Goal: Transaction & Acquisition: Purchase product/service

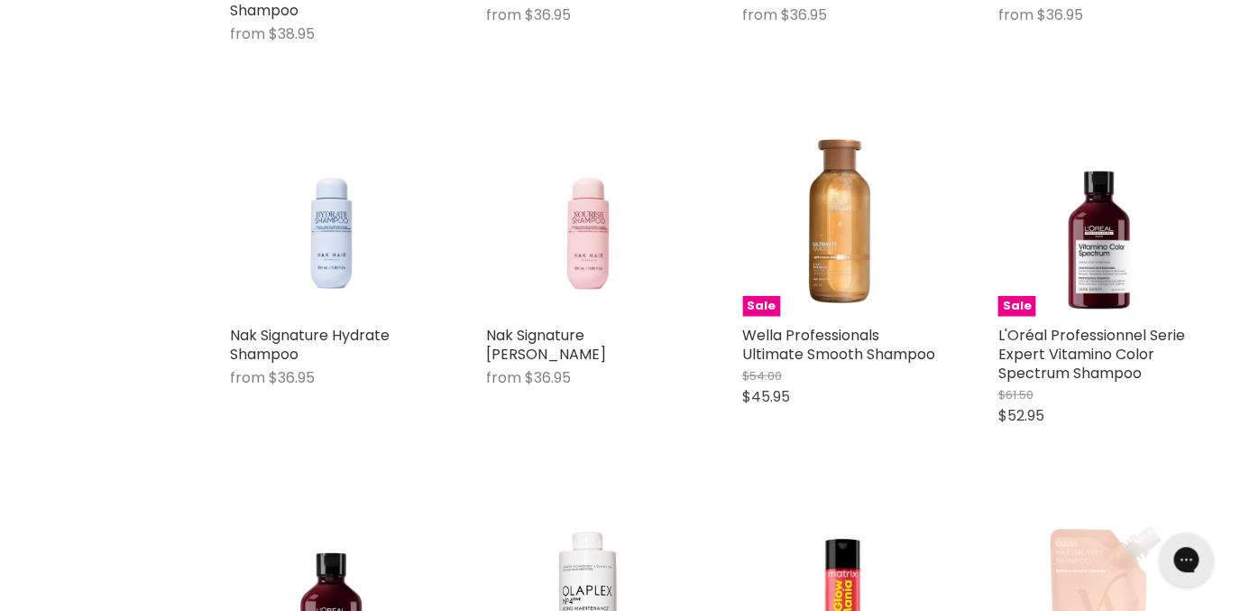
scroll to position [3936, 0]
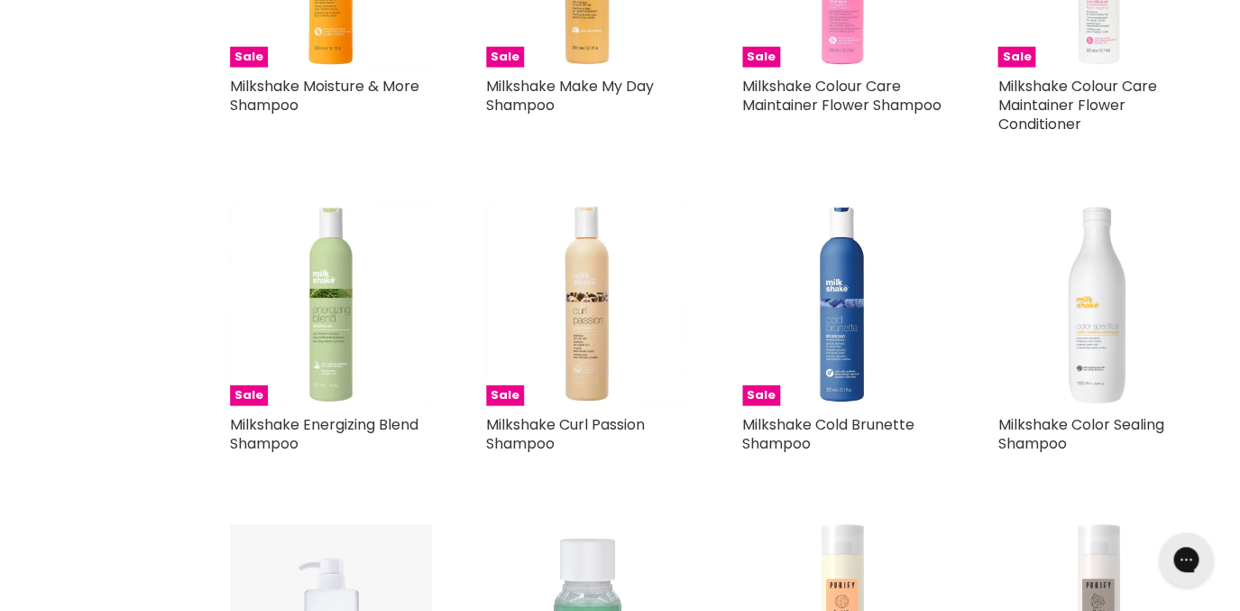
scroll to position [6692, 0]
click at [851, 294] on img "Main content" at bounding box center [843, 305] width 202 height 202
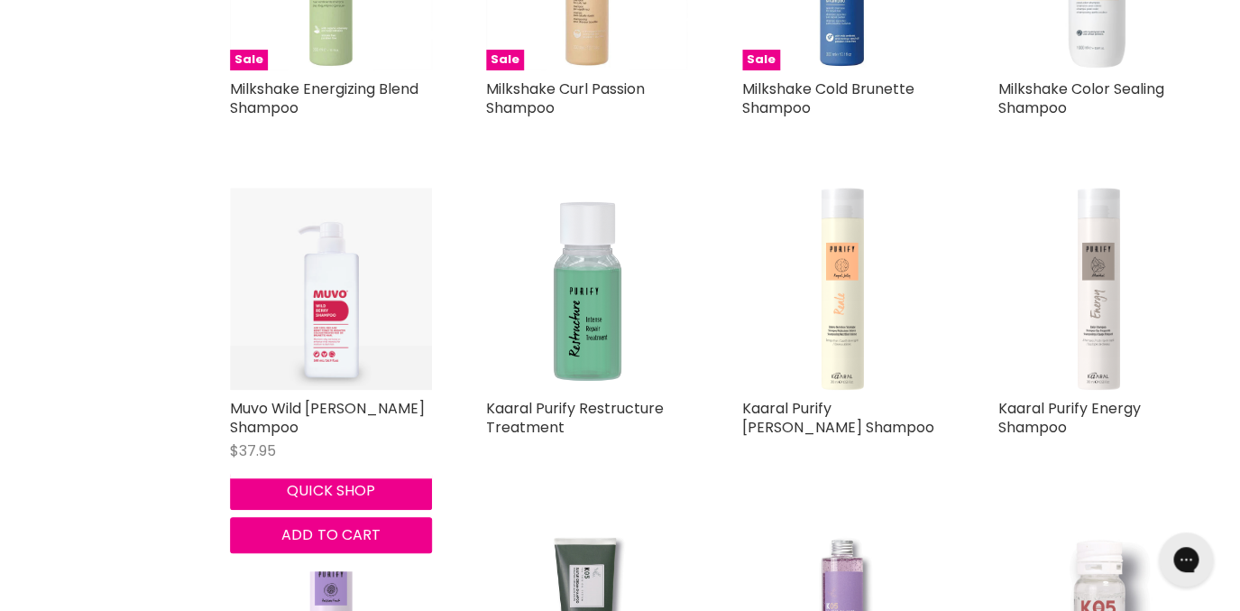
click at [342, 327] on img "Main content" at bounding box center [331, 289] width 202 height 202
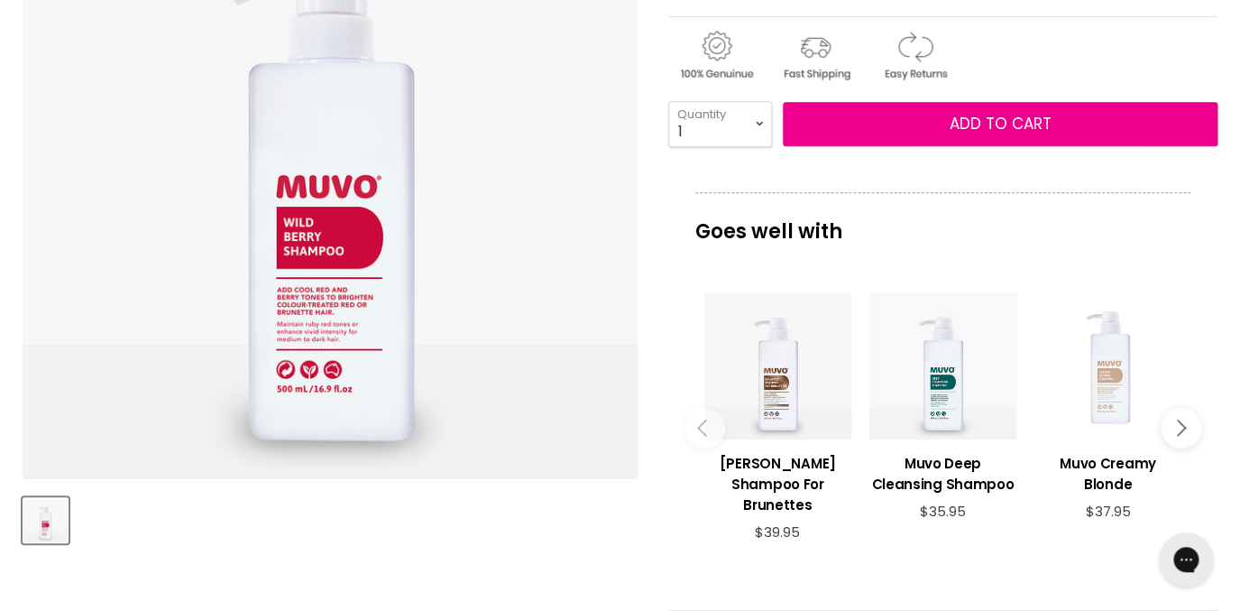
scroll to position [356, 0]
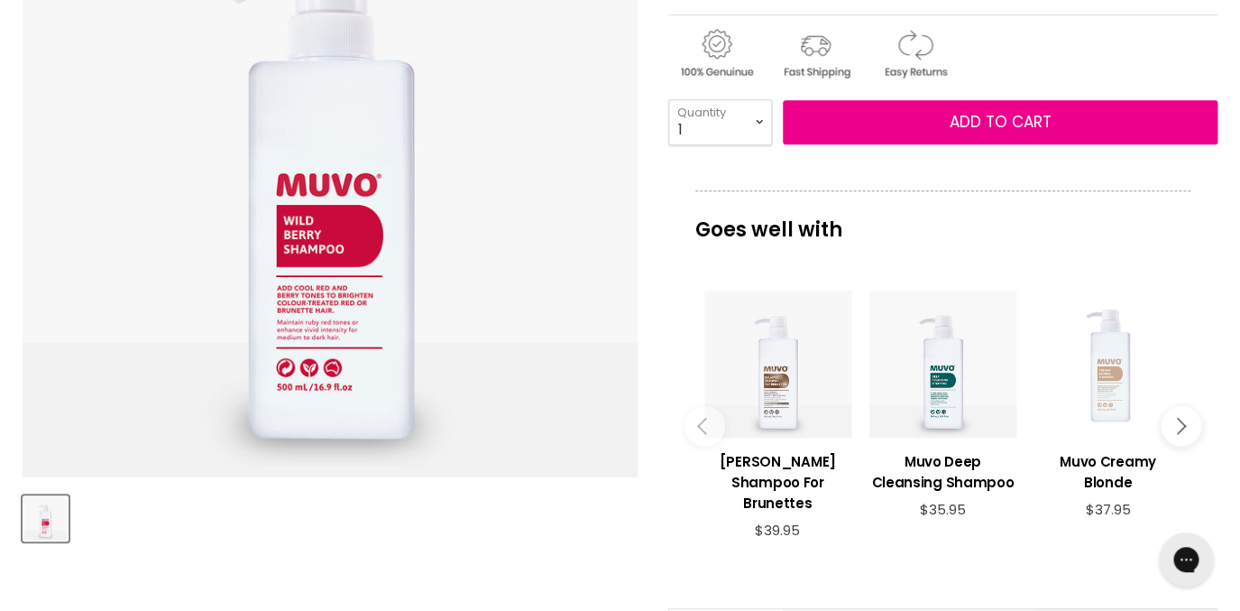
click at [775, 382] on div "Main content" at bounding box center [777, 363] width 147 height 147
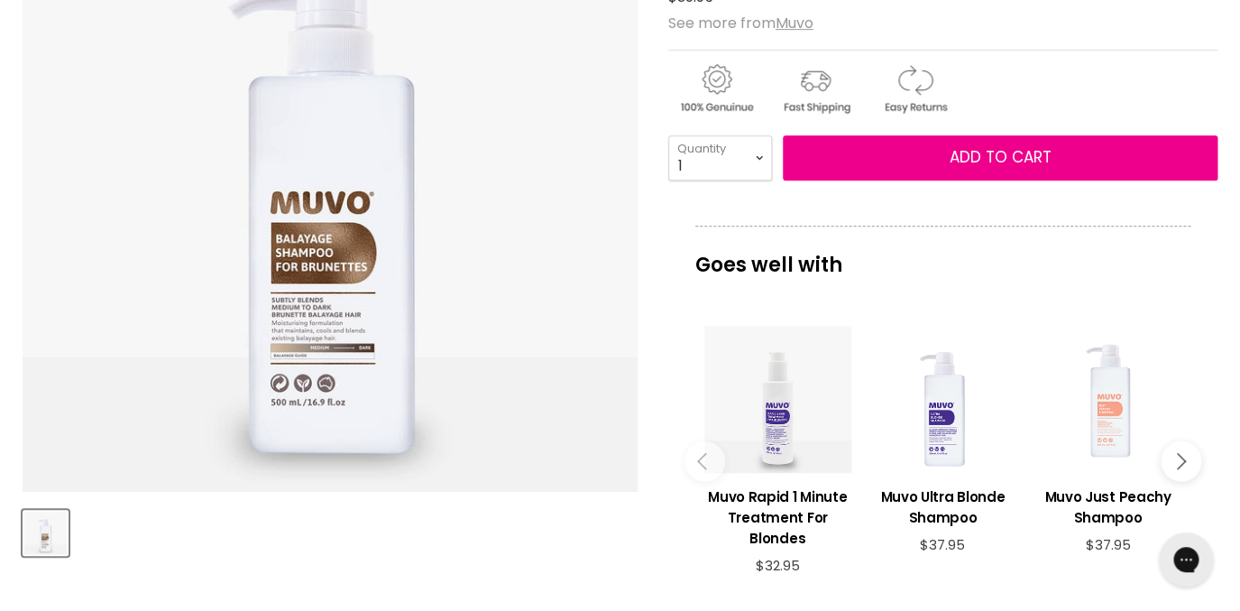
scroll to position [387, 0]
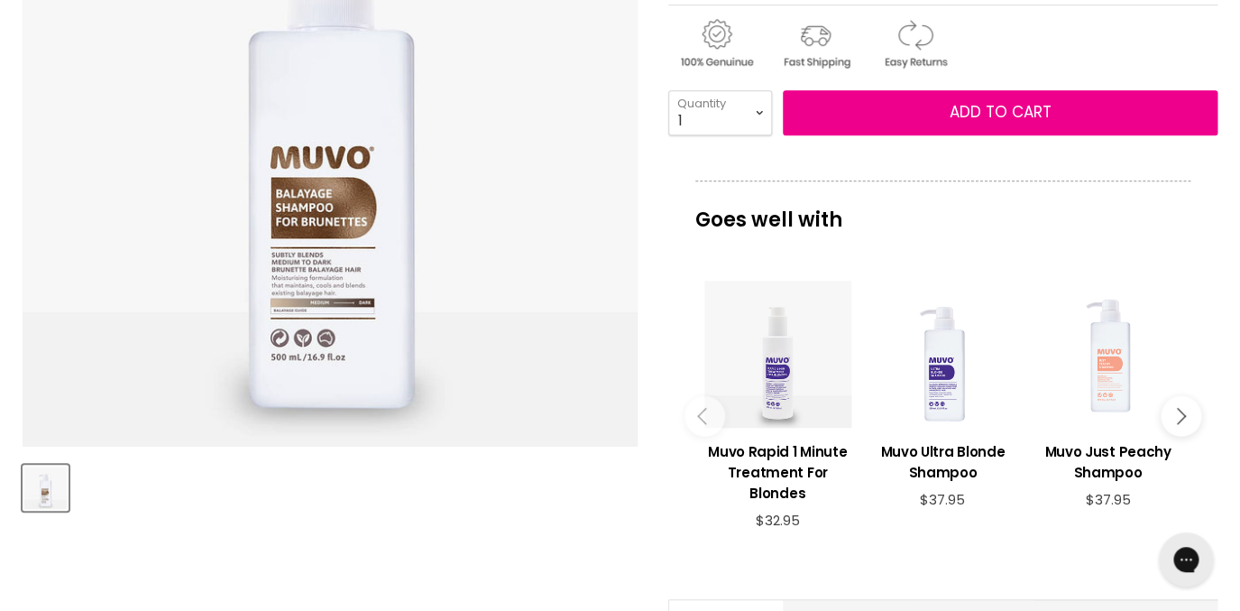
click at [1185, 425] on button "Main content" at bounding box center [1181, 416] width 41 height 41
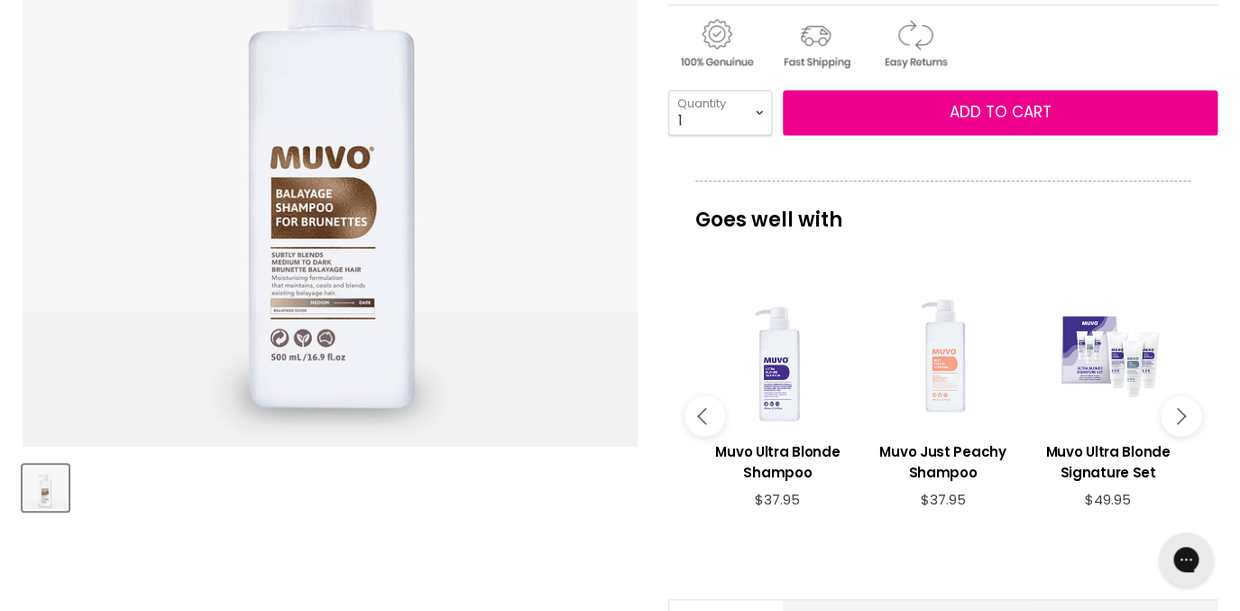
click at [1185, 425] on button "Main content" at bounding box center [1181, 416] width 41 height 41
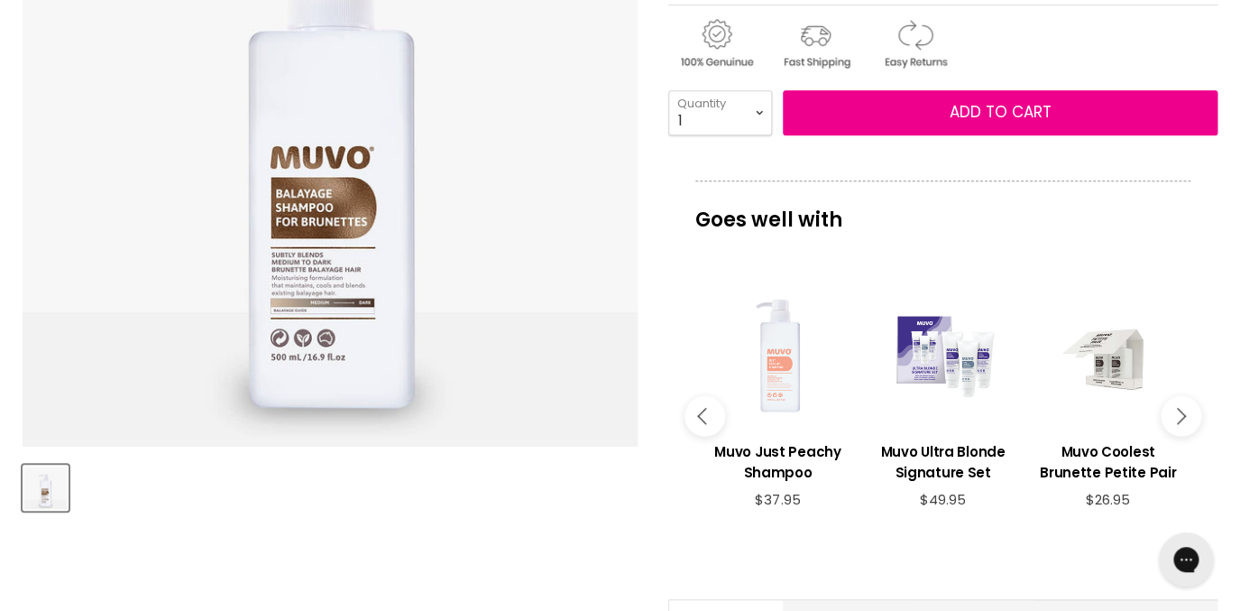
click at [1185, 425] on button "Main content" at bounding box center [1181, 416] width 41 height 41
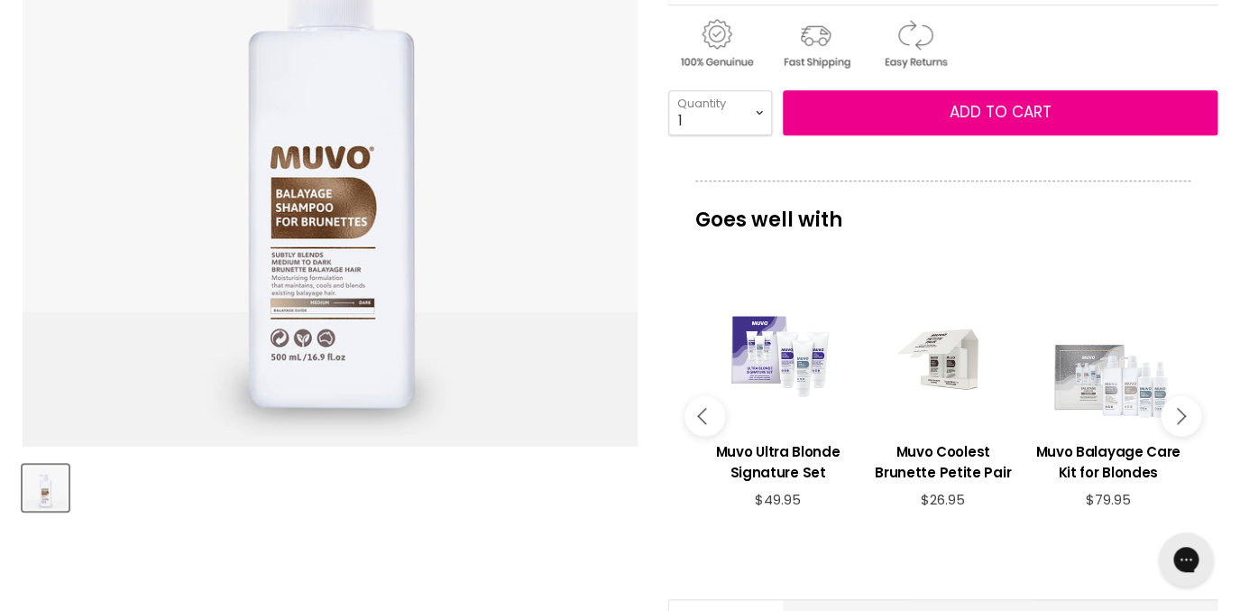
click at [1185, 425] on button "Main content" at bounding box center [1181, 416] width 41 height 41
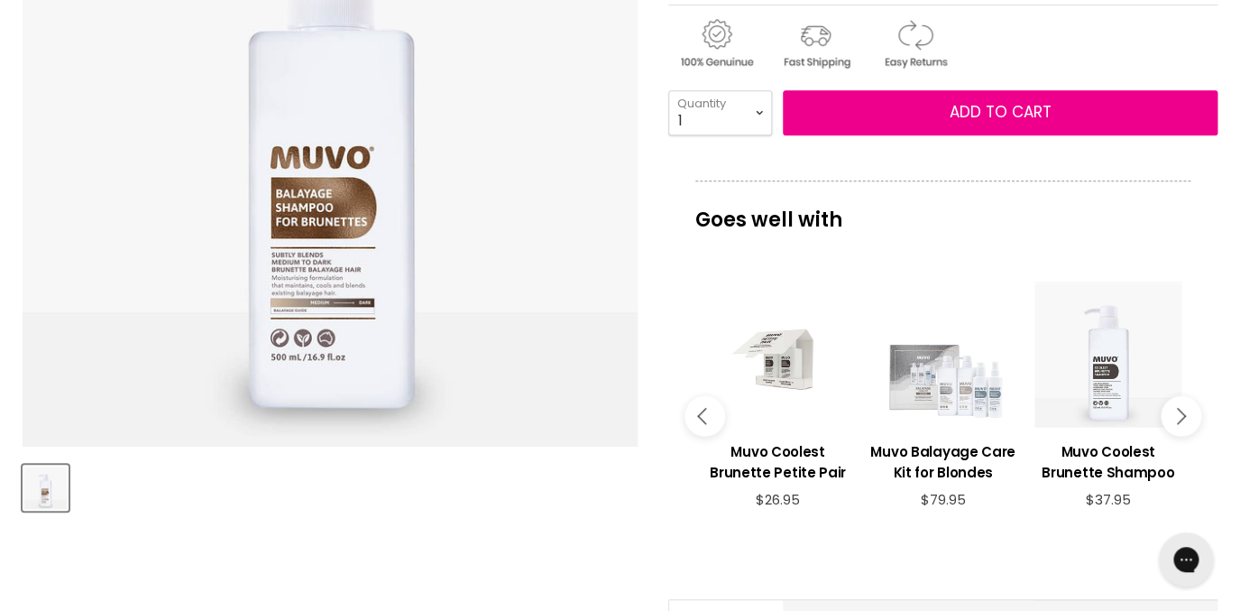
click at [1122, 410] on div "View product:Muvo Coolest Brunette Shampoo" at bounding box center [1108, 354] width 147 height 147
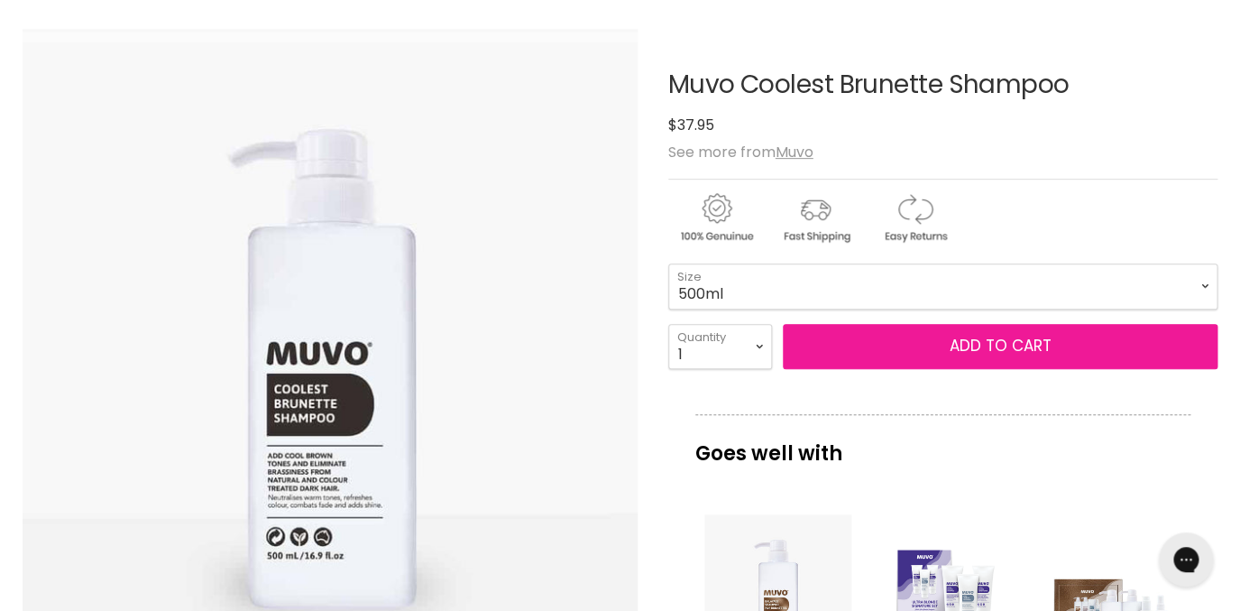
click at [949, 344] on button "Add to cart" at bounding box center [1001, 346] width 436 height 45
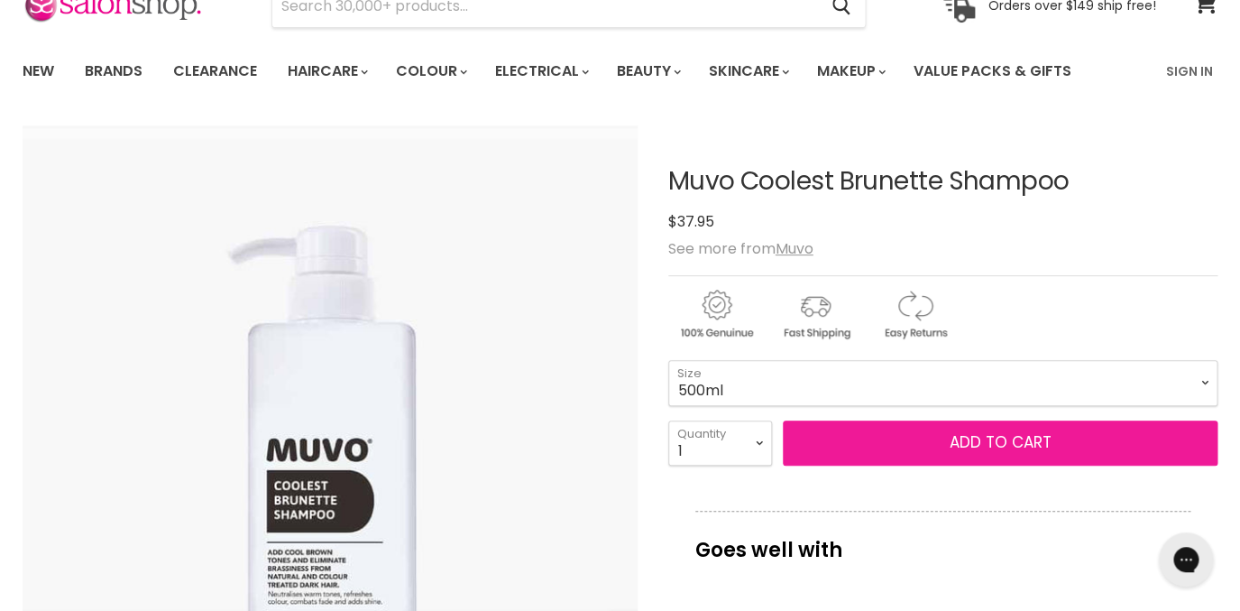
scroll to position [101, 0]
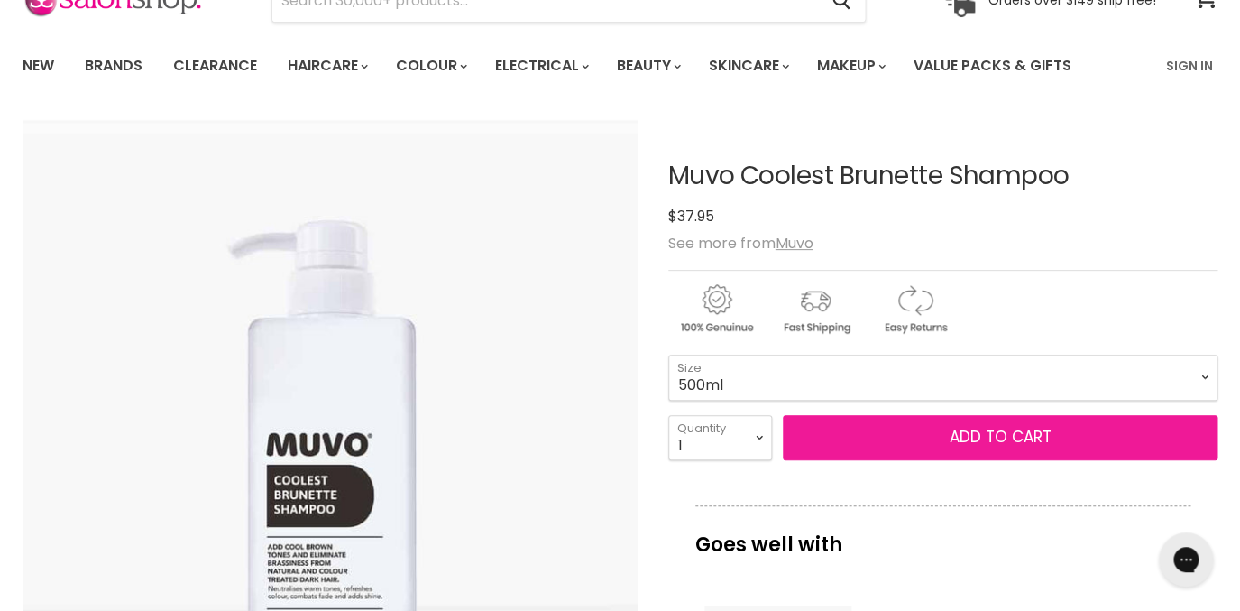
click at [960, 437] on span "Add to cart" at bounding box center [1000, 437] width 102 height 22
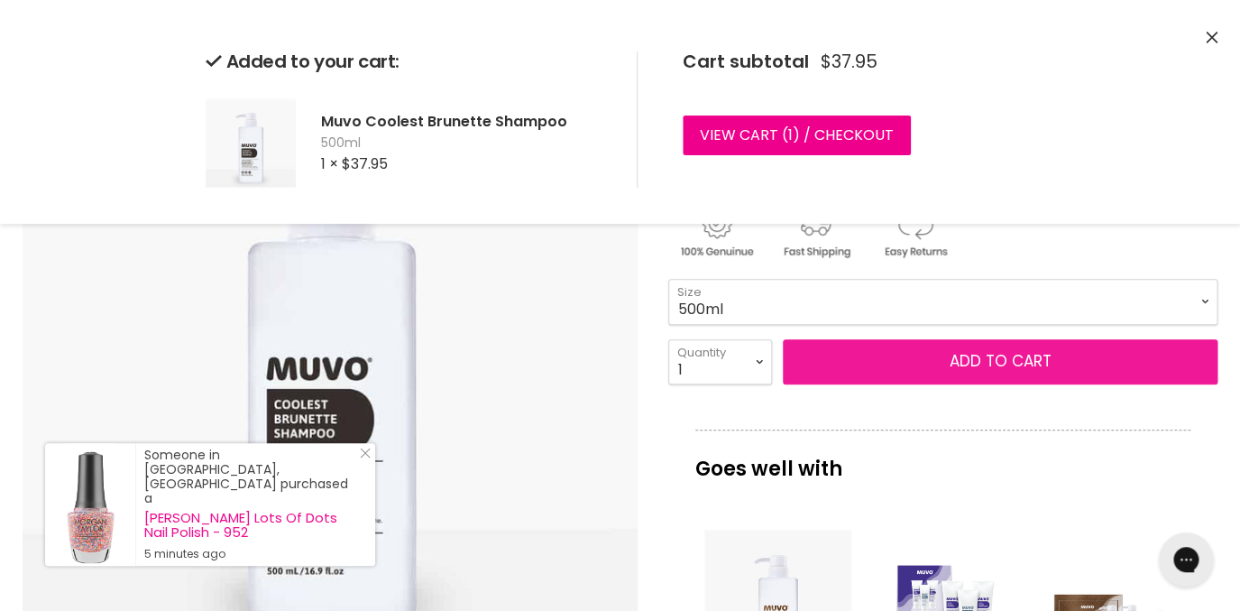
scroll to position [181, 0]
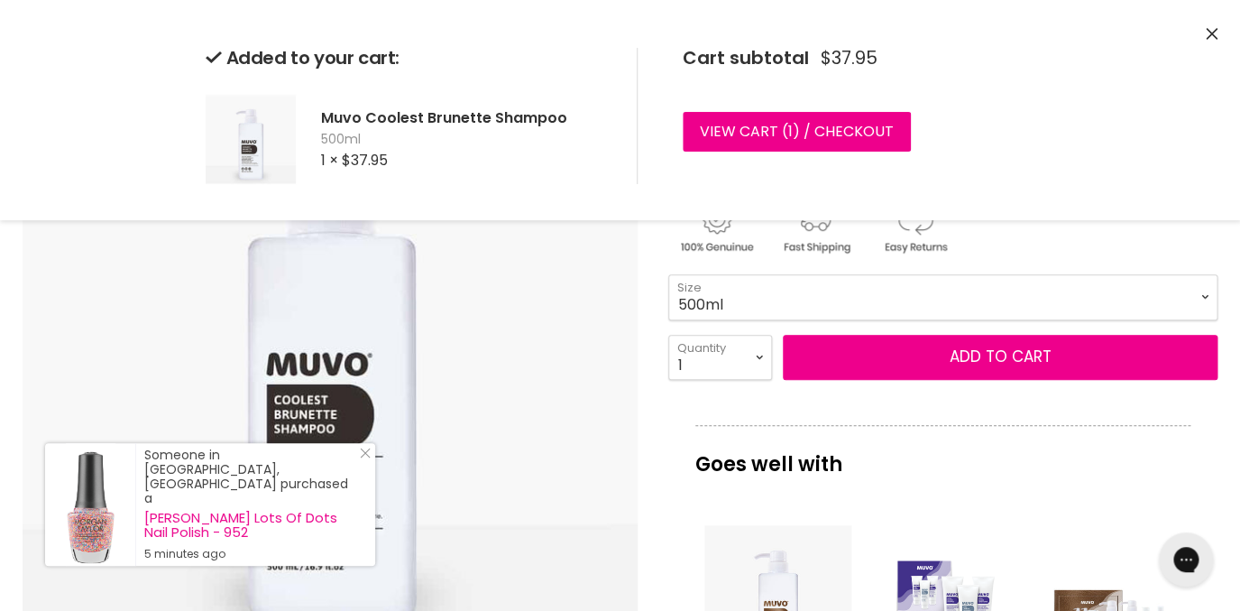
click at [945, 455] on p "Goes well with" at bounding box center [943, 455] width 496 height 60
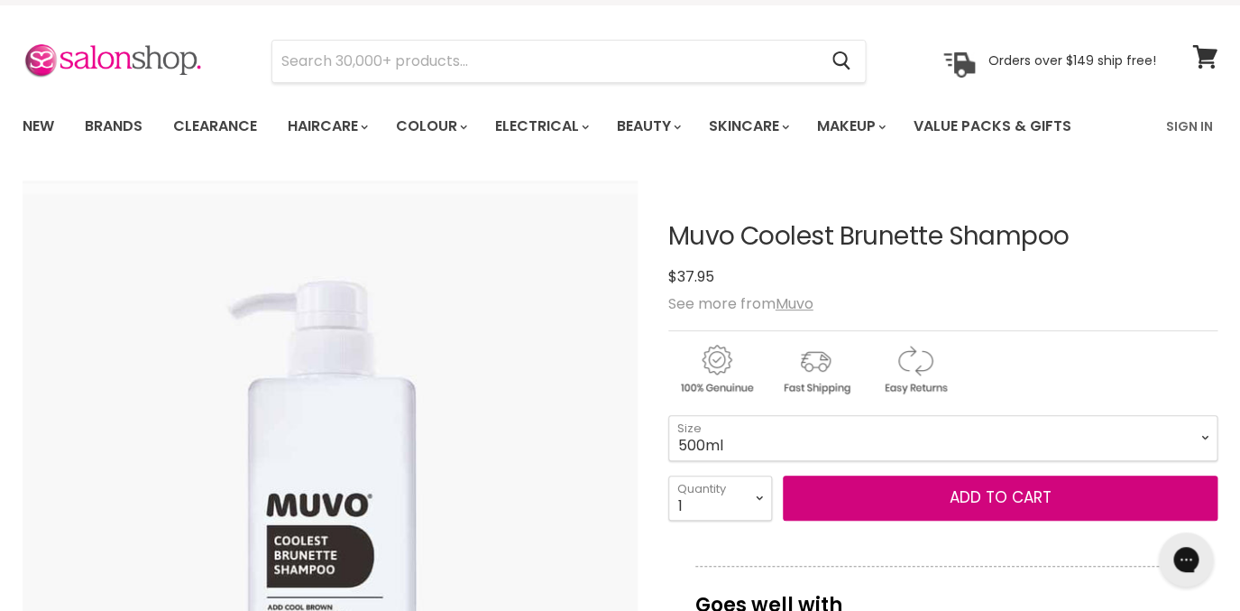
scroll to position [0, 0]
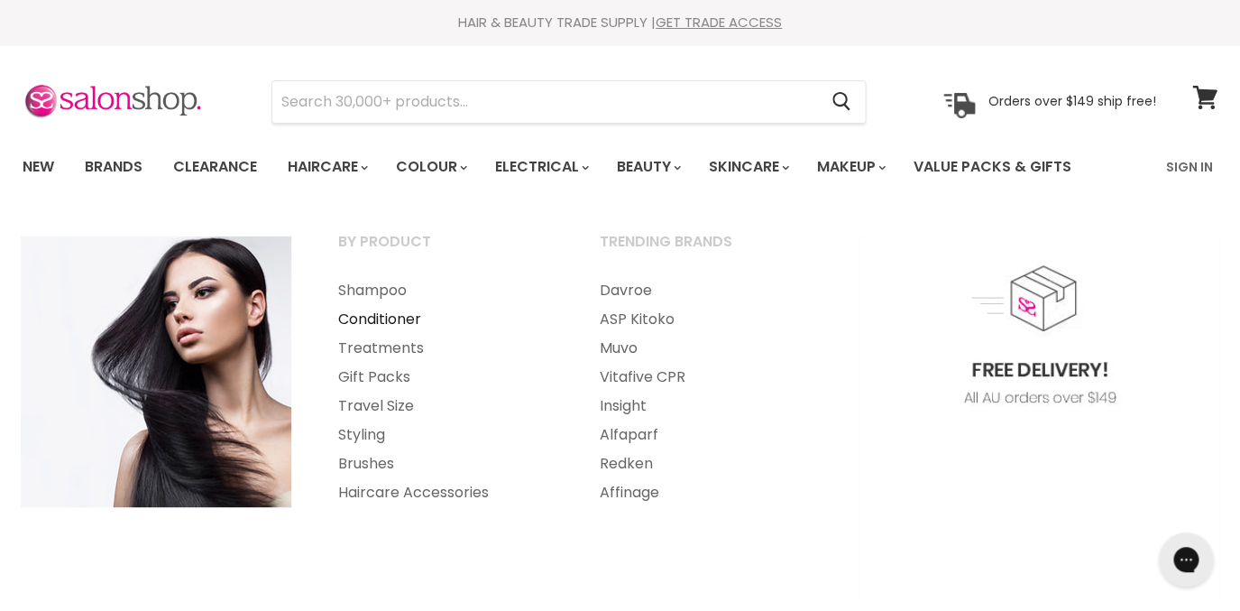
click at [370, 319] on link "Conditioner" at bounding box center [445, 319] width 258 height 29
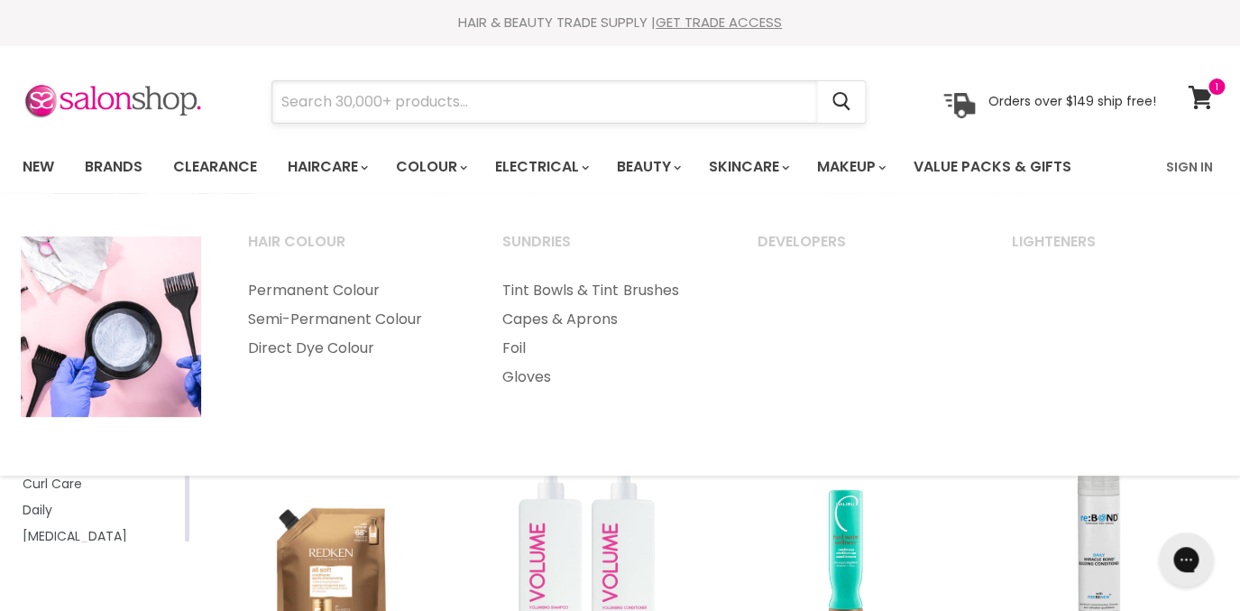
click at [481, 115] on input "Search" at bounding box center [544, 101] width 545 height 41
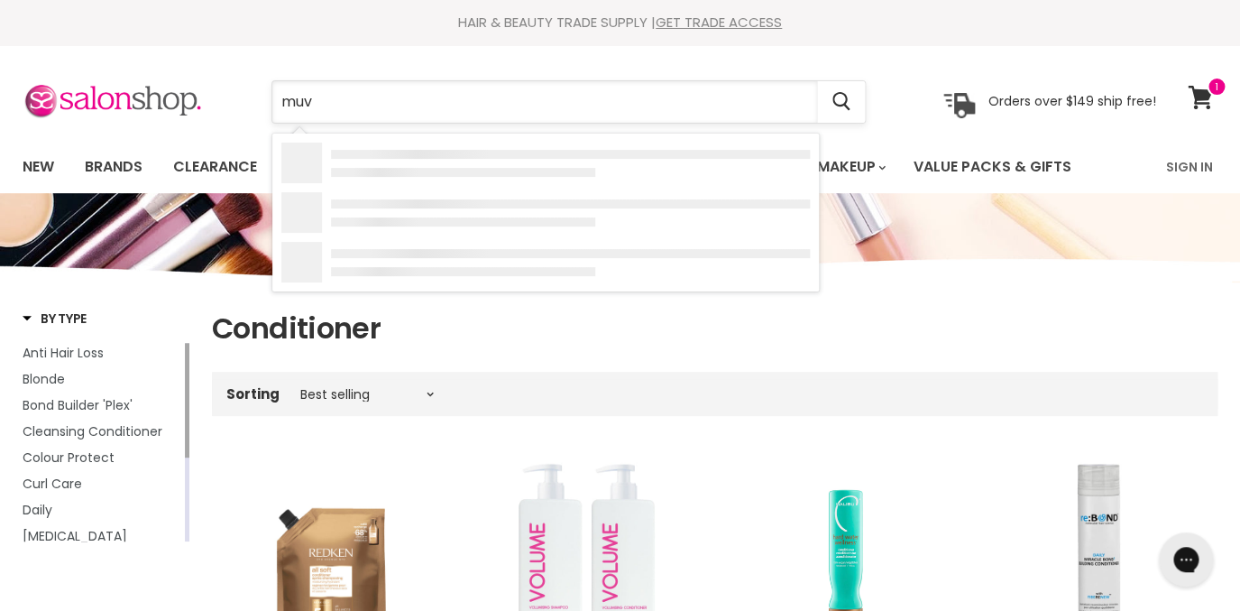
type input "muvo"
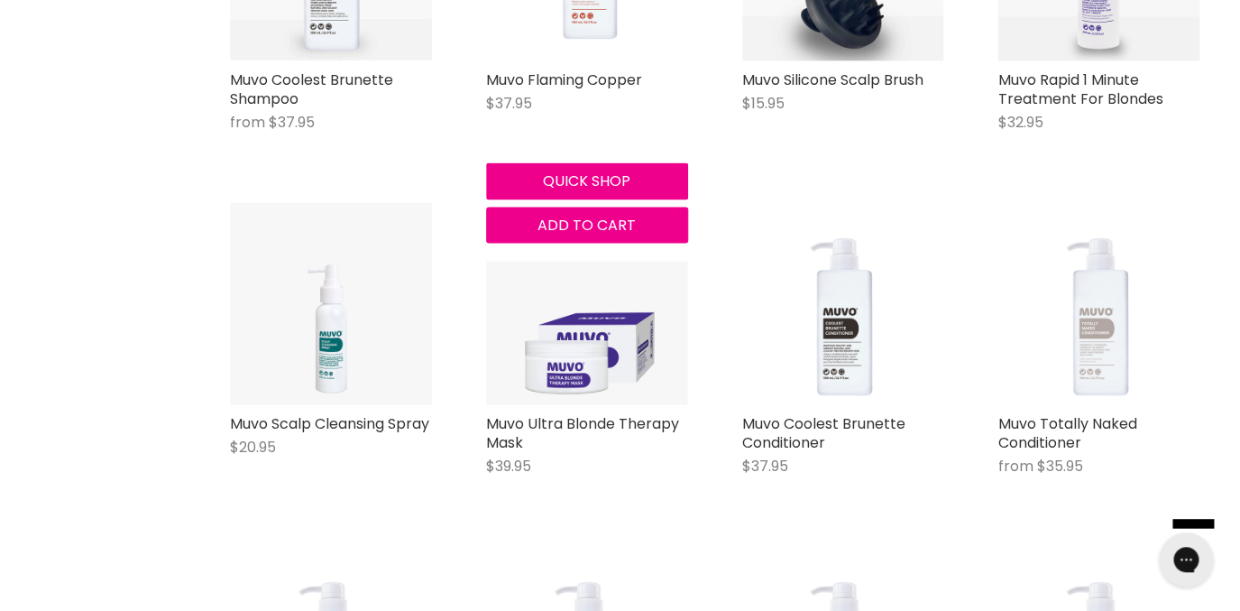
scroll to position [1308, 0]
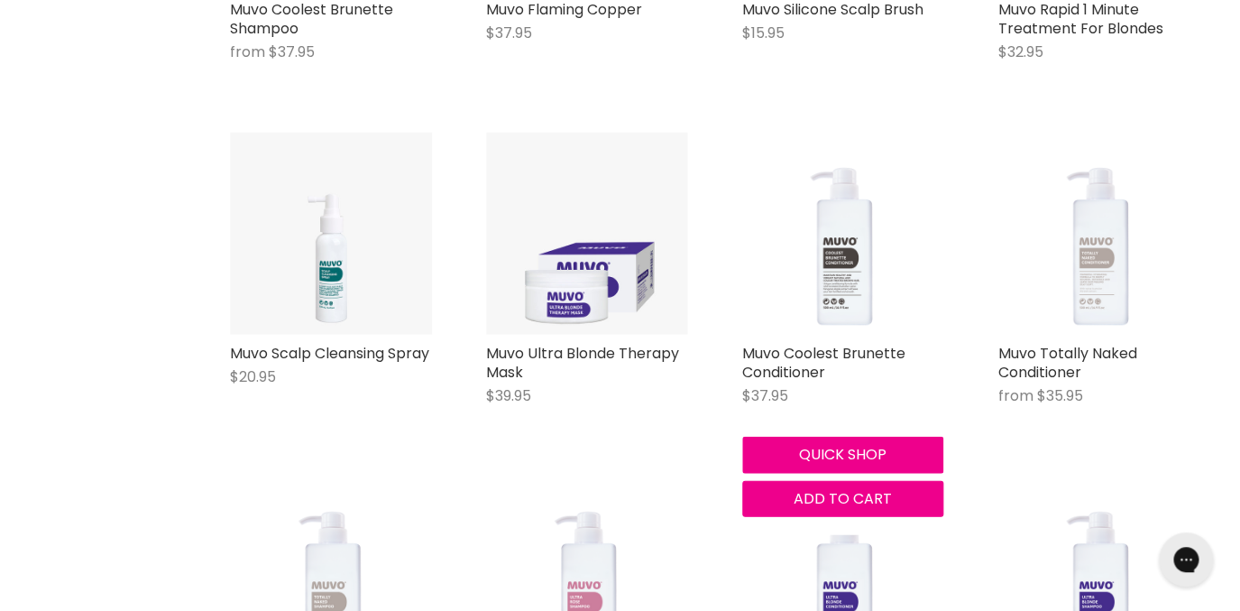
click at [838, 300] on img "Main content" at bounding box center [843, 234] width 202 height 202
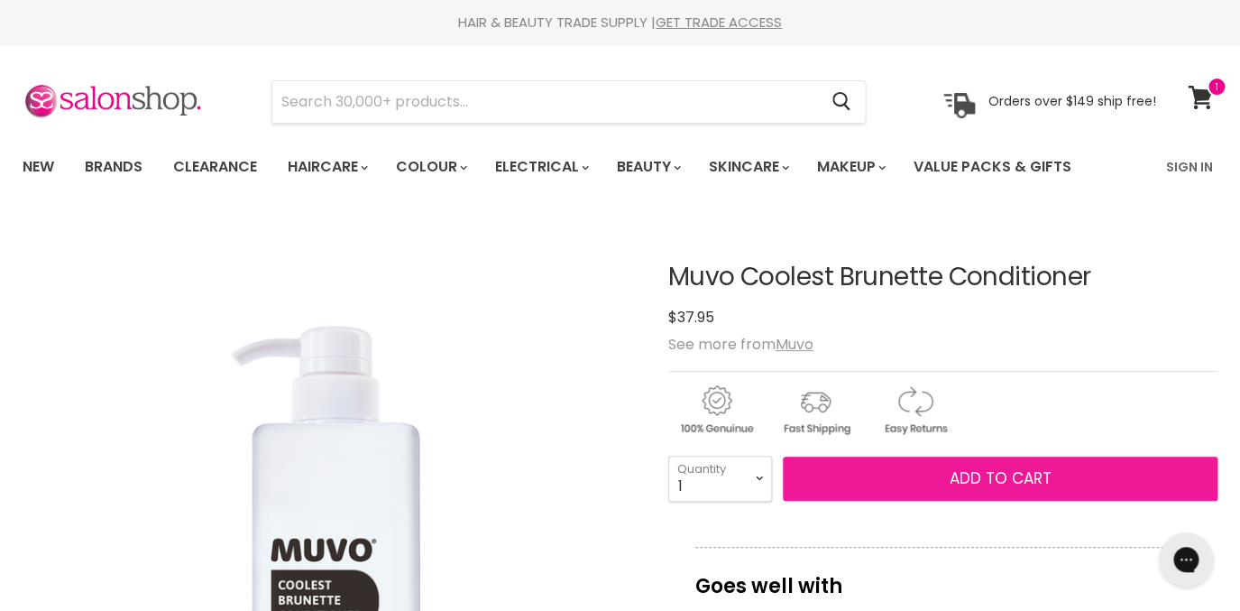
click at [920, 468] on button "Add to cart" at bounding box center [1001, 478] width 436 height 45
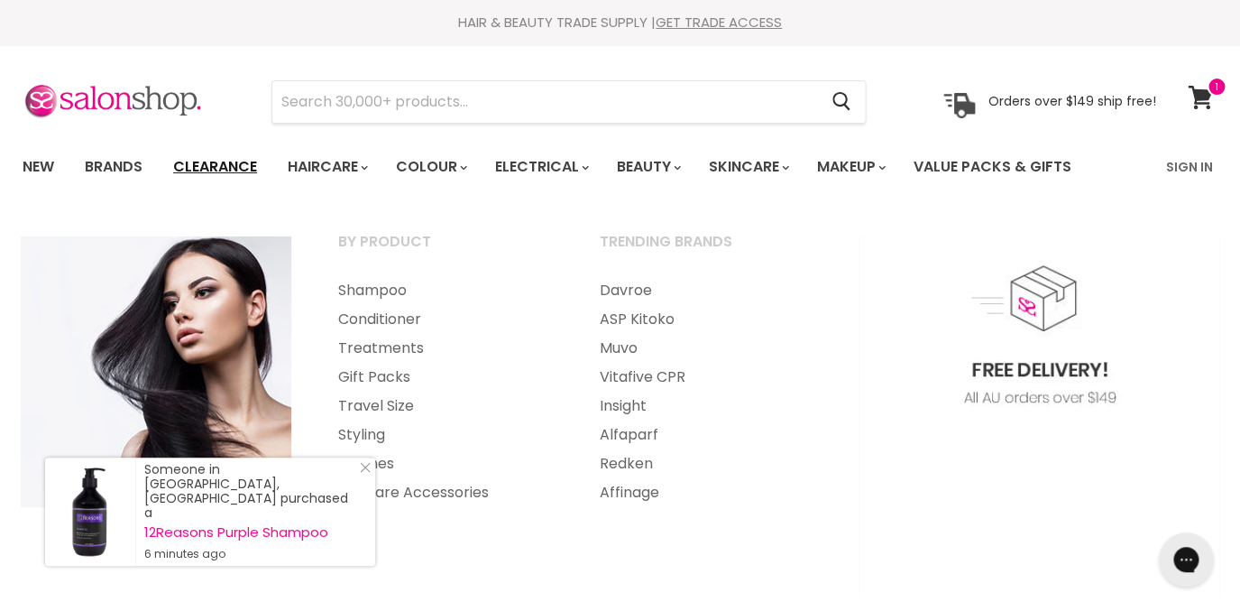
click at [236, 162] on link "Clearance" at bounding box center [215, 167] width 111 height 38
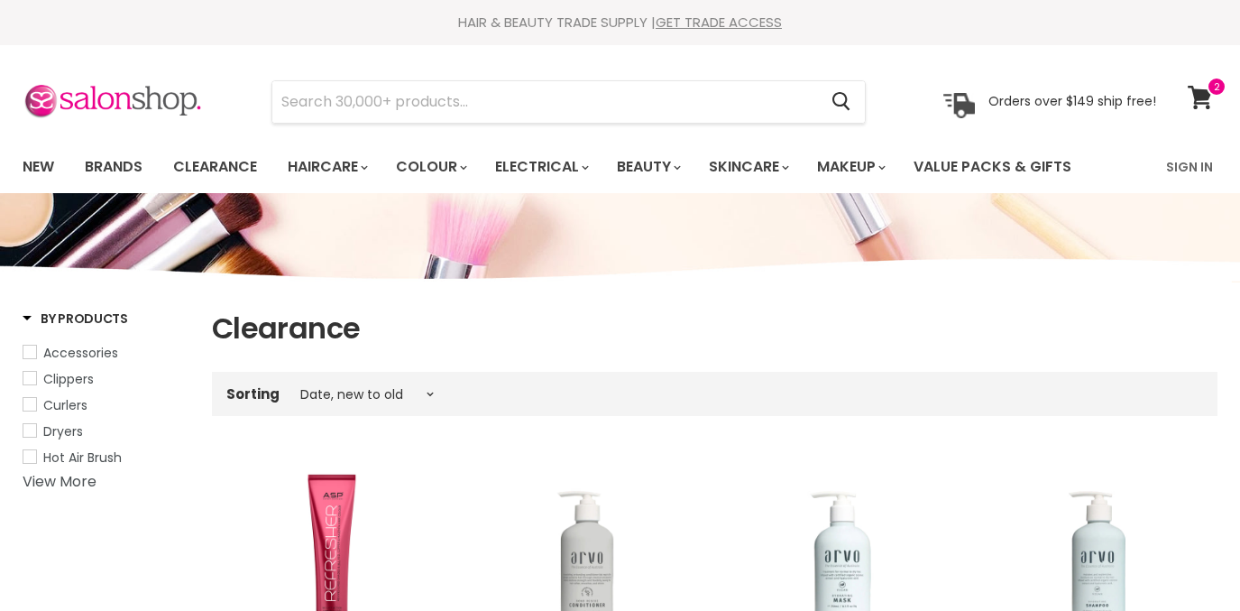
select select "created-descending"
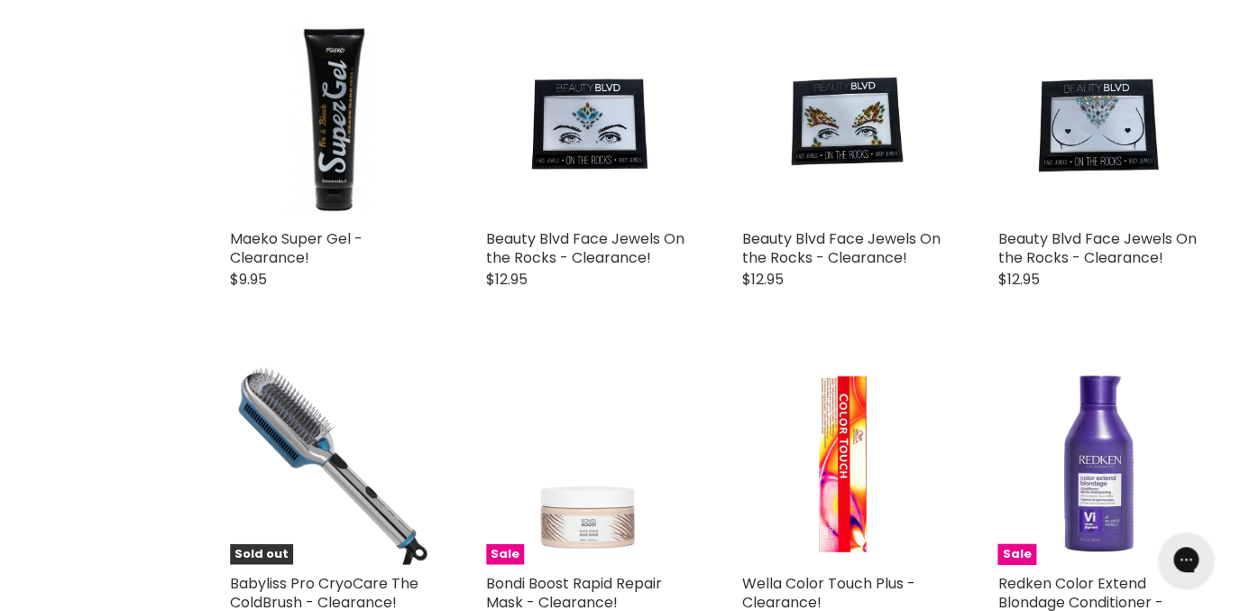
scroll to position [1132, 0]
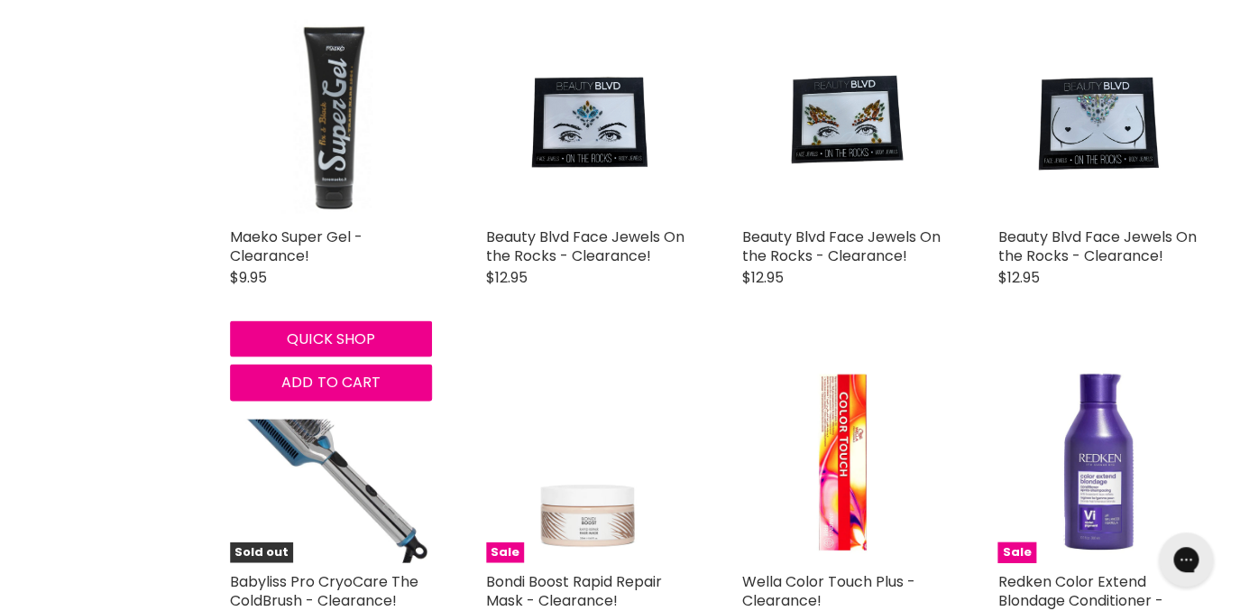
click at [328, 141] on img "Main content" at bounding box center [331, 117] width 114 height 202
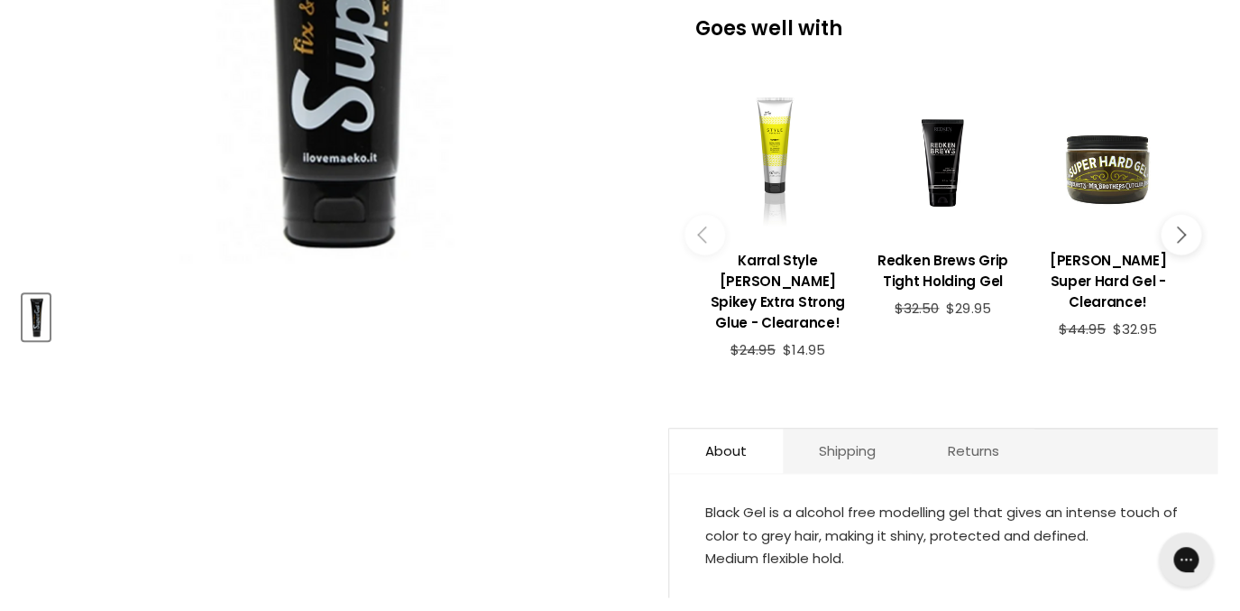
scroll to position [698, 0]
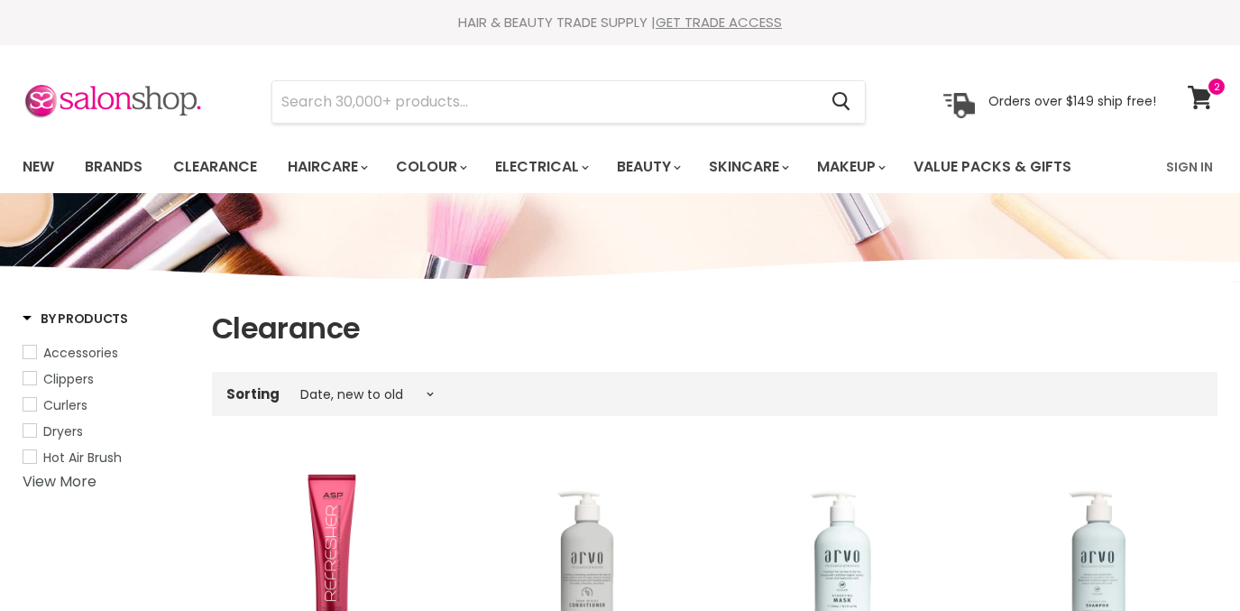
select select "created-descending"
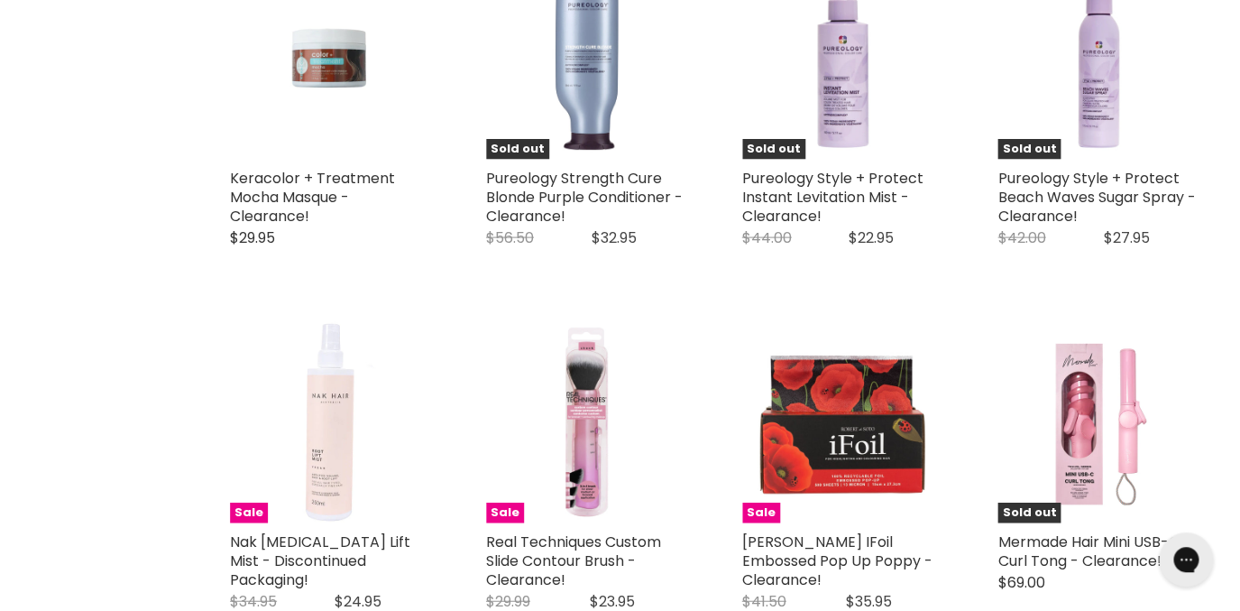
scroll to position [3661, 0]
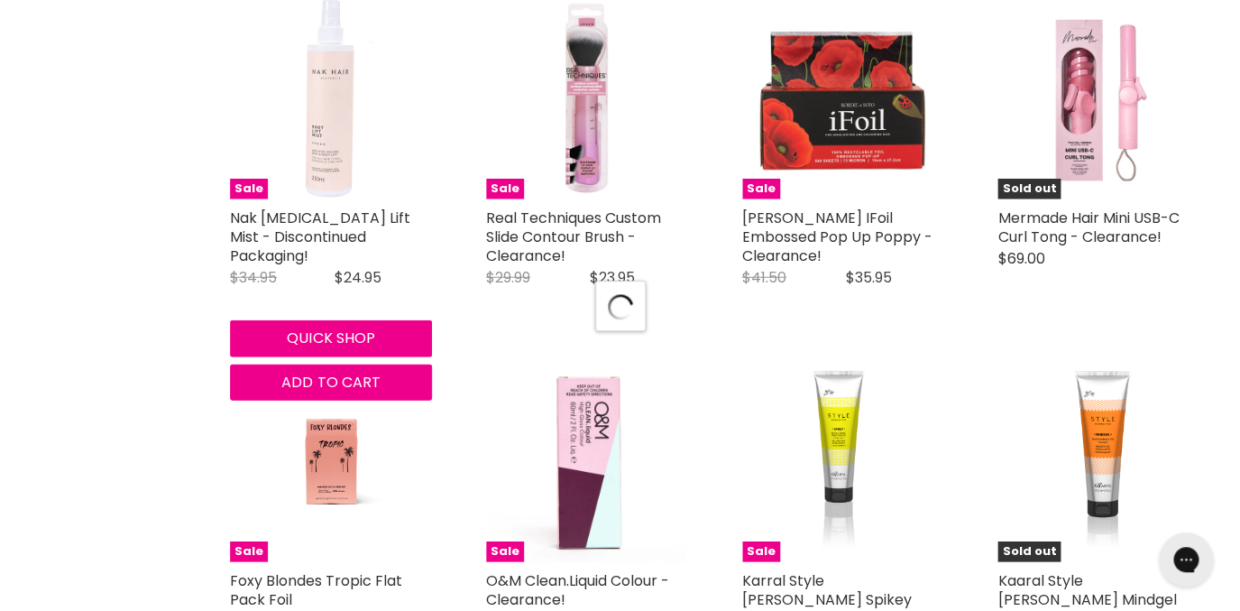
scroll to position [4000, 0]
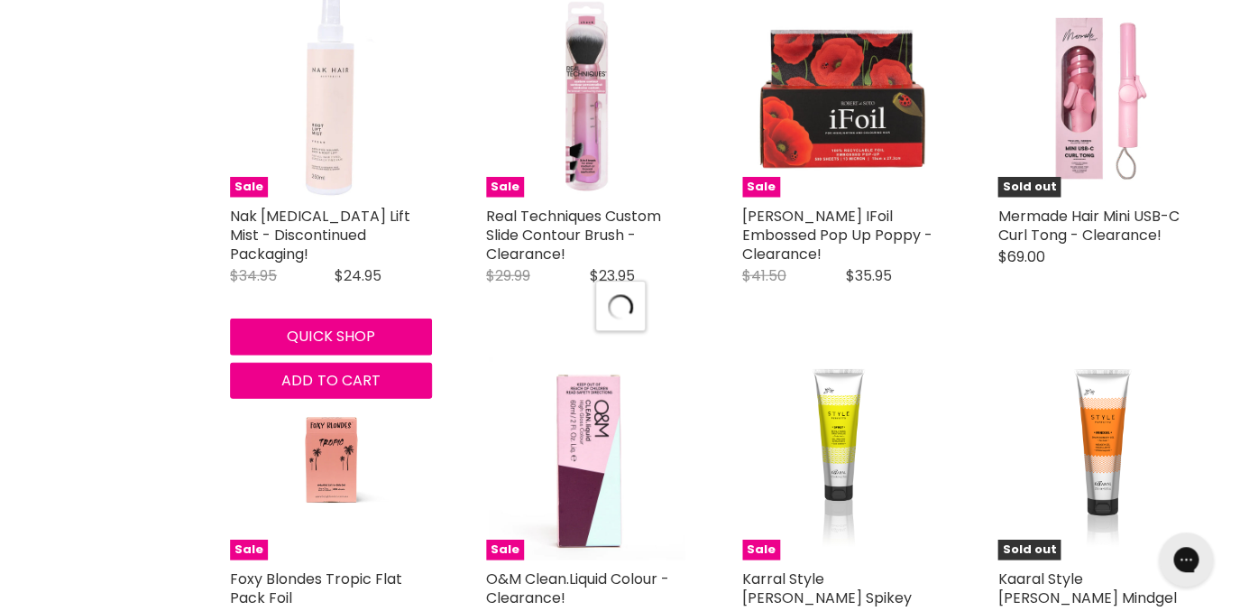
select select "created-descending"
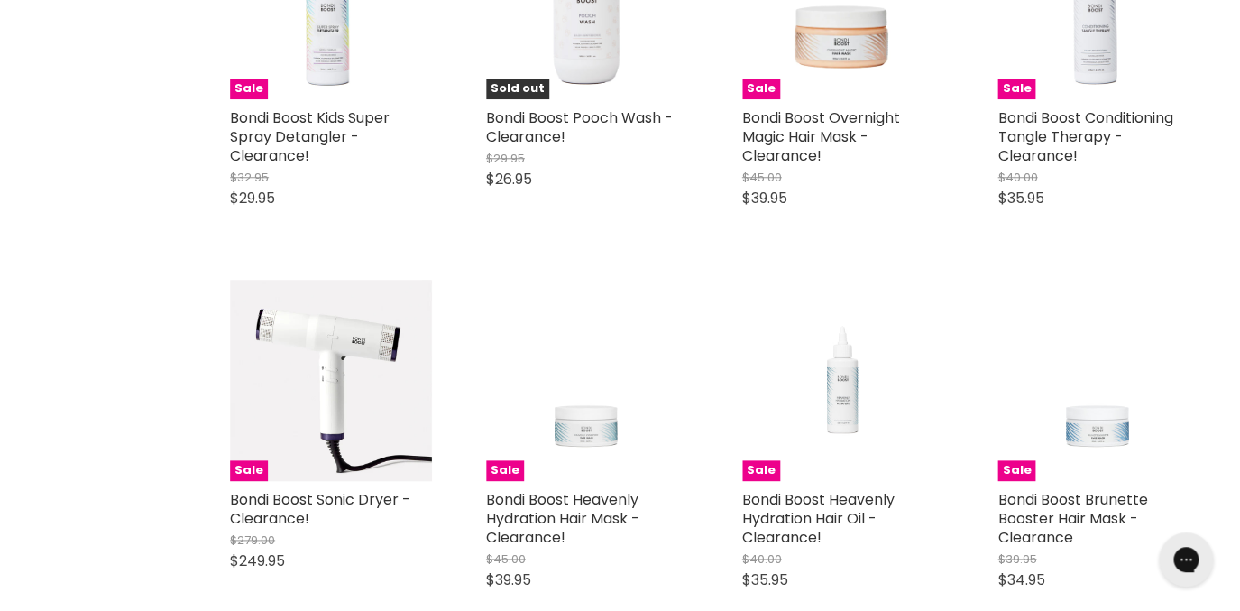
scroll to position [7935, 0]
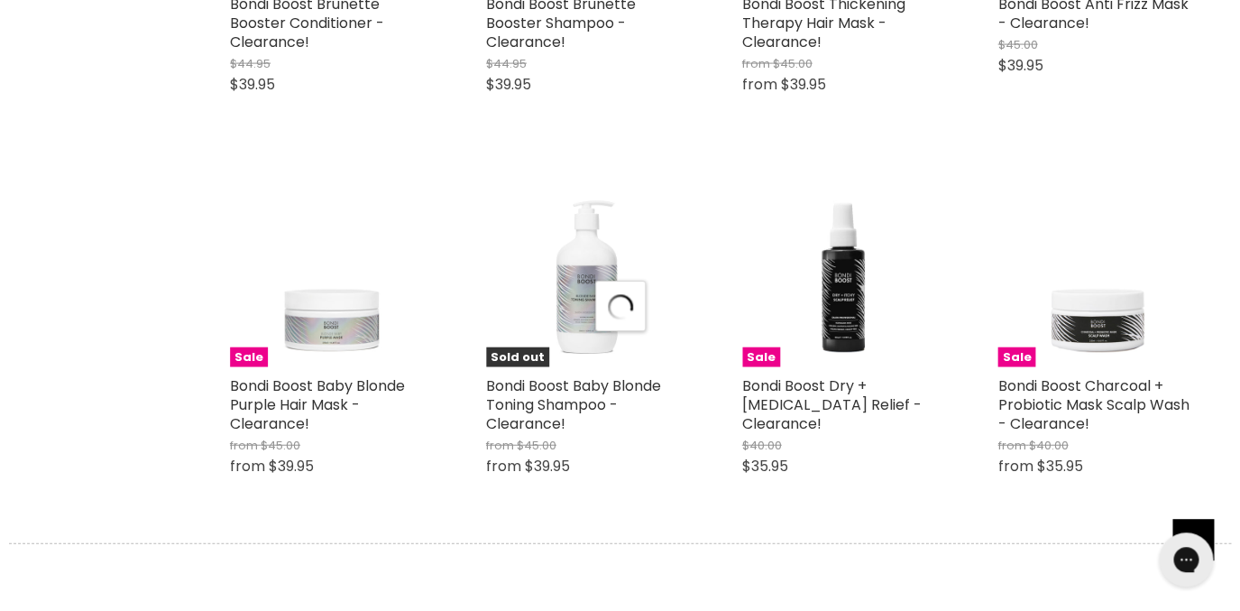
select select "created-descending"
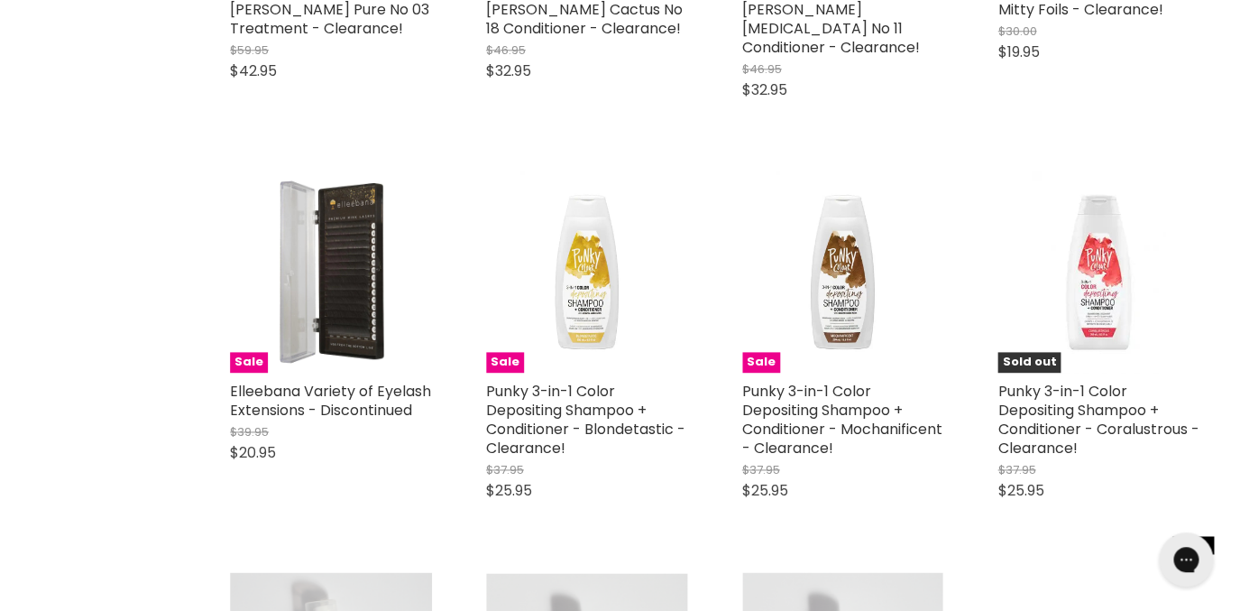
scroll to position [13088, 0]
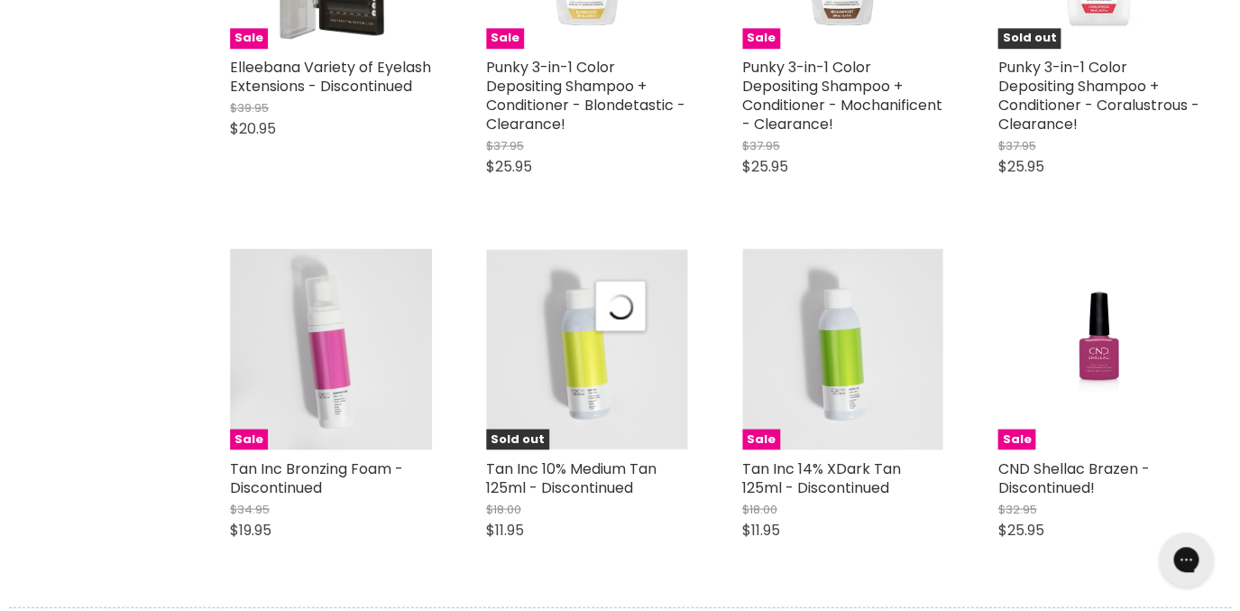
select select "created-descending"
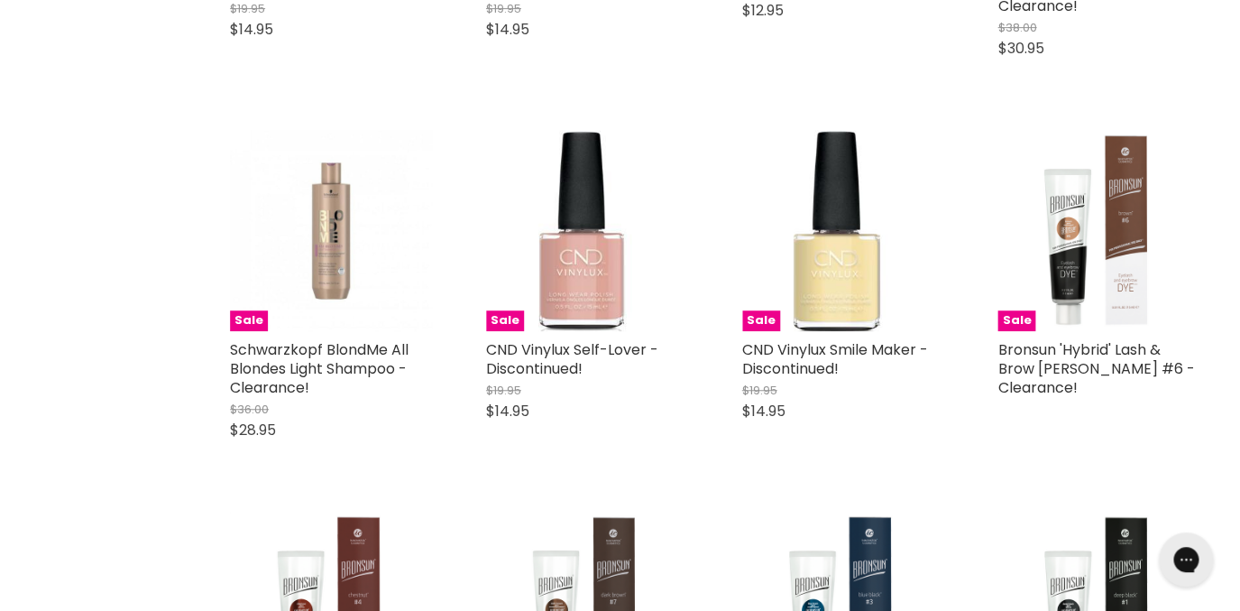
scroll to position [17647, 0]
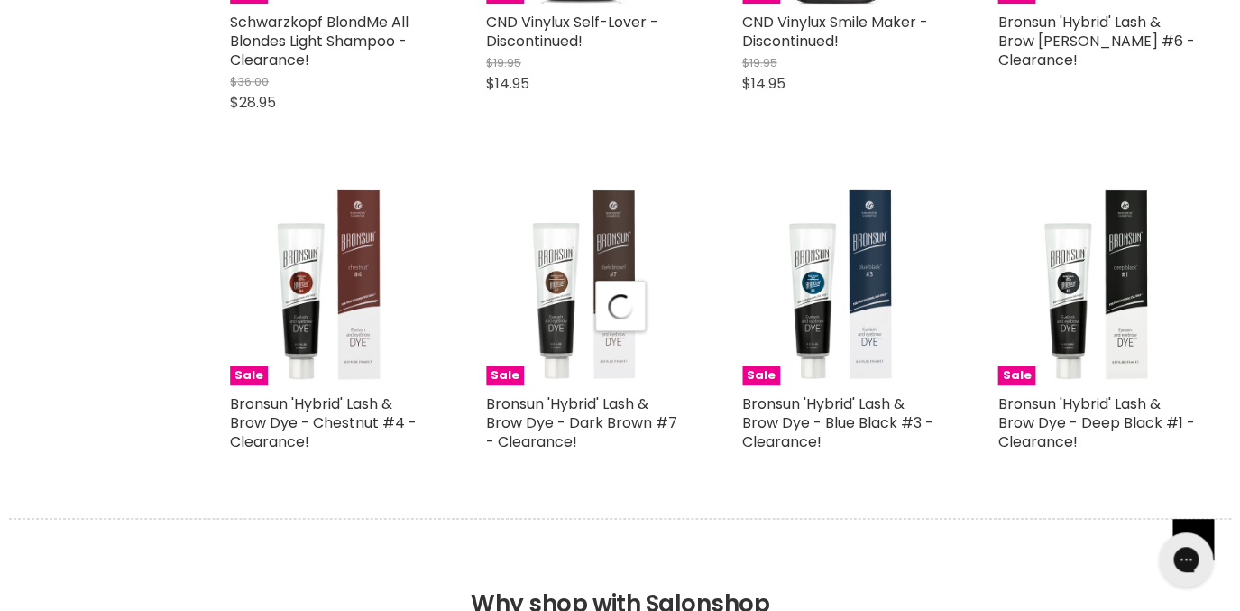
select select "created-descending"
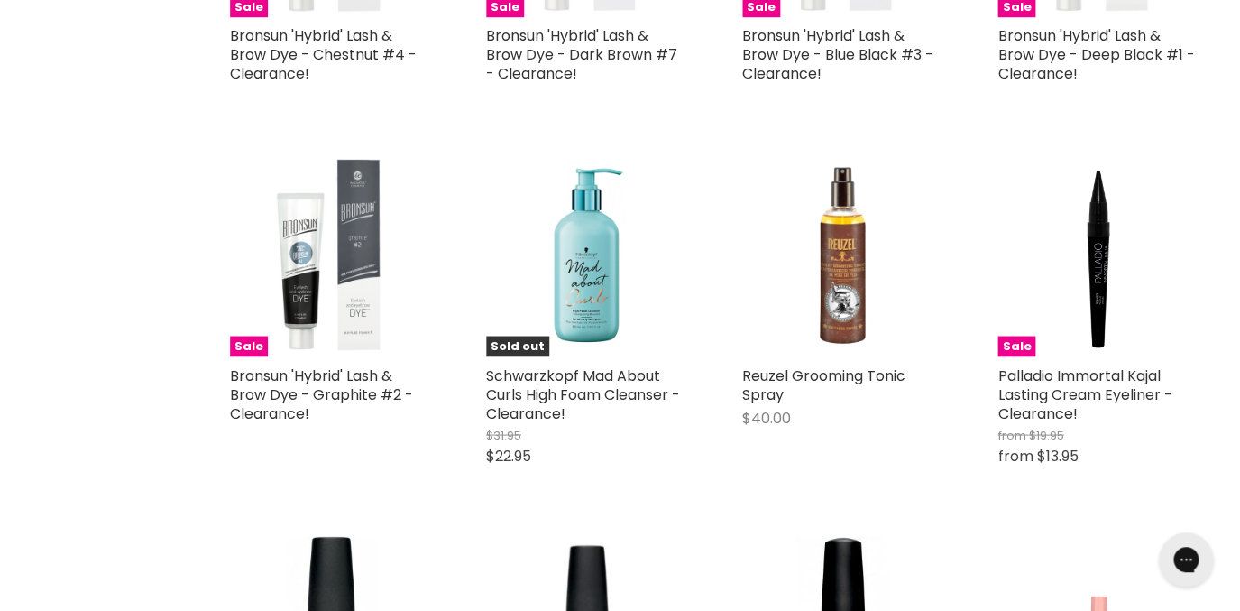
scroll to position [18340, 0]
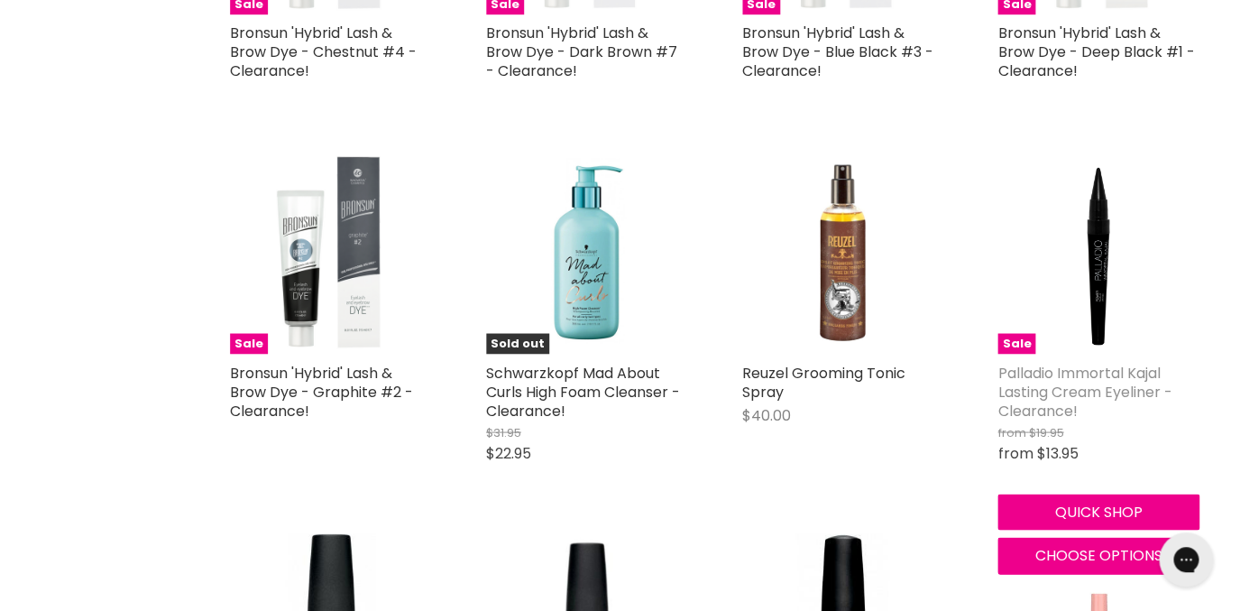
click at [1088, 362] on link "Palladio Immortal Kajal Lasting Cream Eyeliner - Clearance!" at bounding box center [1085, 391] width 174 height 59
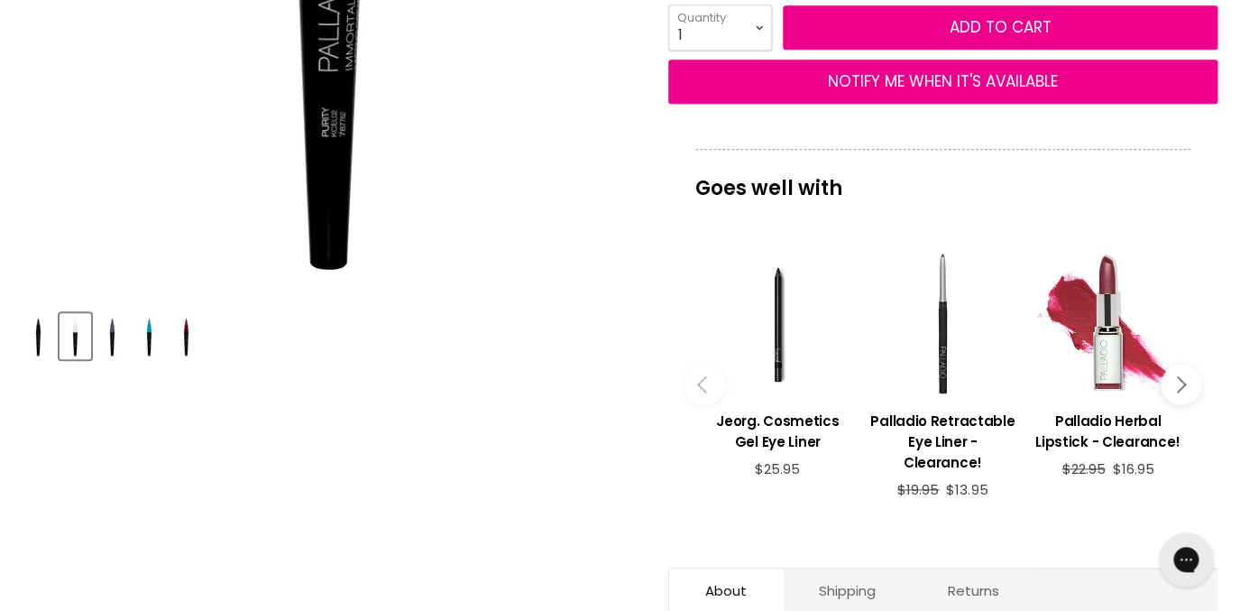
scroll to position [588, 0]
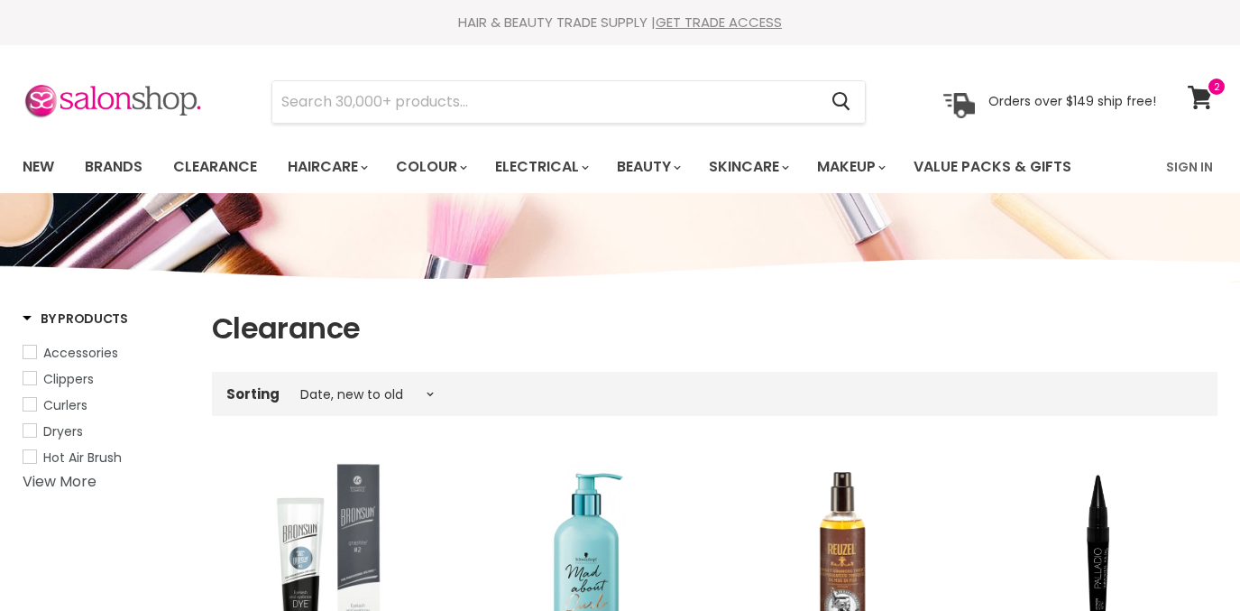
select select "created-descending"
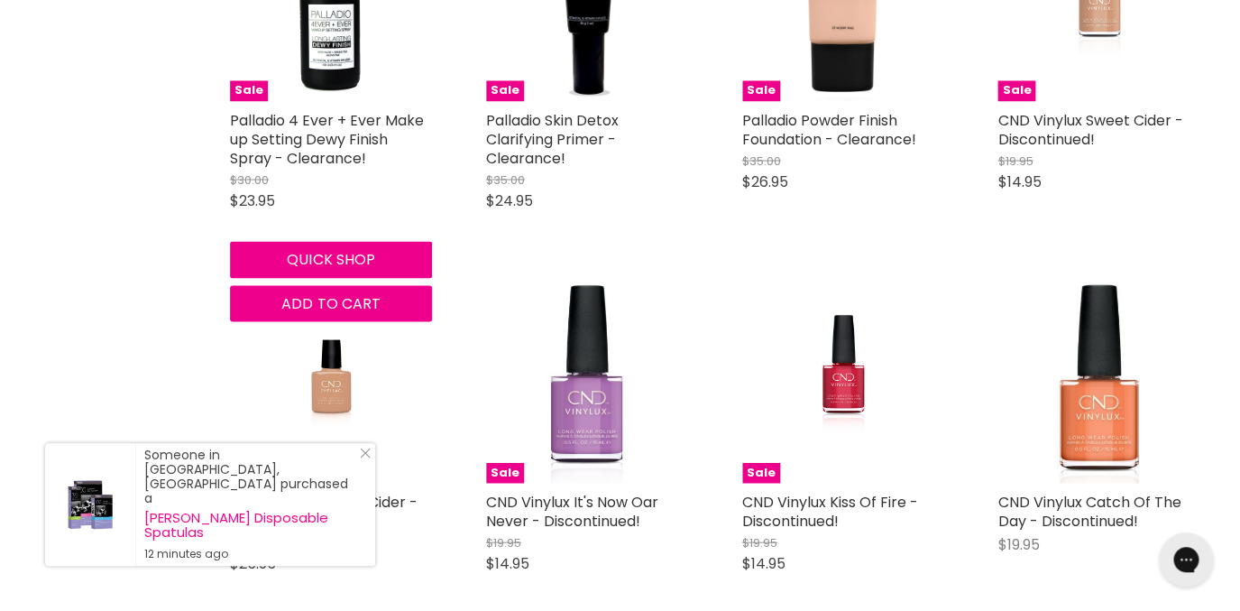
scroll to position [3682, 0]
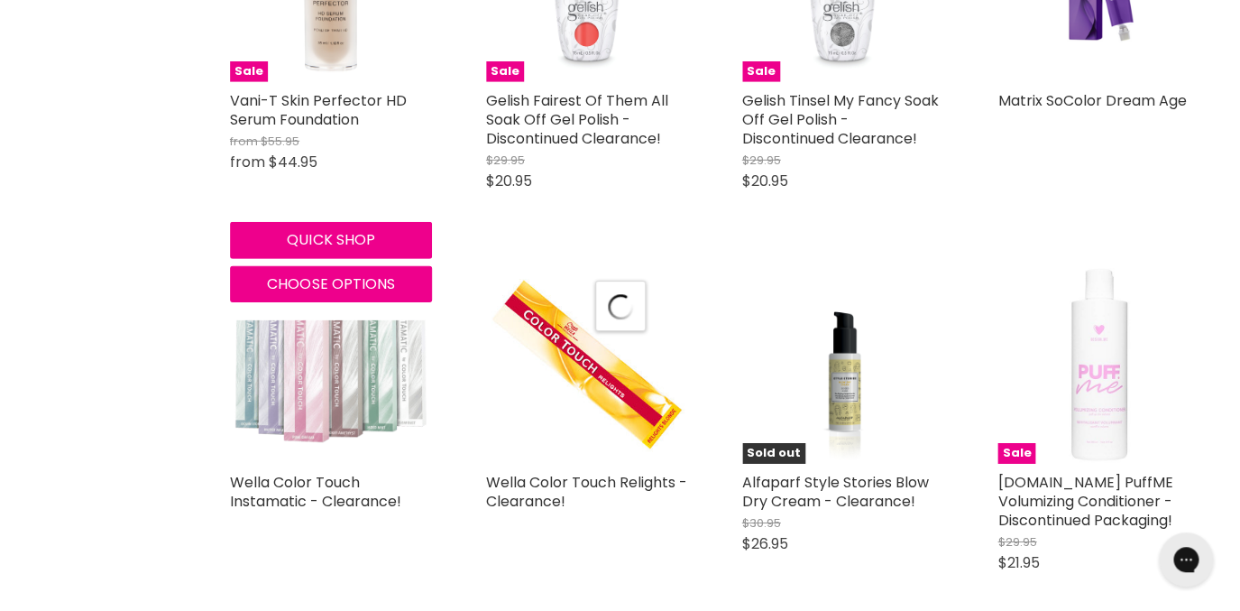
select select "created-descending"
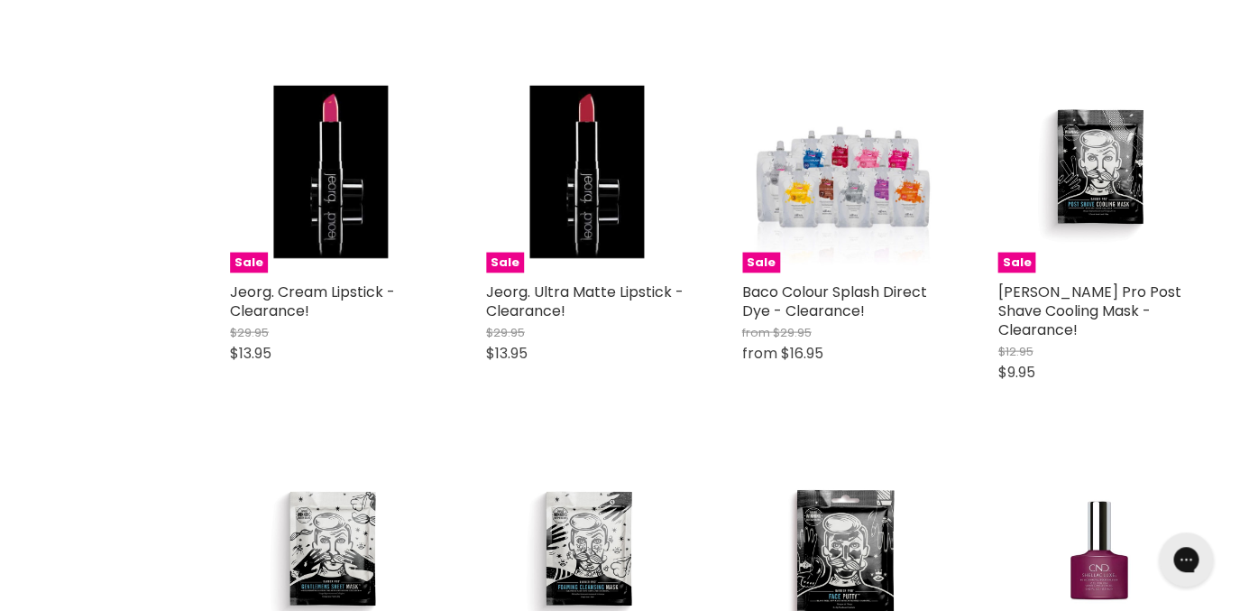
scroll to position [8615, 0]
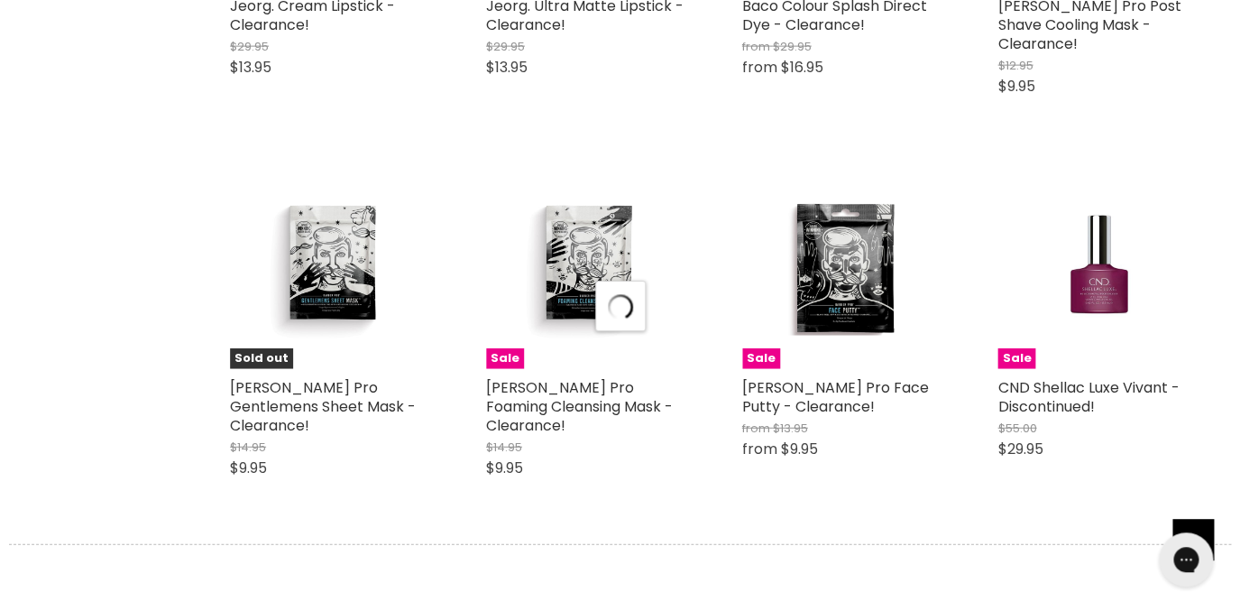
select select "created-descending"
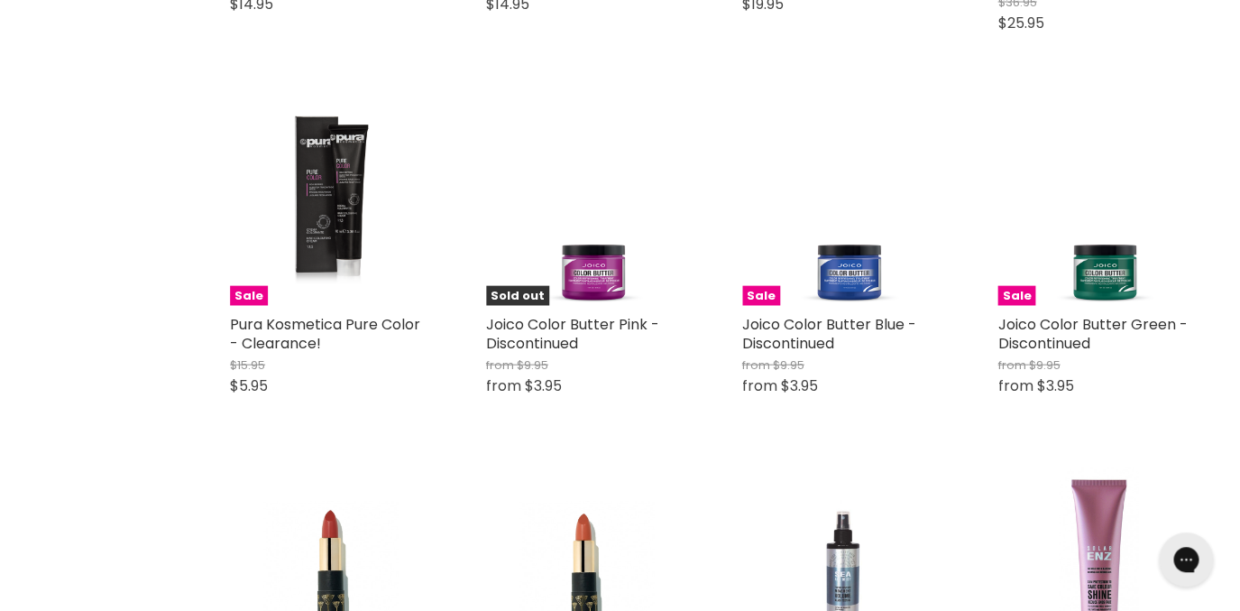
scroll to position [11215, 0]
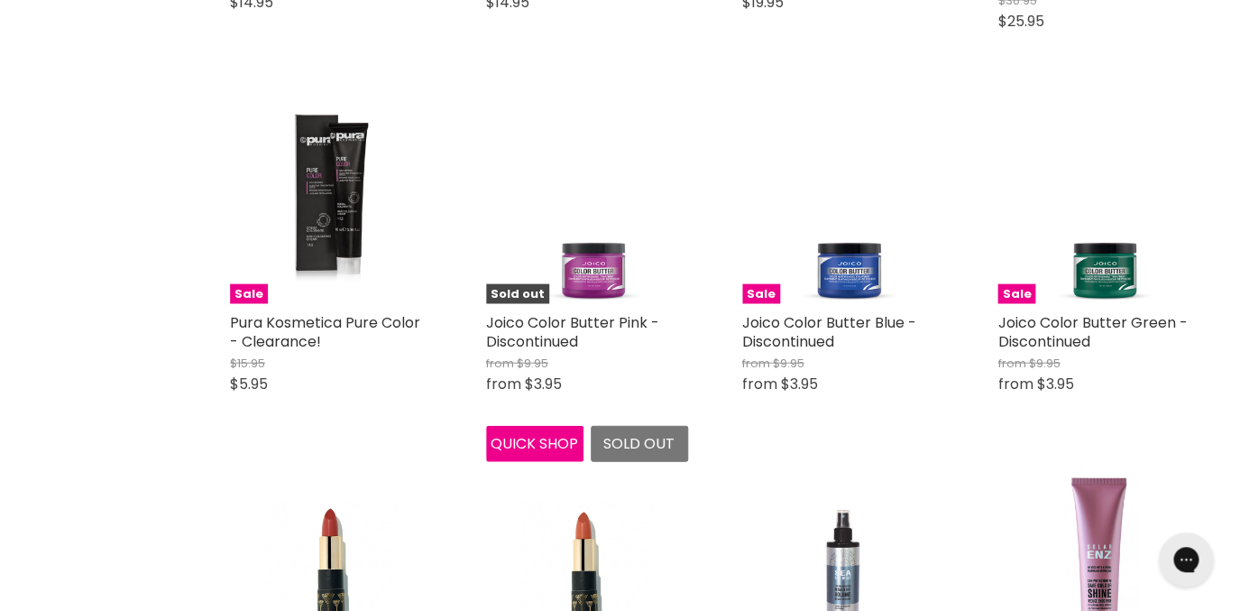
click at [613, 237] on img "Main content" at bounding box center [587, 204] width 134 height 202
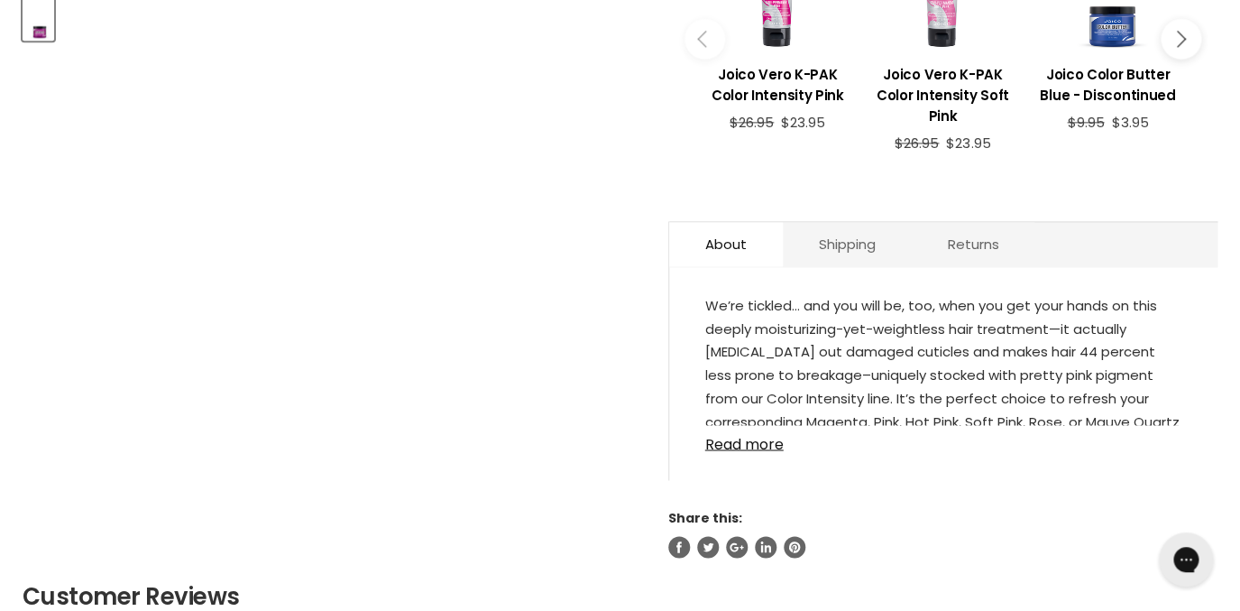
scroll to position [859, 0]
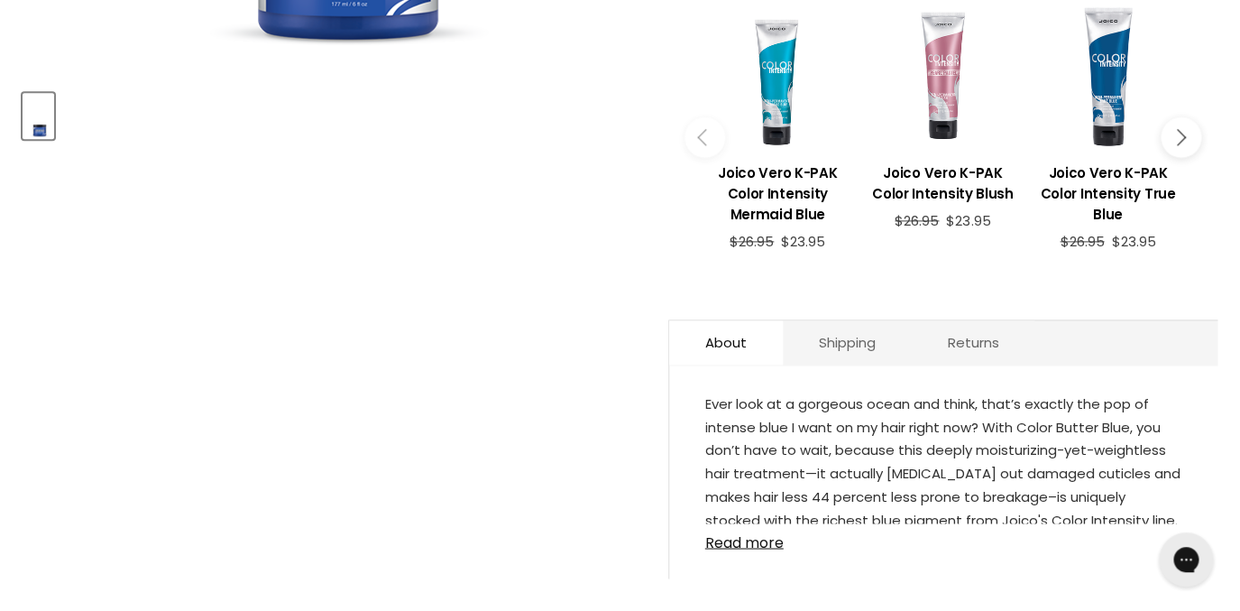
scroll to position [759, 0]
click at [763, 549] on link "Read more" at bounding box center [943, 535] width 477 height 27
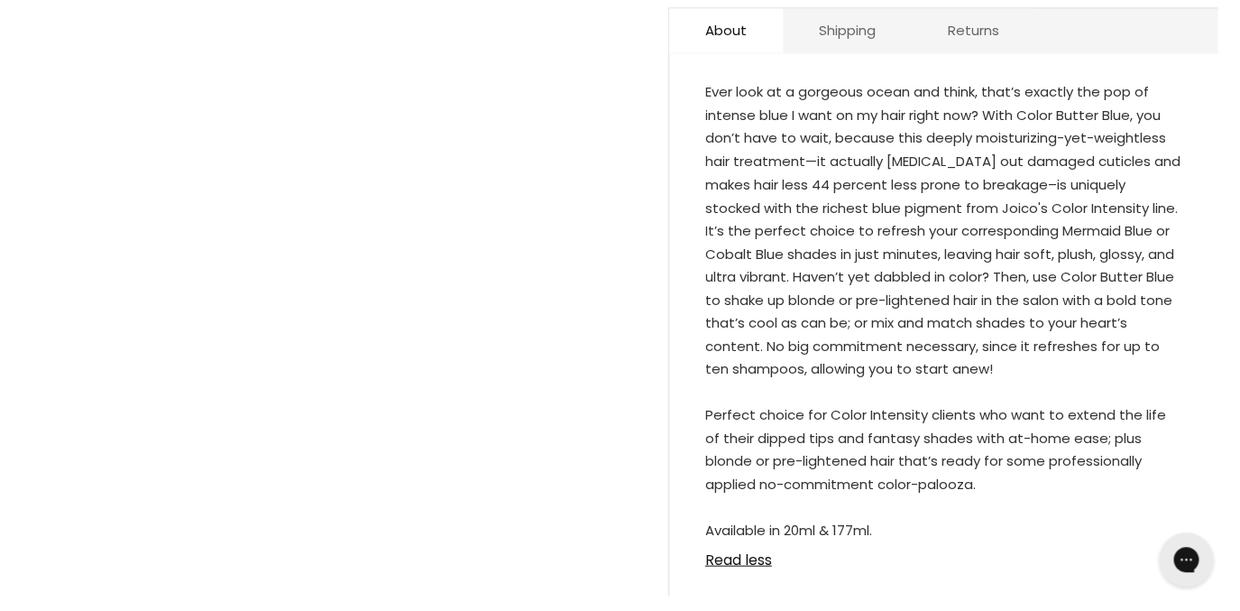
scroll to position [1077, 0]
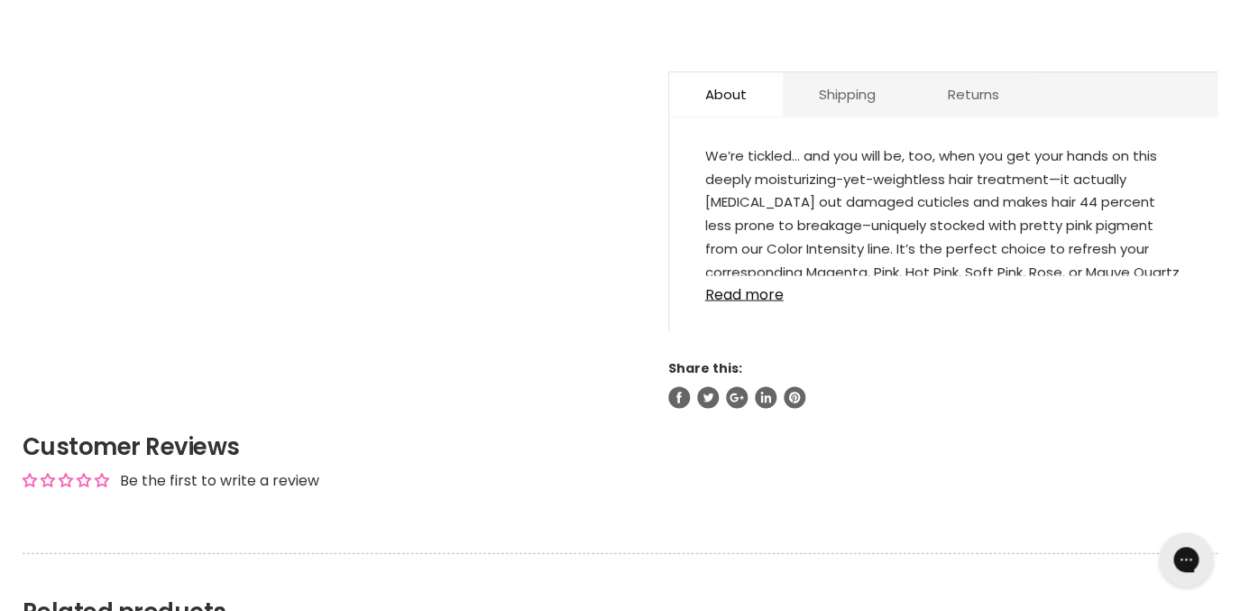
scroll to position [1007, 0]
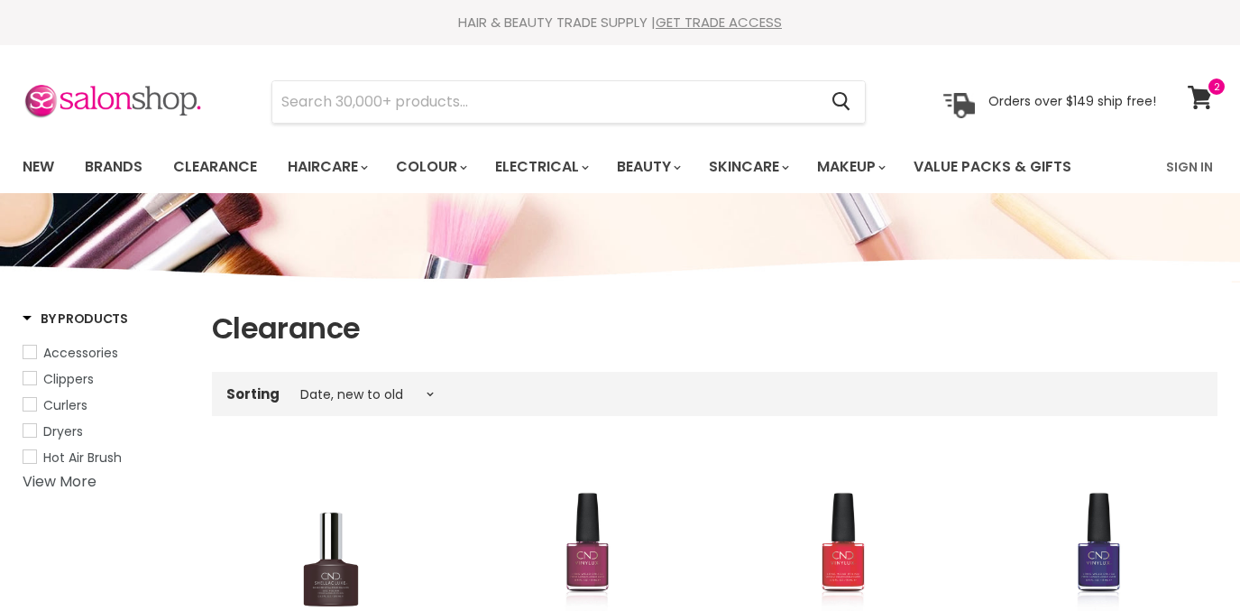
select select "created-descending"
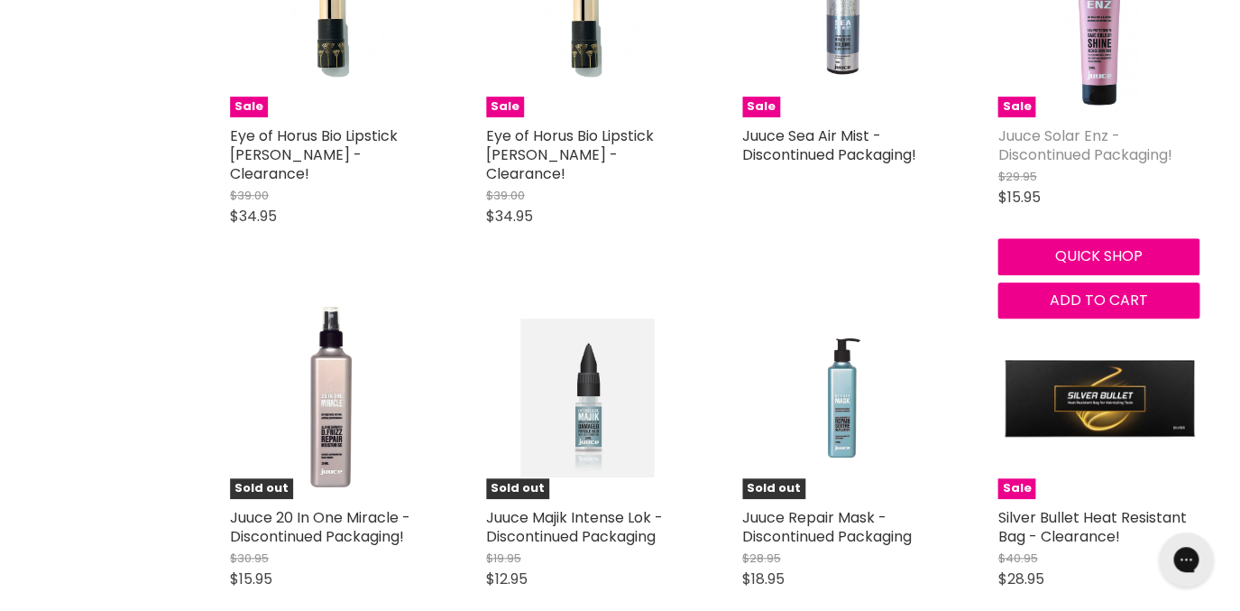
click at [1020, 152] on link "Juuce Solar Enz - Discontinued Packaging!" at bounding box center [1085, 145] width 174 height 40
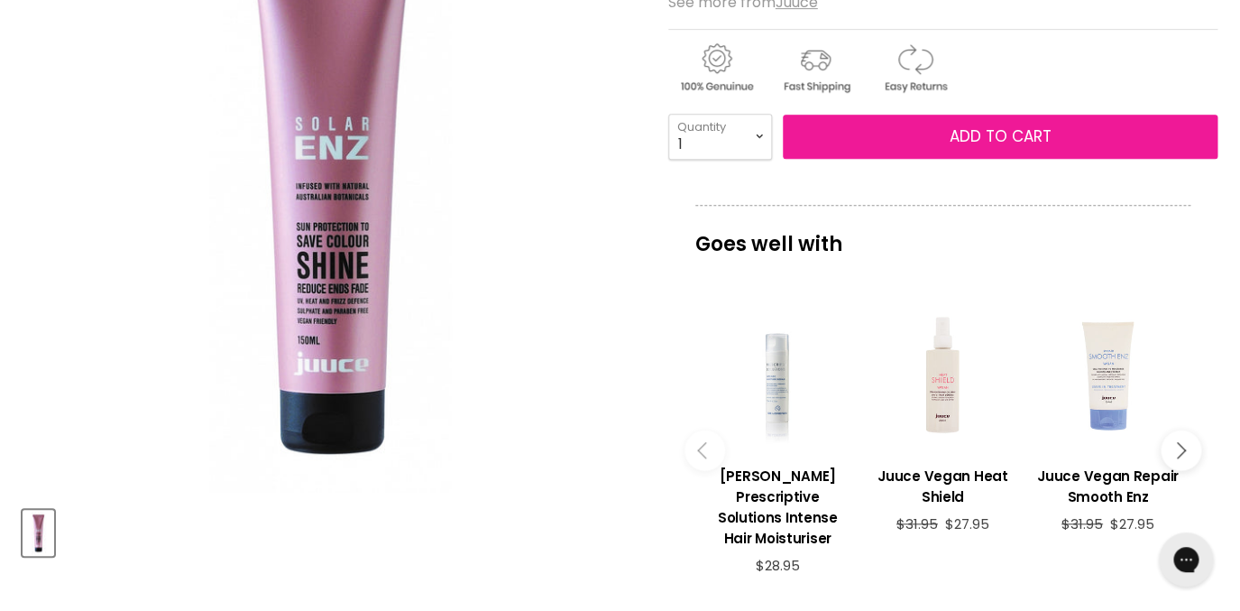
scroll to position [317, 0]
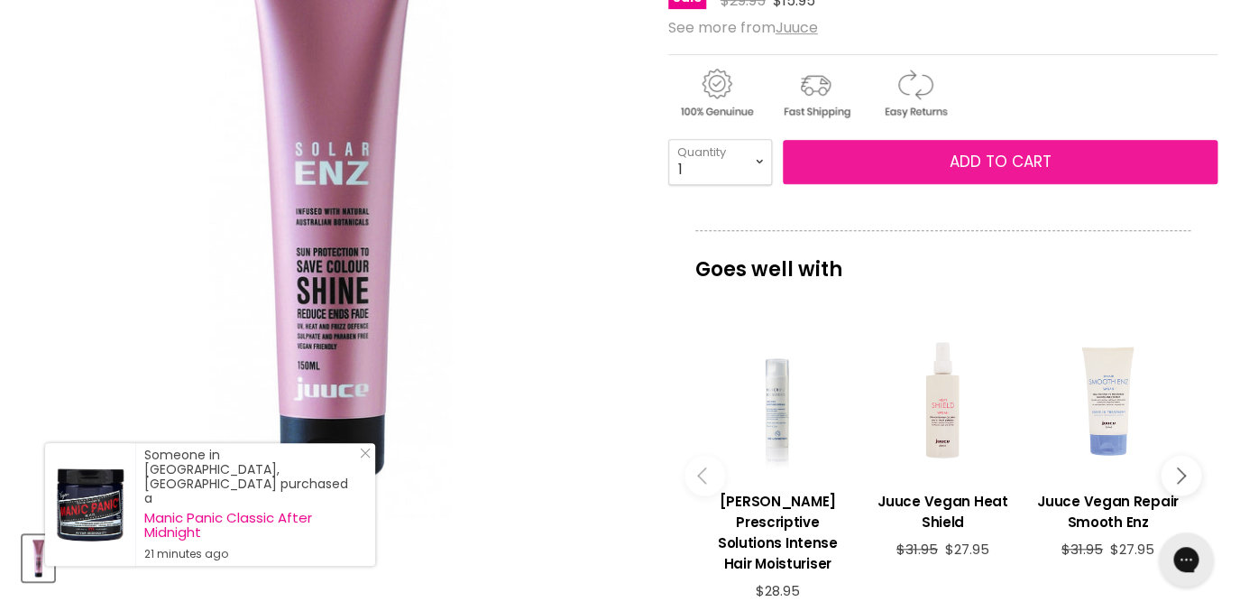
click at [950, 169] on span "Add to cart" at bounding box center [1000, 162] width 102 height 22
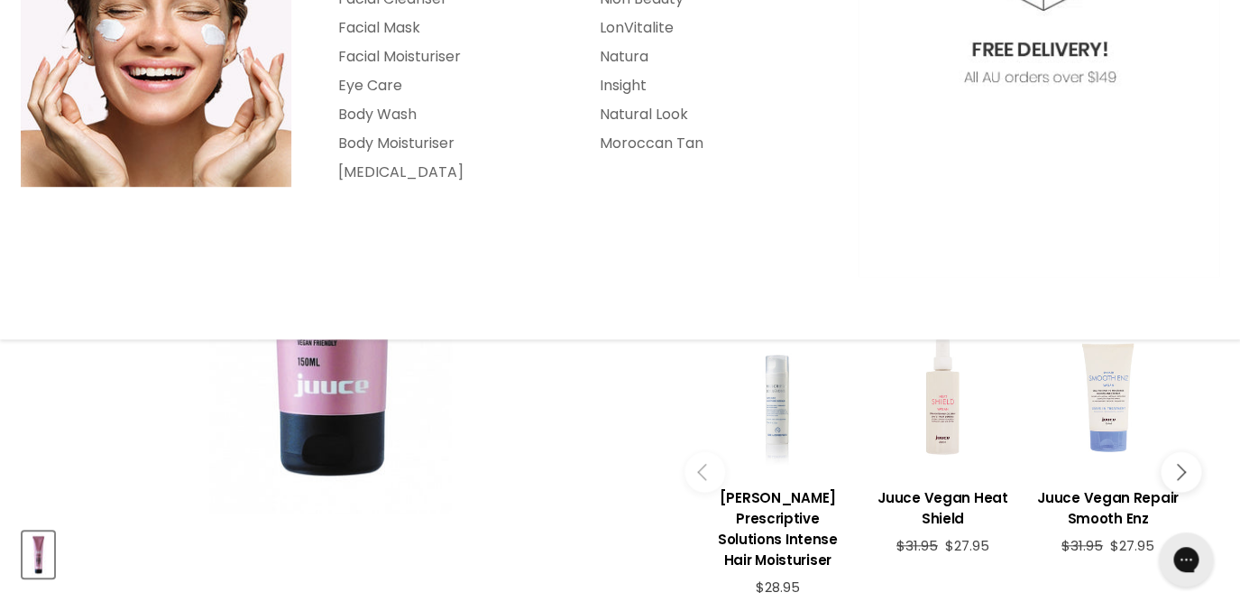
scroll to position [323, 0]
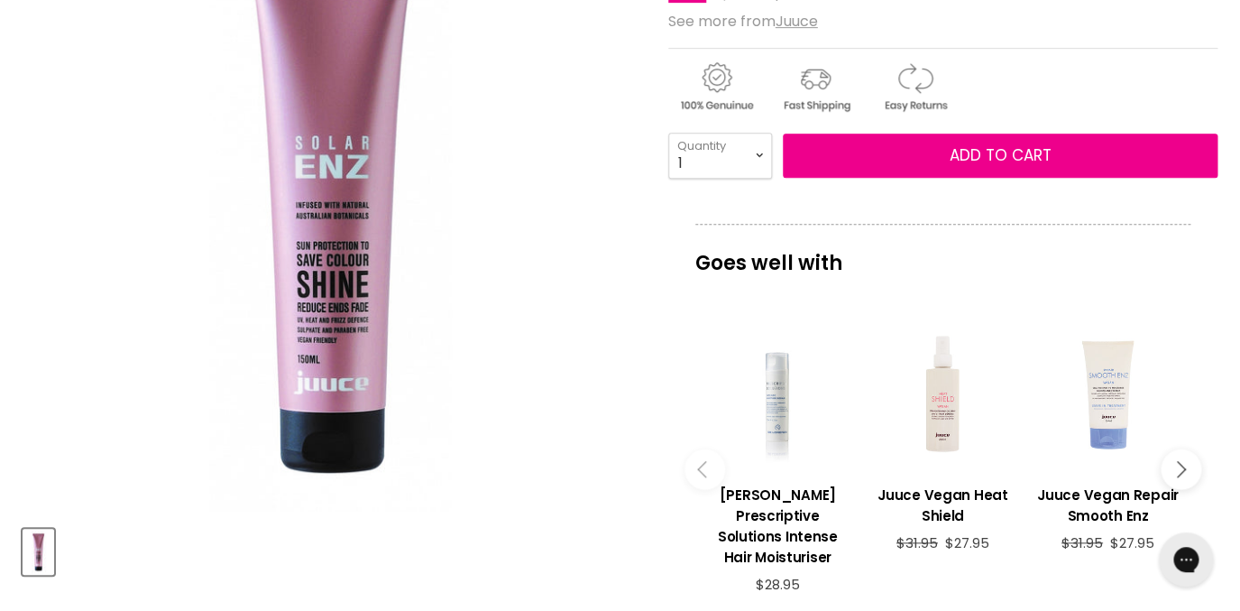
click at [522, 559] on div "Product thumbnails" at bounding box center [330, 548] width 621 height 51
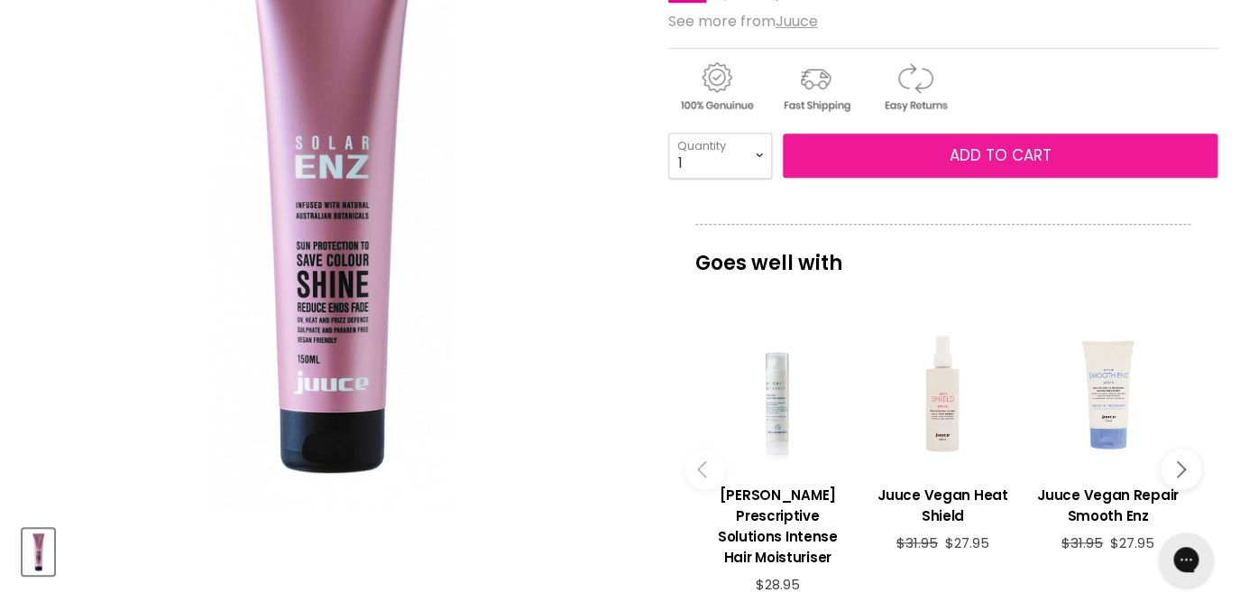
click at [880, 159] on button "Add to cart" at bounding box center [1001, 155] width 436 height 45
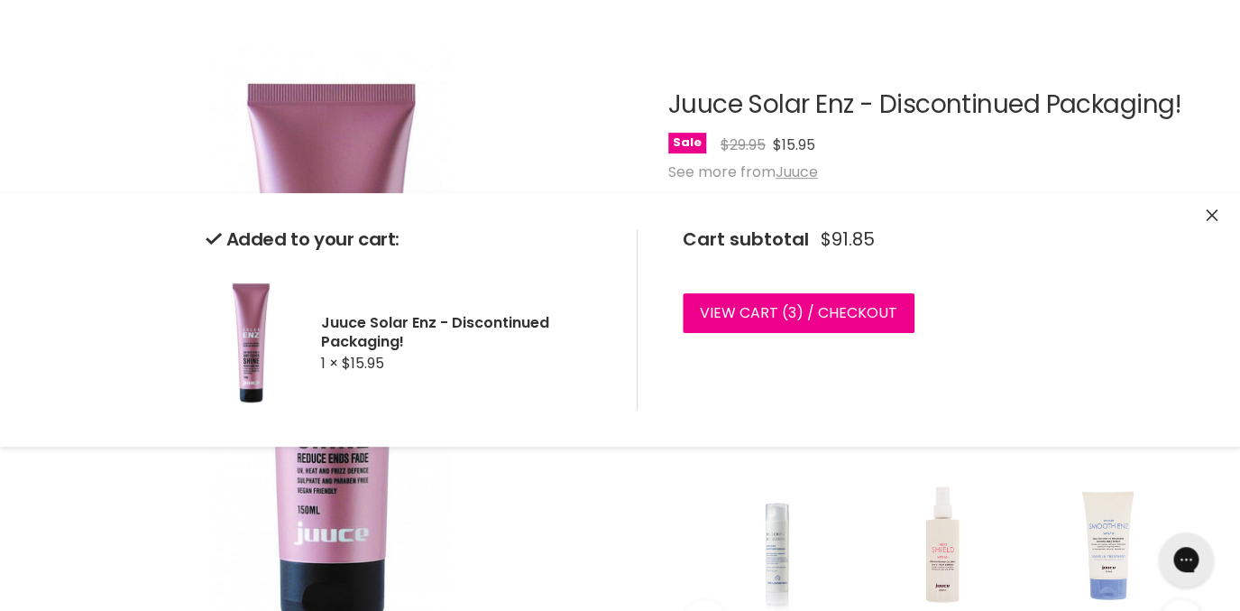
scroll to position [0, 0]
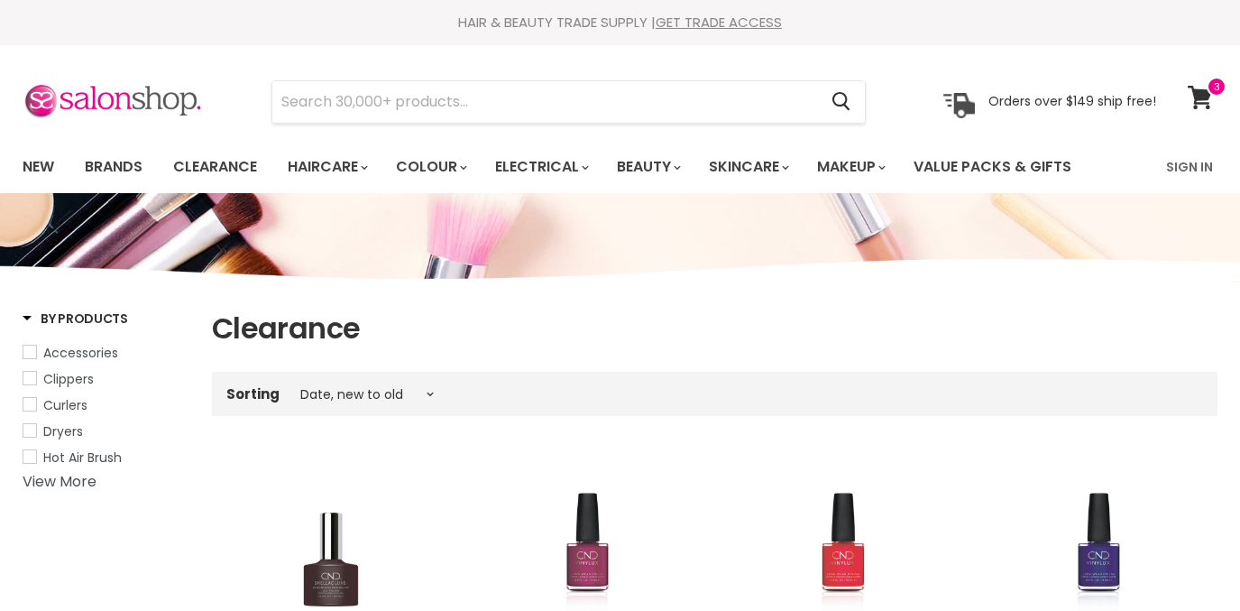
select select "created-descending"
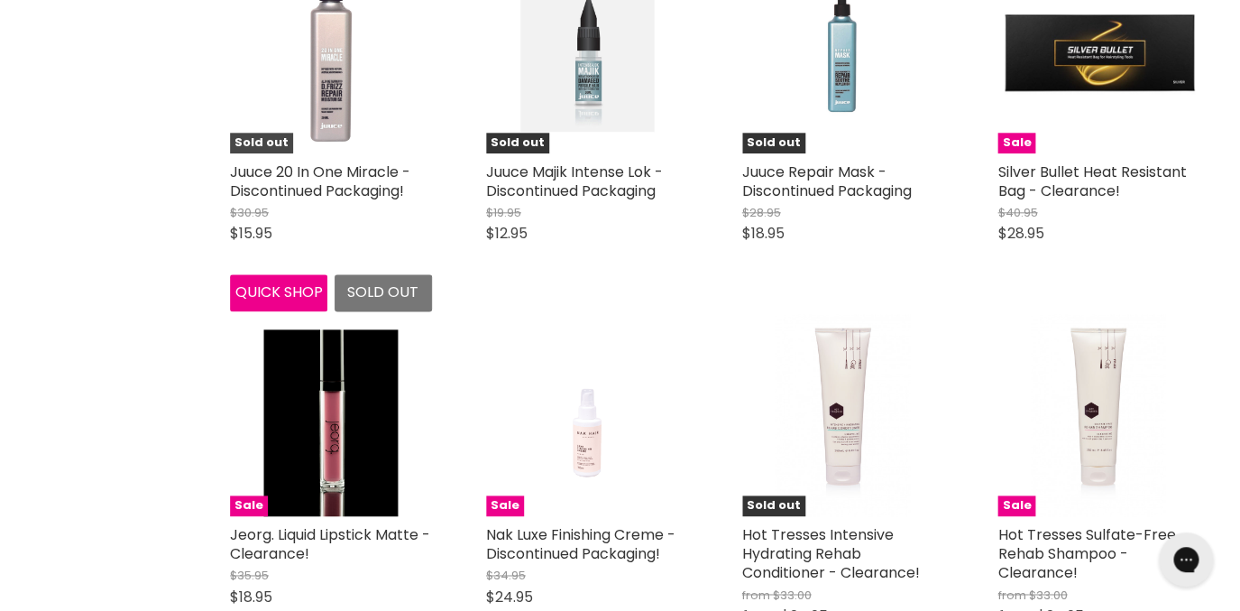
click at [336, 79] on img "Main content" at bounding box center [330, 52] width 63 height 202
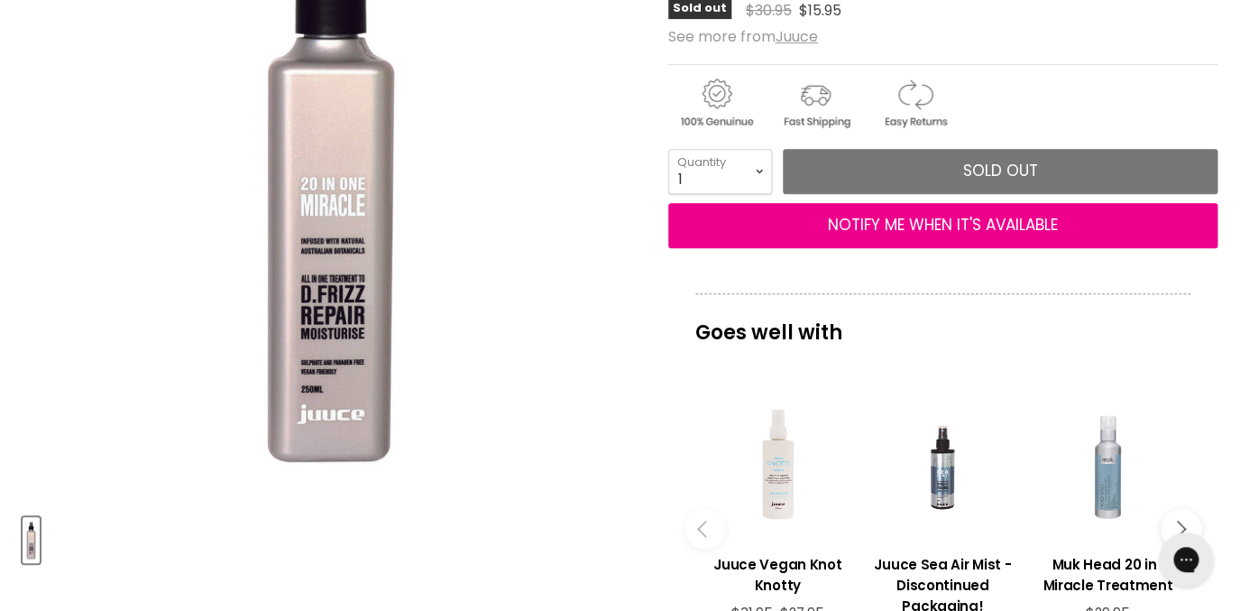
scroll to position [333, 0]
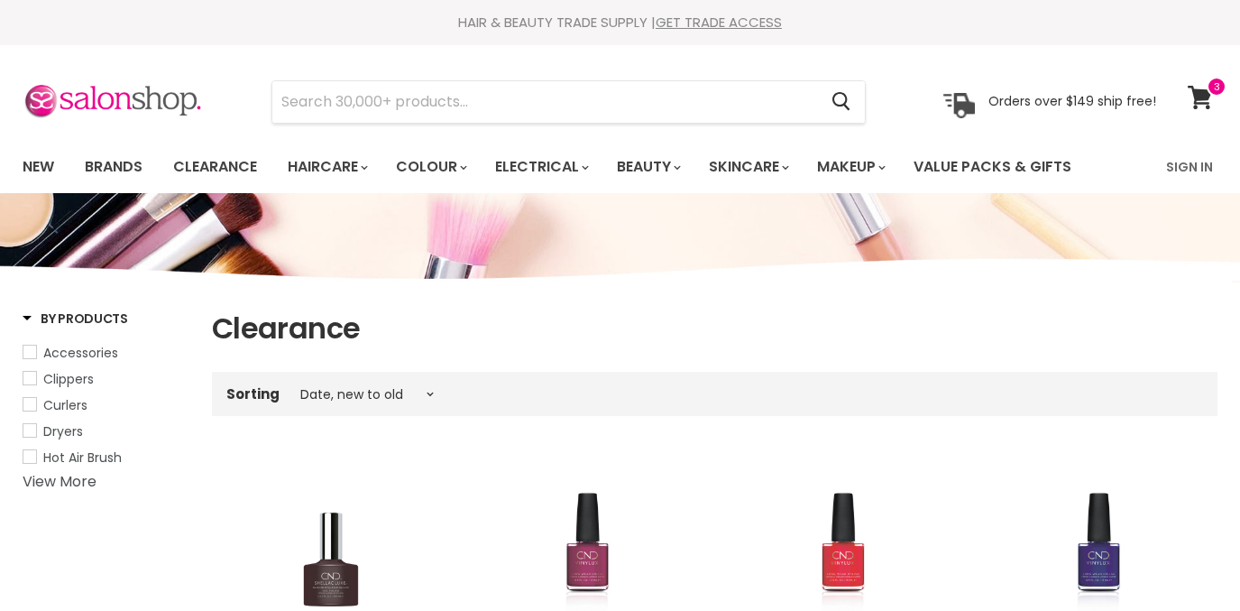
select select "created-descending"
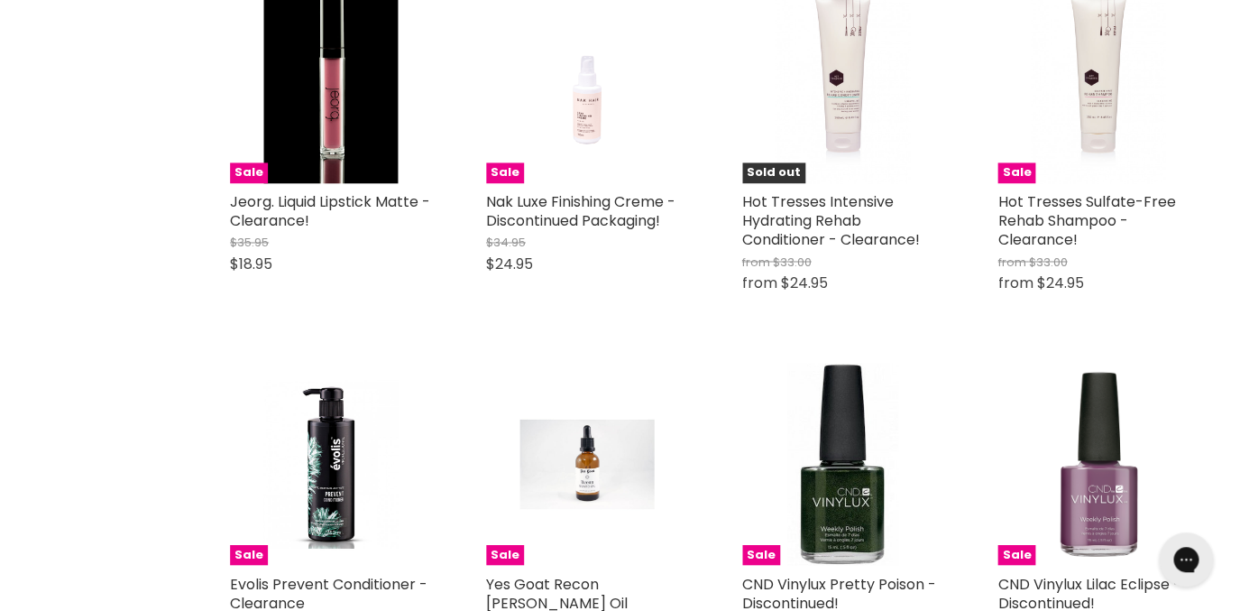
scroll to position [3457, 0]
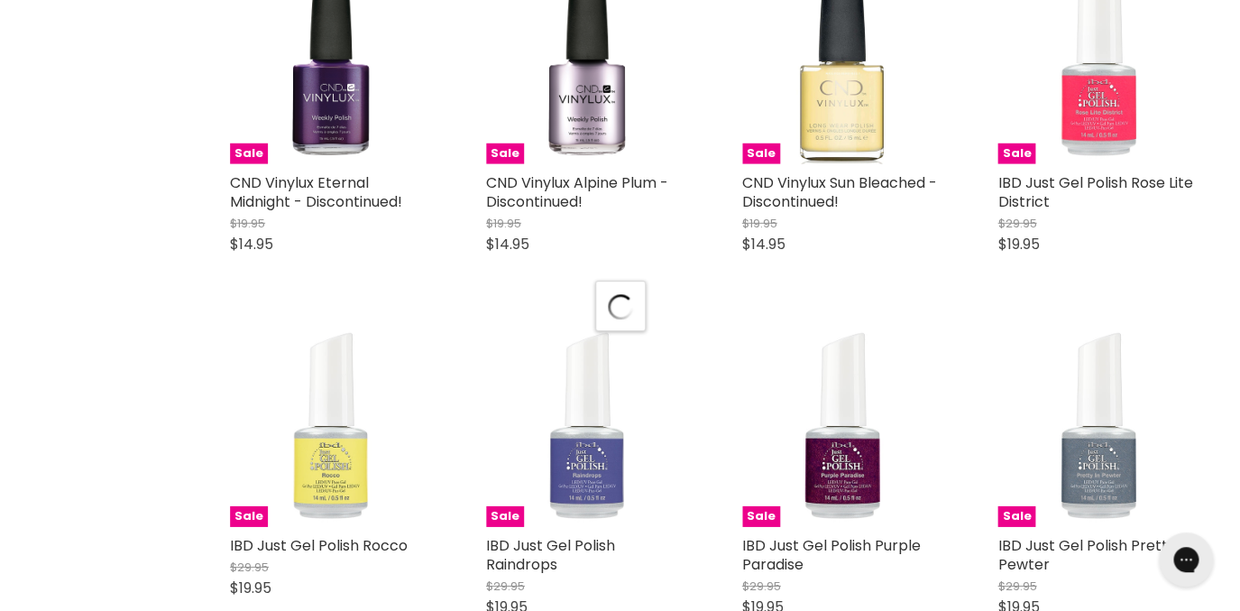
select select "created-descending"
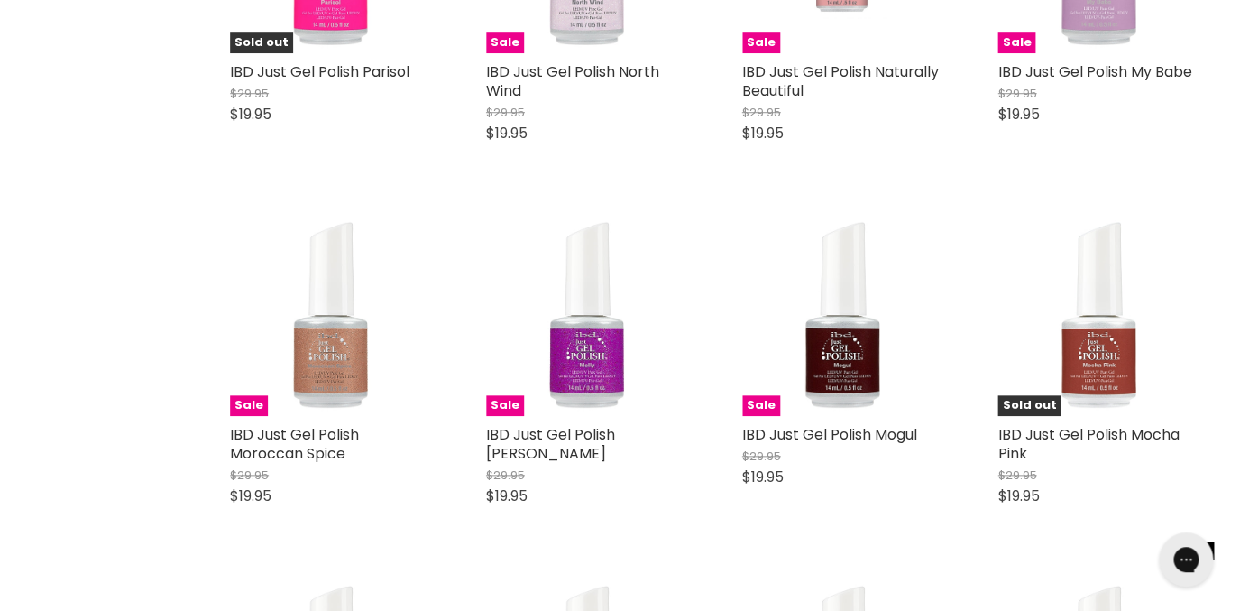
scroll to position [5421, 0]
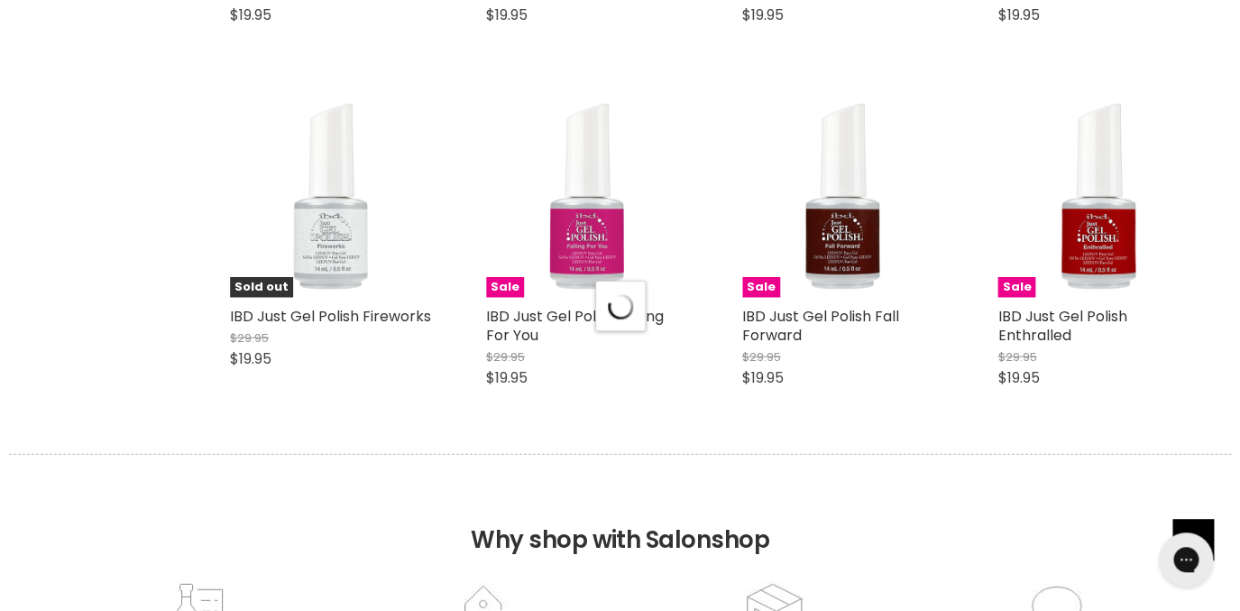
select select "created-descending"
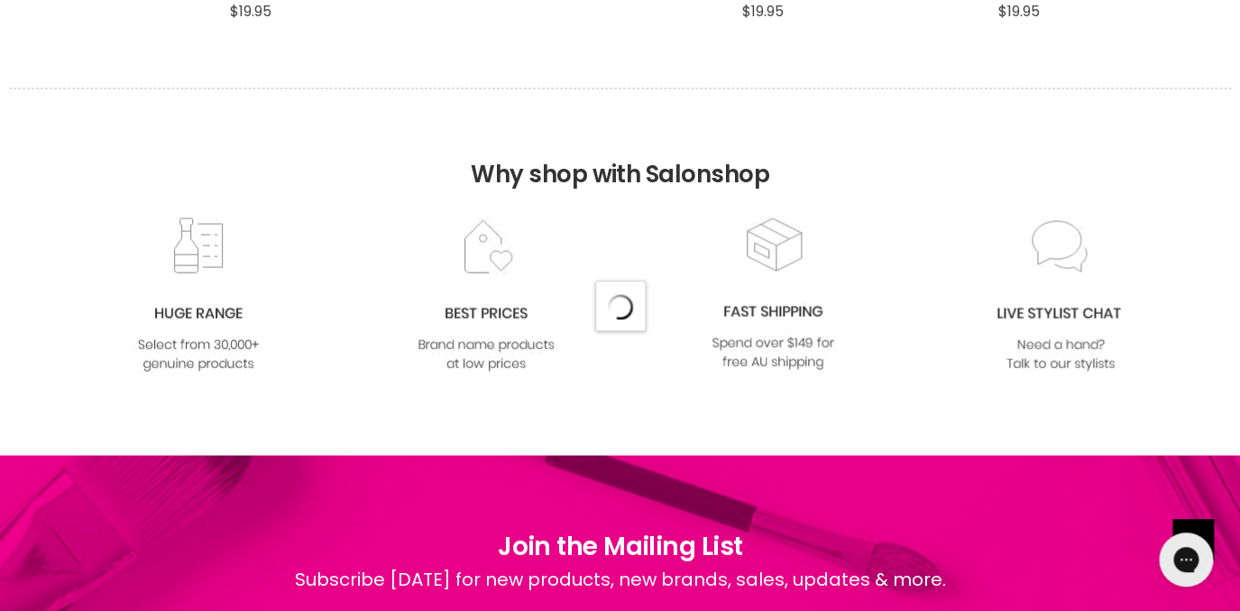
select select "created-descending"
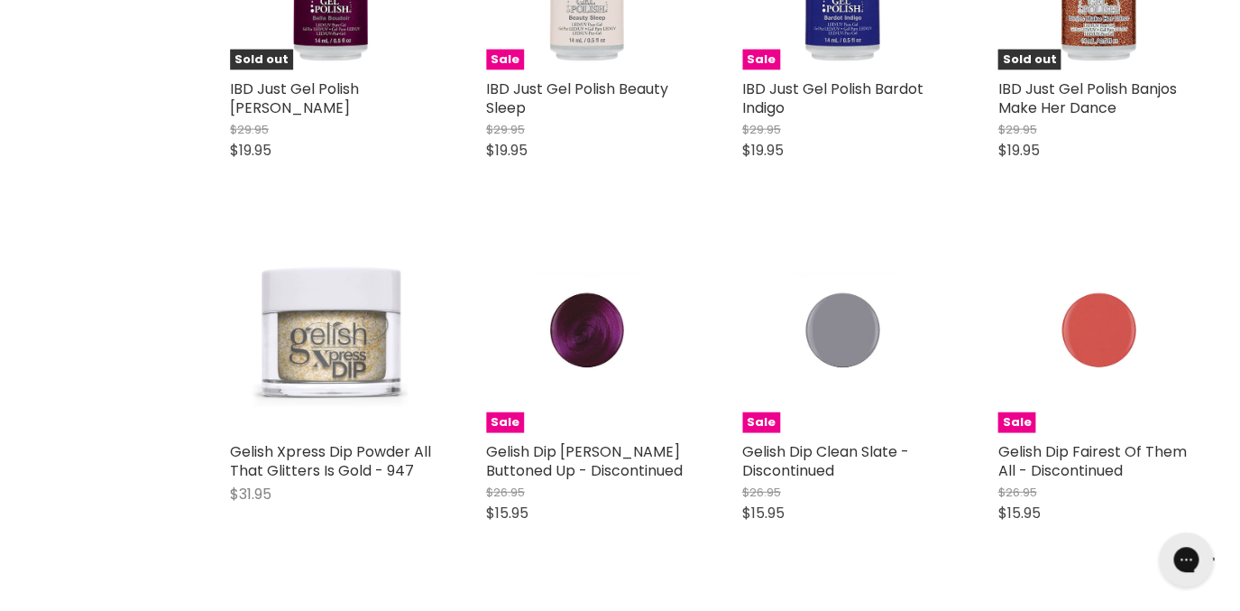
scroll to position [16529, 0]
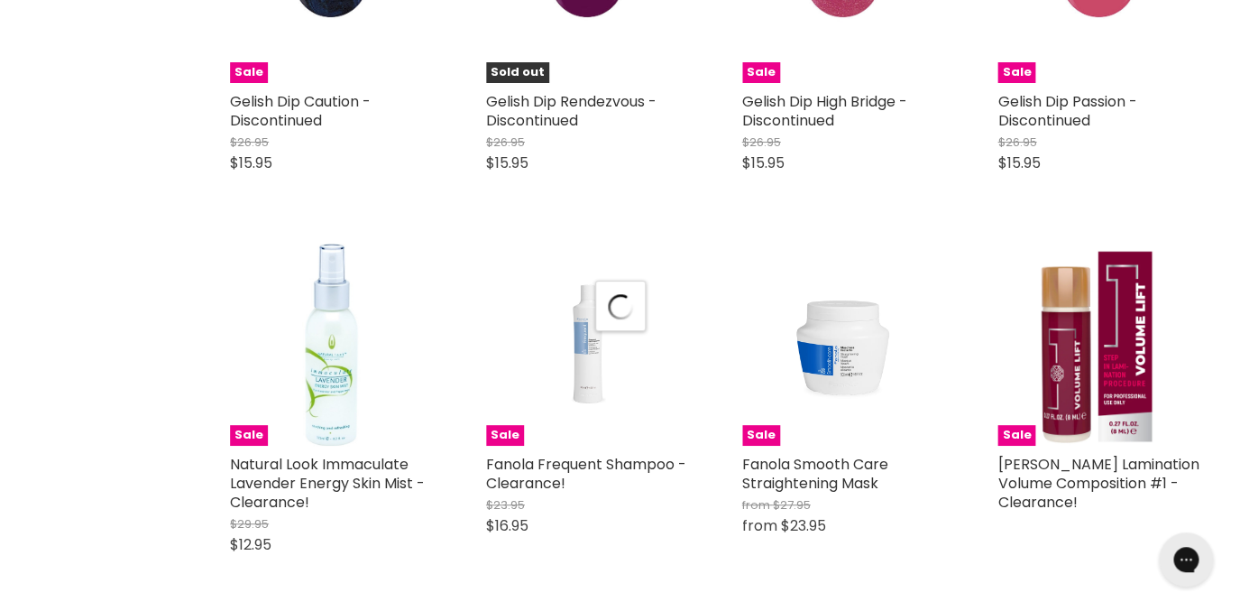
select select "created-descending"
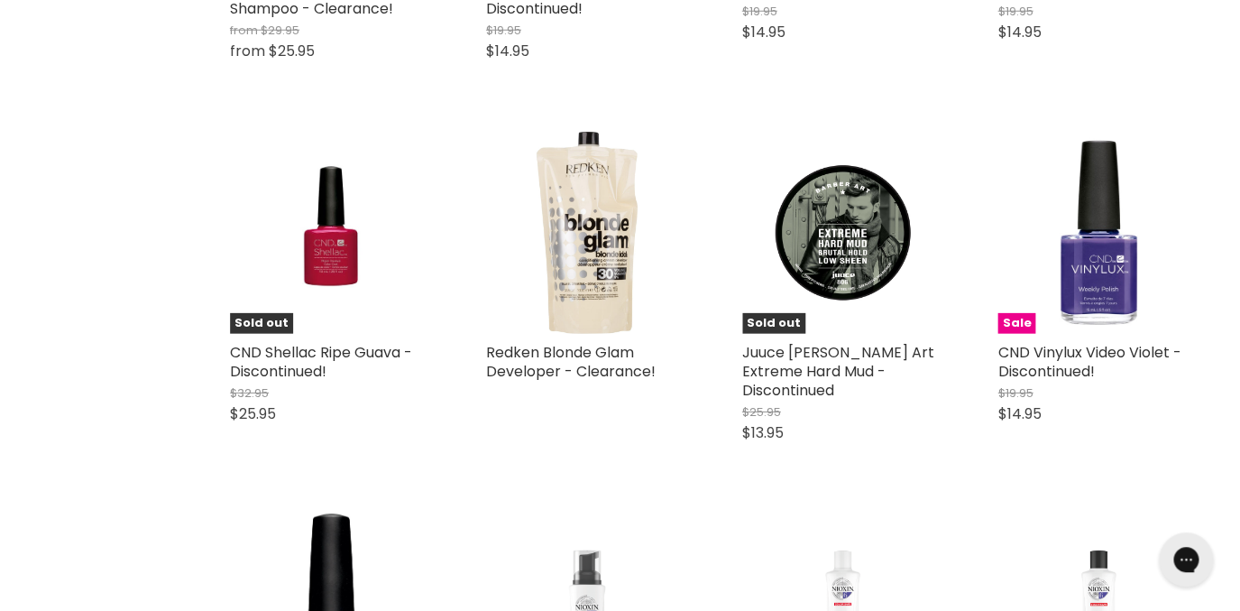
scroll to position [21667, 0]
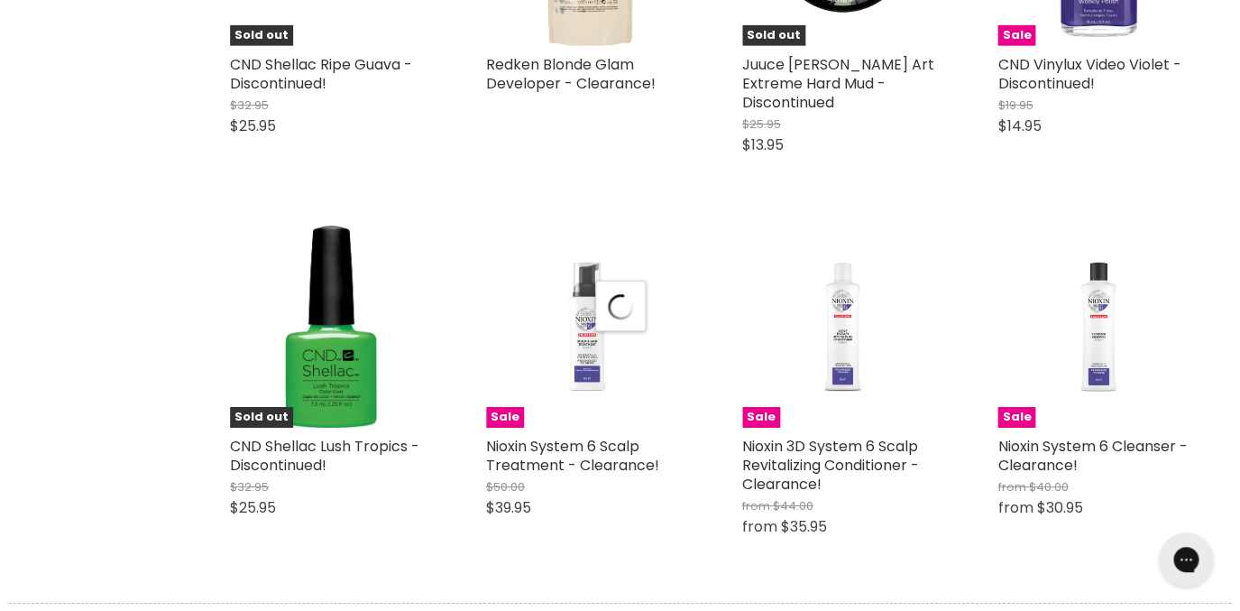
scroll to position [21956, 0]
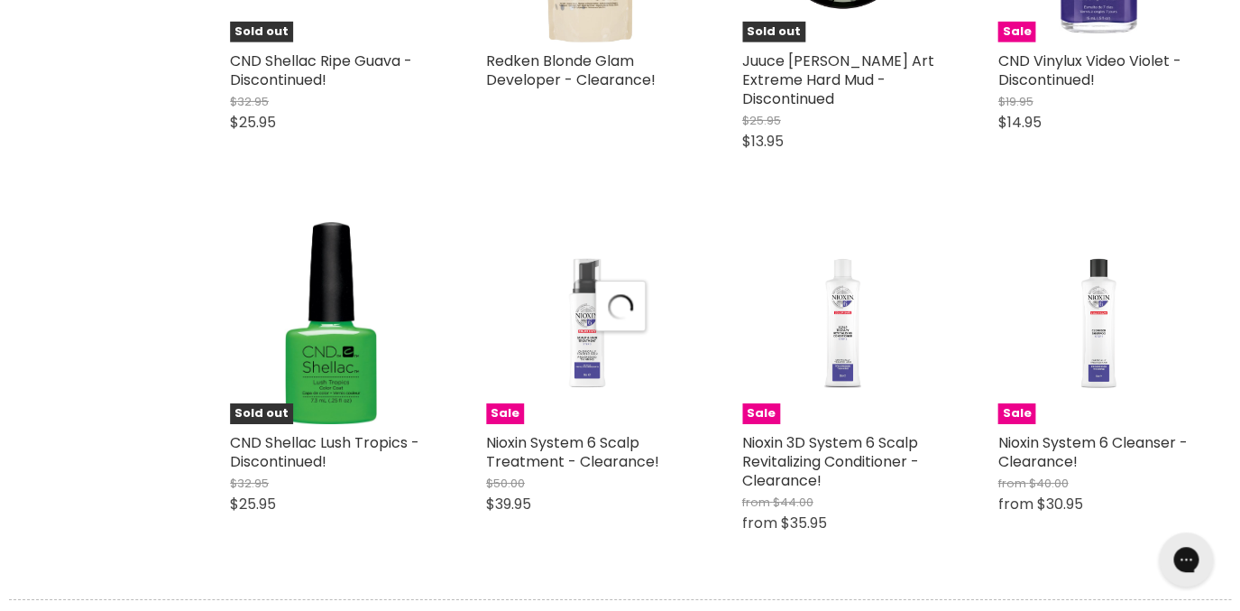
select select "created-descending"
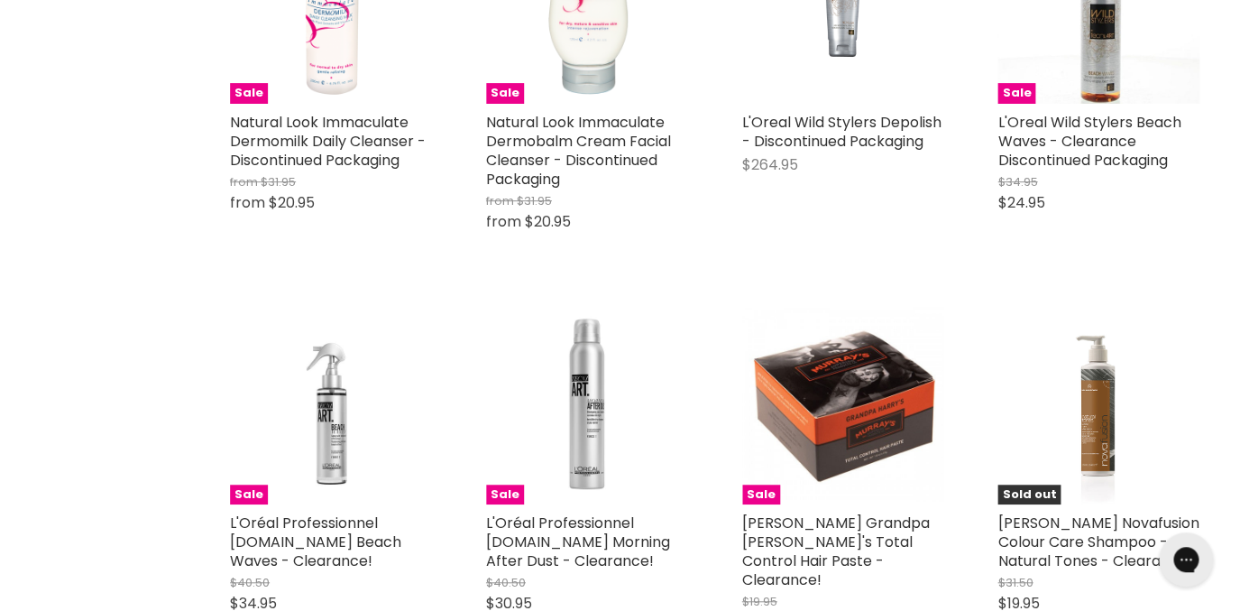
scroll to position [24986, 0]
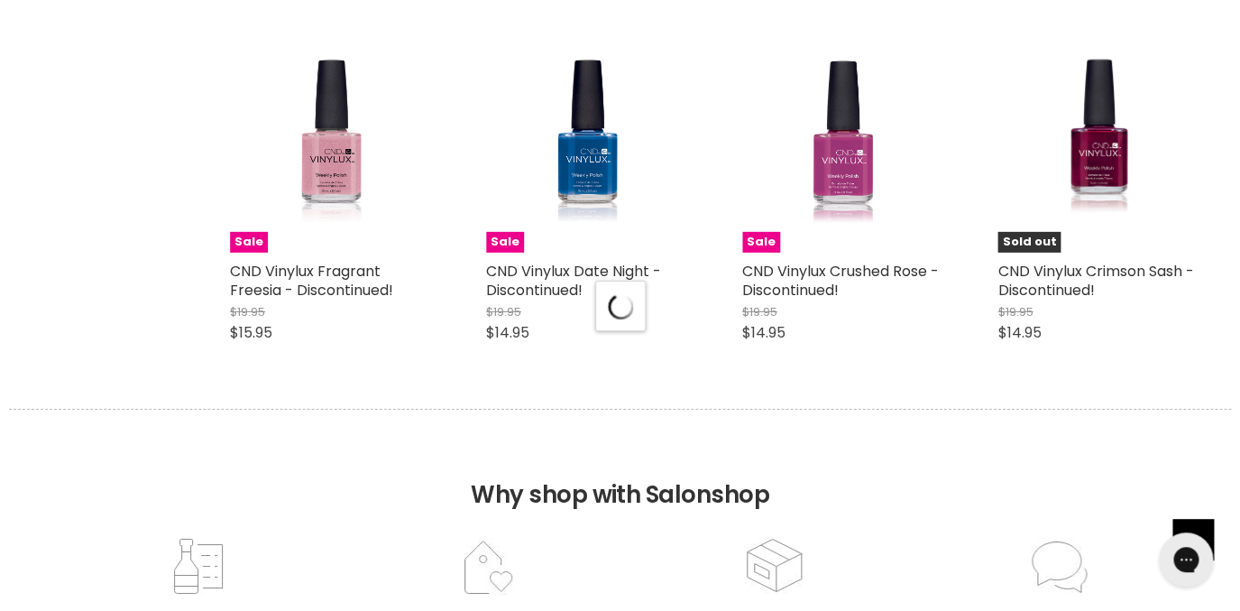
select select "created-descending"
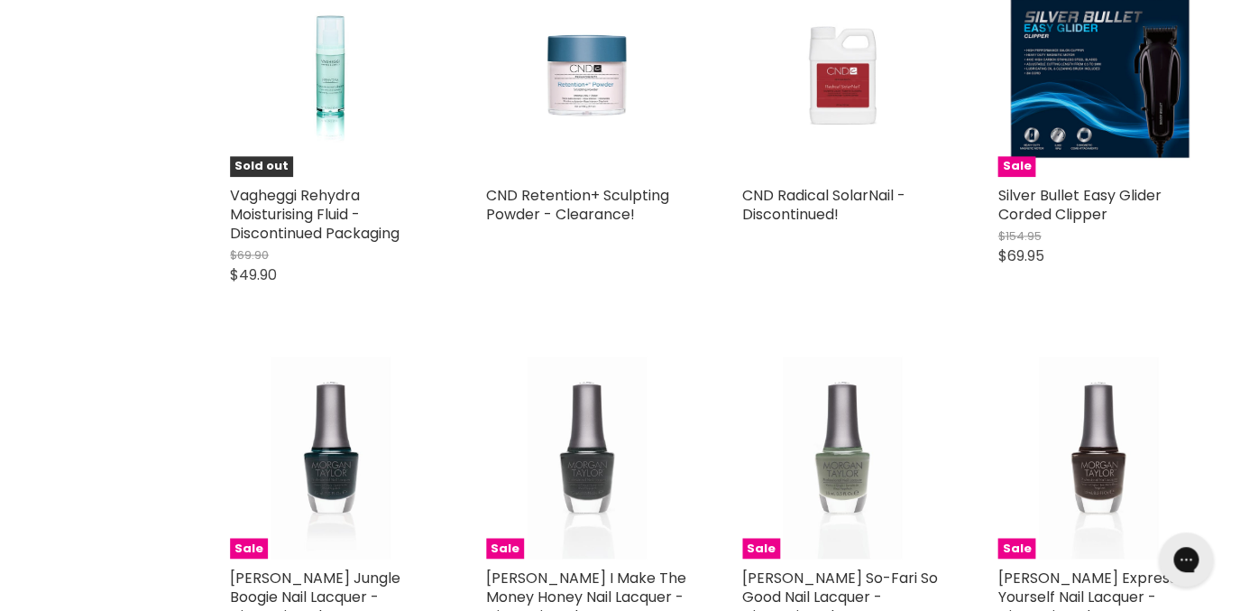
scroll to position [30488, 0]
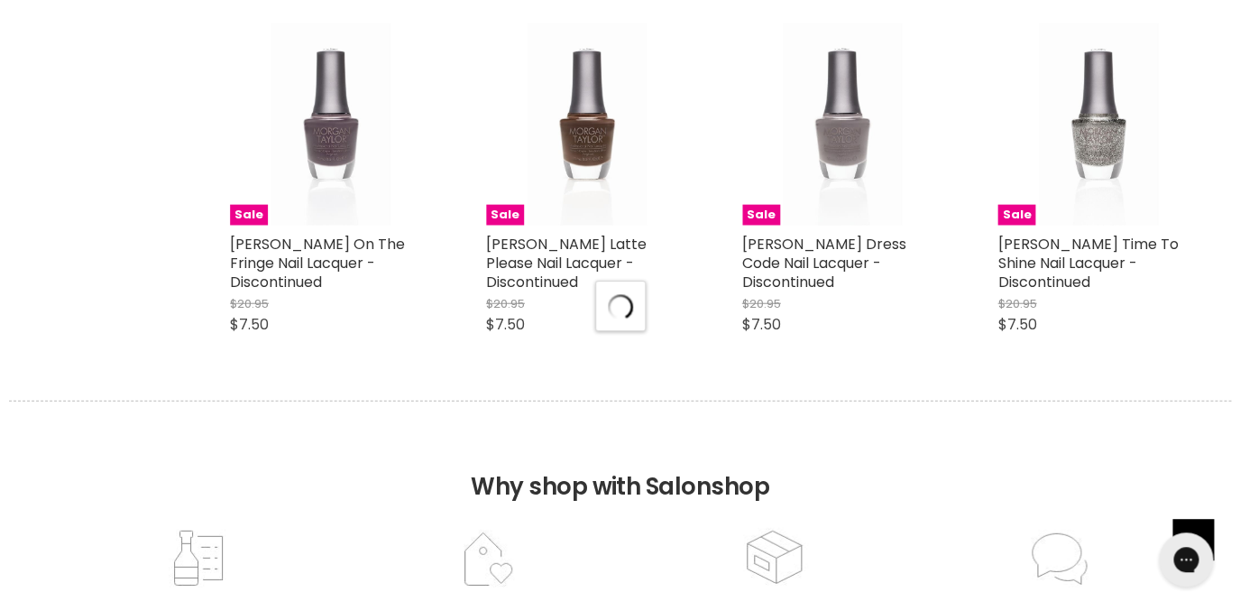
select select "created-descending"
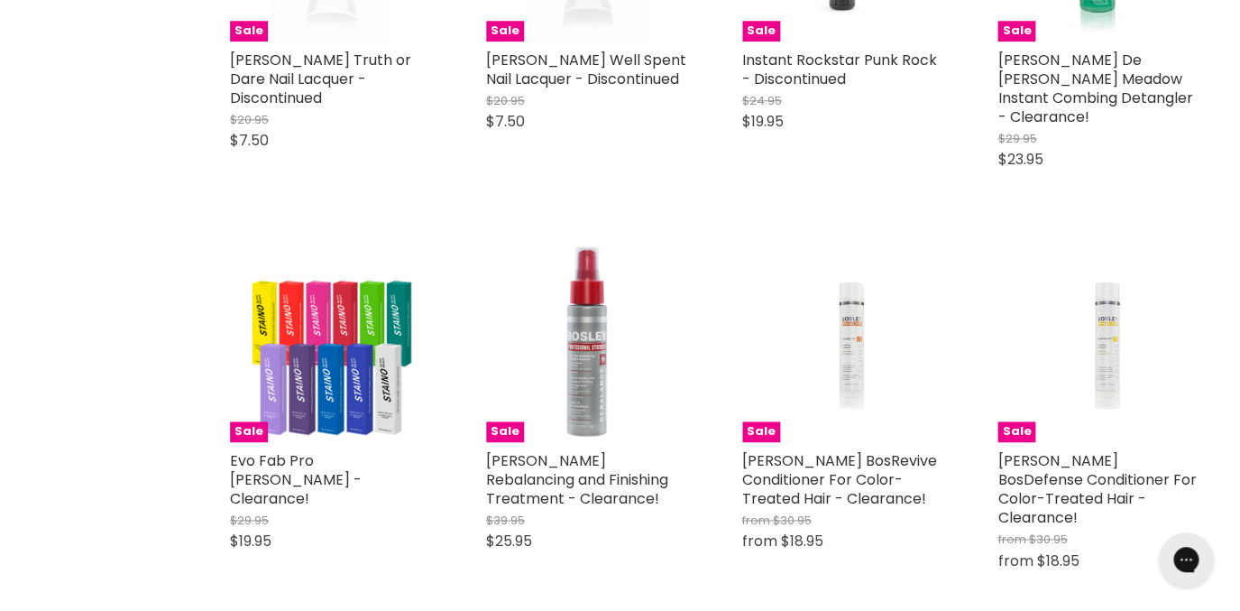
scroll to position [32918, 0]
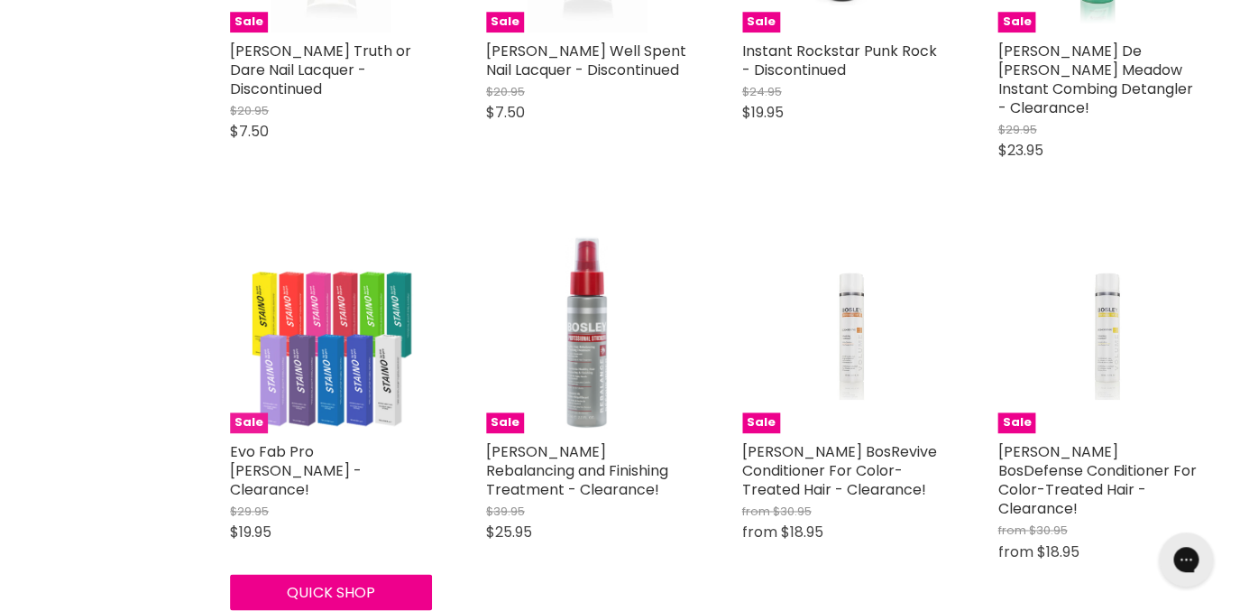
click at [308, 282] on img "Main content" at bounding box center [331, 332] width 202 height 202
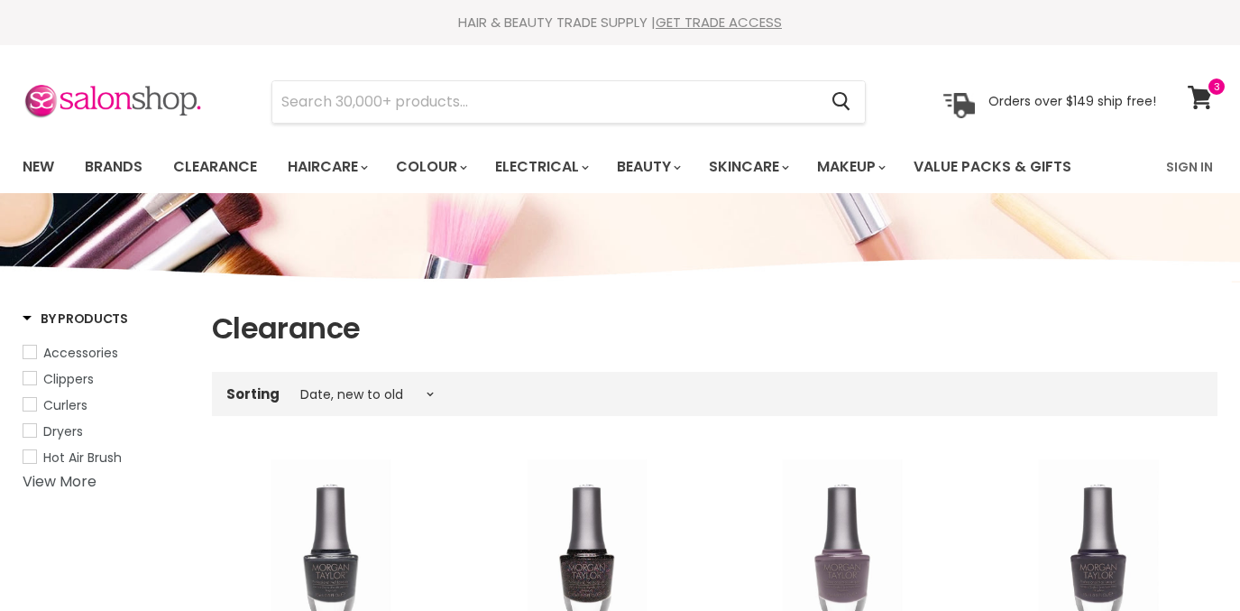
select select "created-descending"
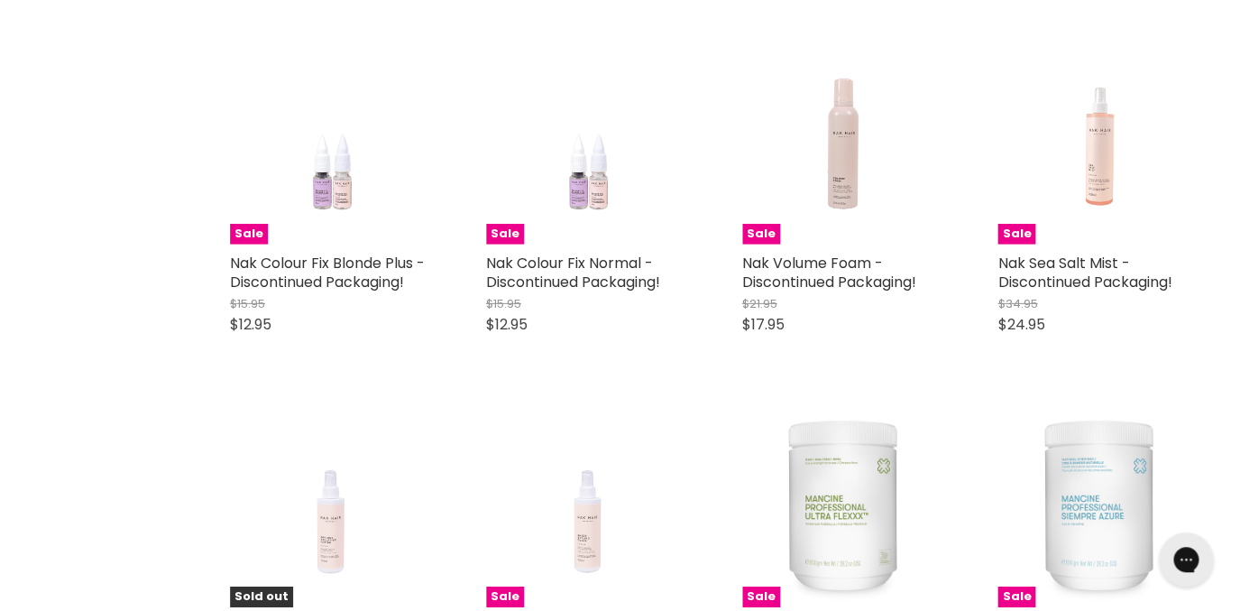
scroll to position [4289, 0]
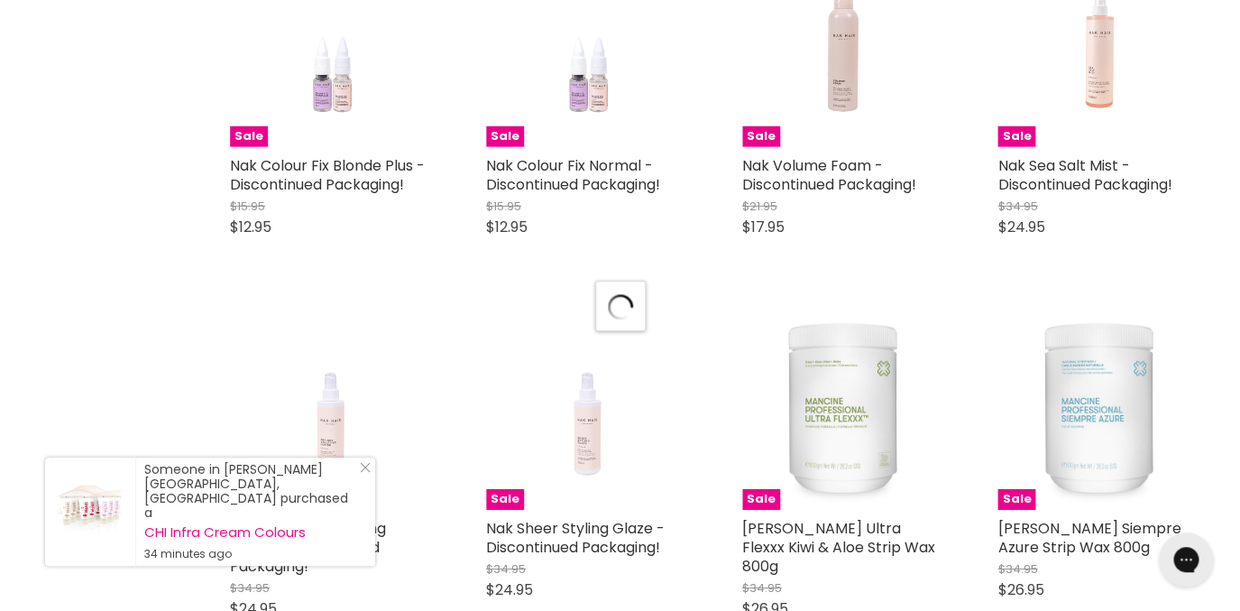
select select "created-descending"
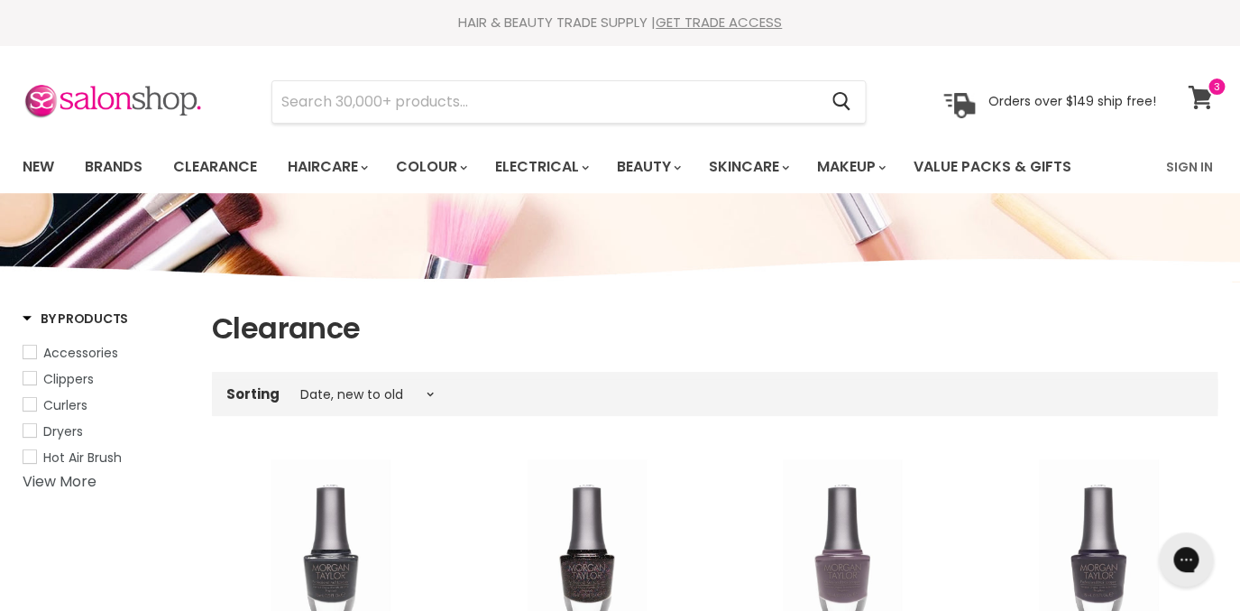
click at [1201, 100] on icon at bounding box center [1200, 97] width 24 height 23
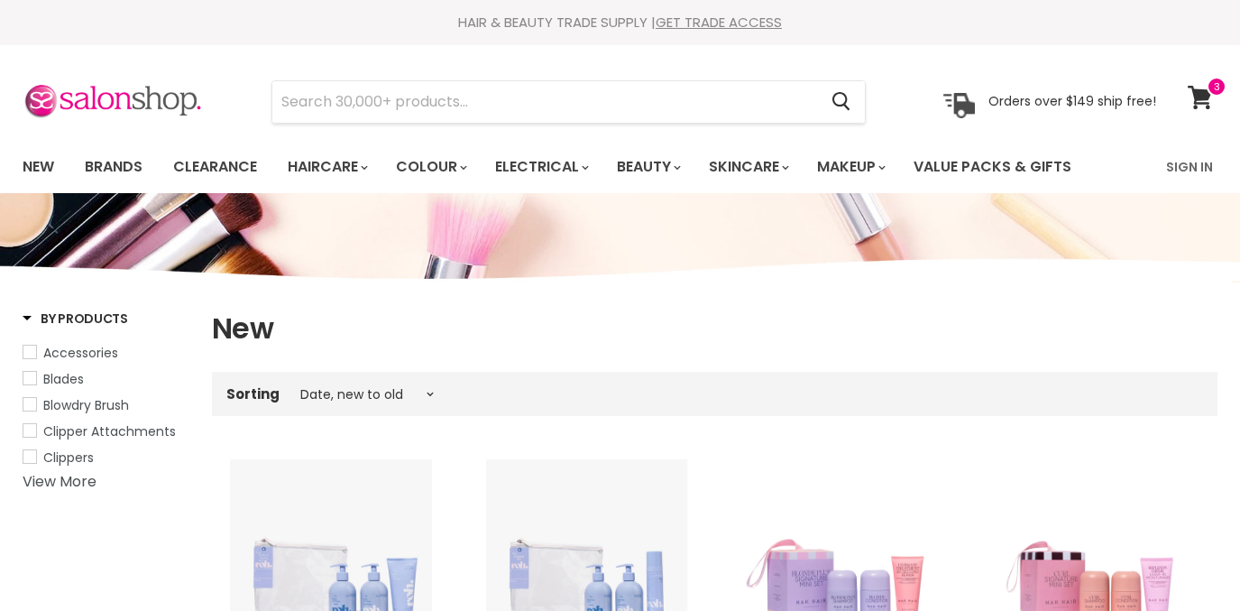
select select "created-descending"
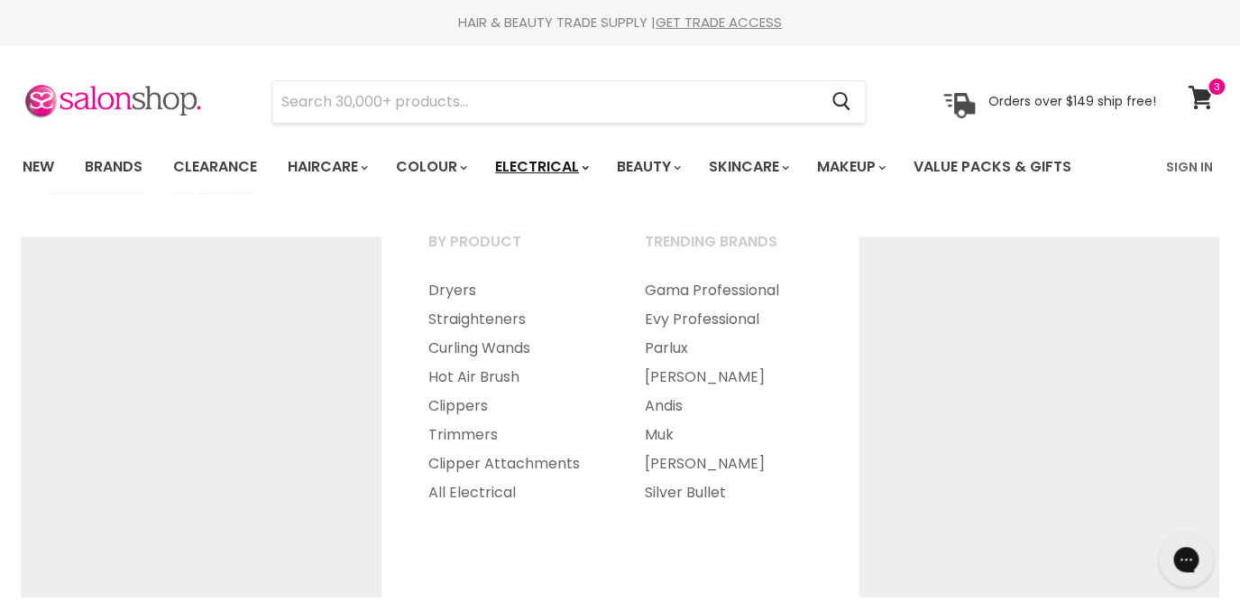
click at [547, 167] on link "Electrical" at bounding box center [541, 167] width 118 height 38
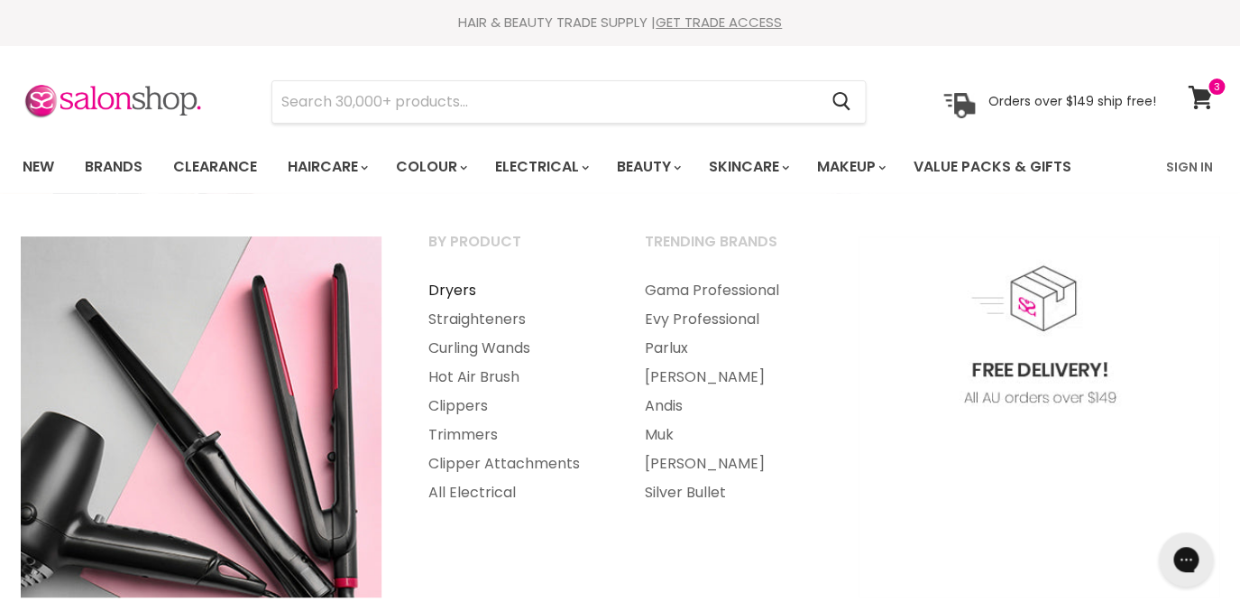
click at [464, 291] on link "Dryers" at bounding box center [512, 290] width 213 height 29
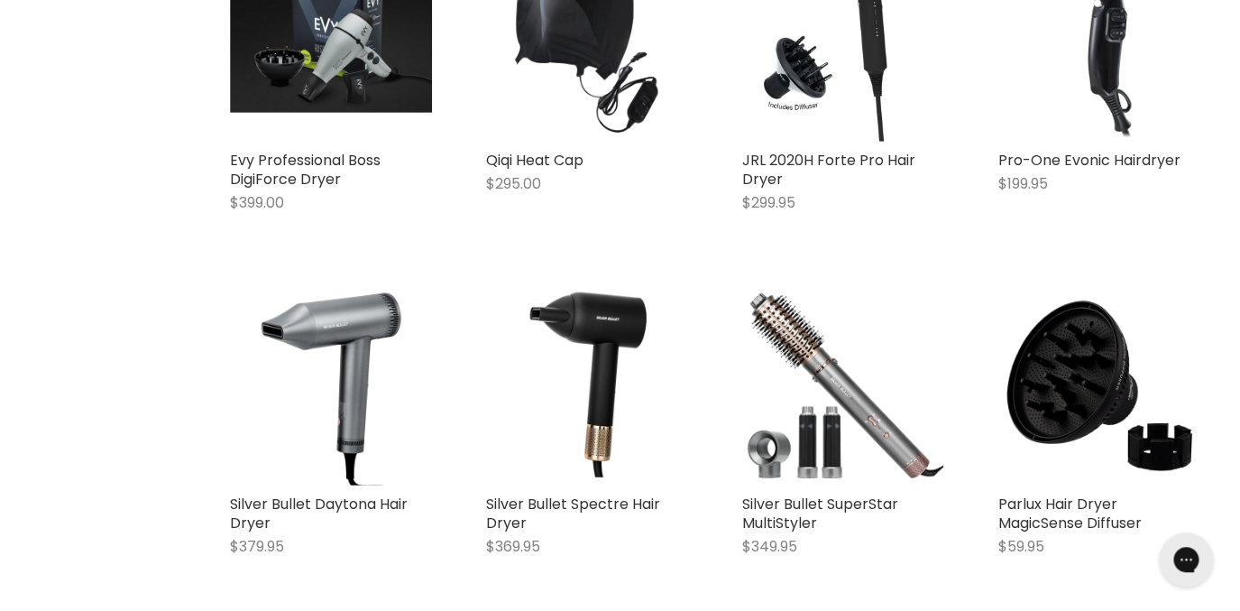
scroll to position [3978, 0]
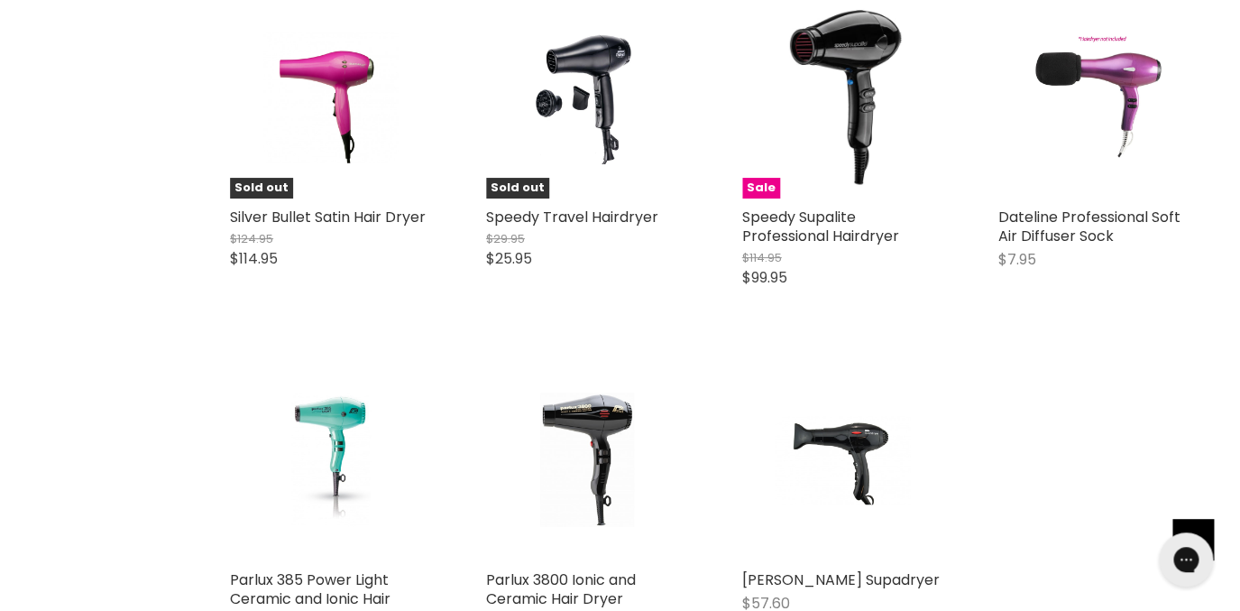
scroll to position [7450, 0]
click at [862, 358] on img "Main content" at bounding box center [843, 459] width 134 height 202
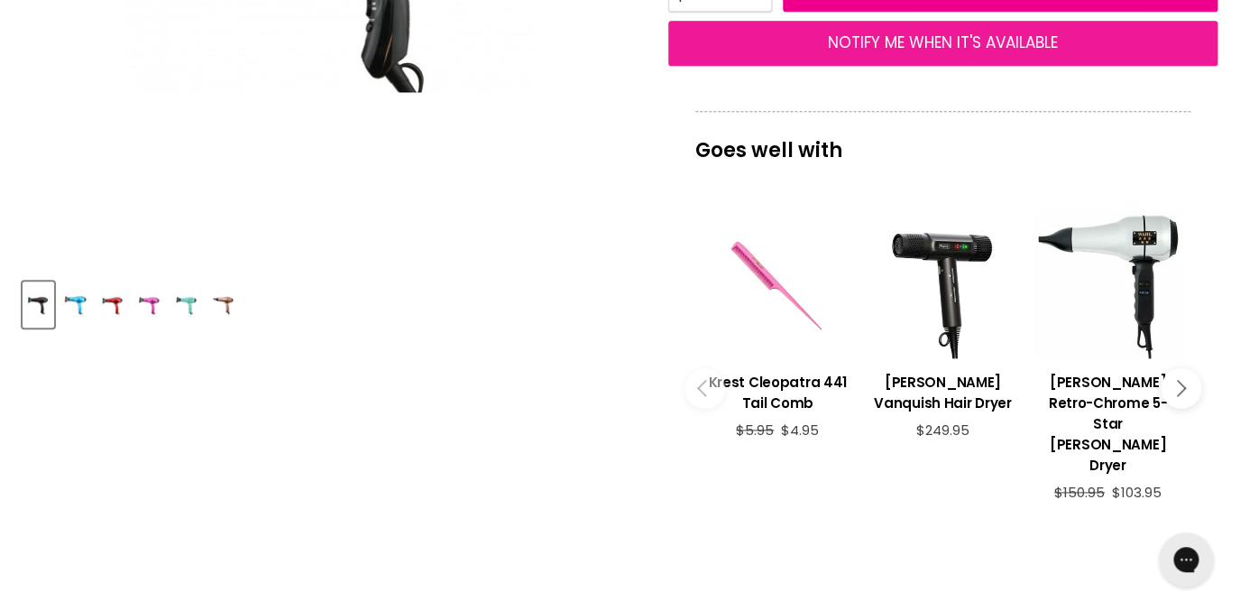
scroll to position [572, 0]
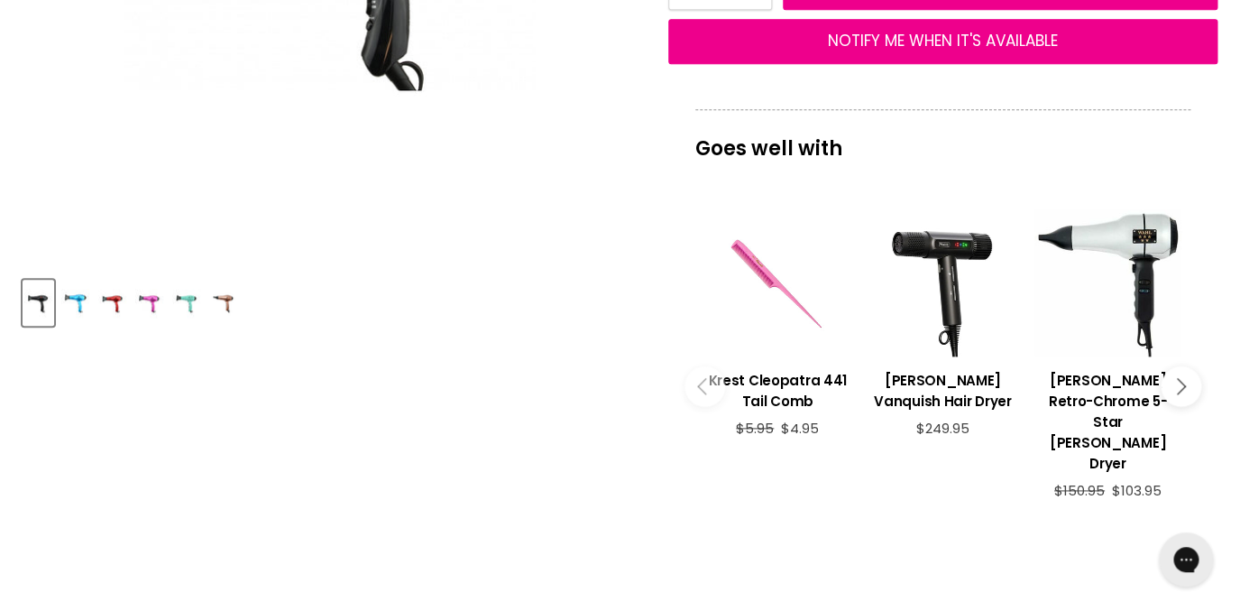
click at [1186, 377] on button "Main content" at bounding box center [1181, 385] width 41 height 41
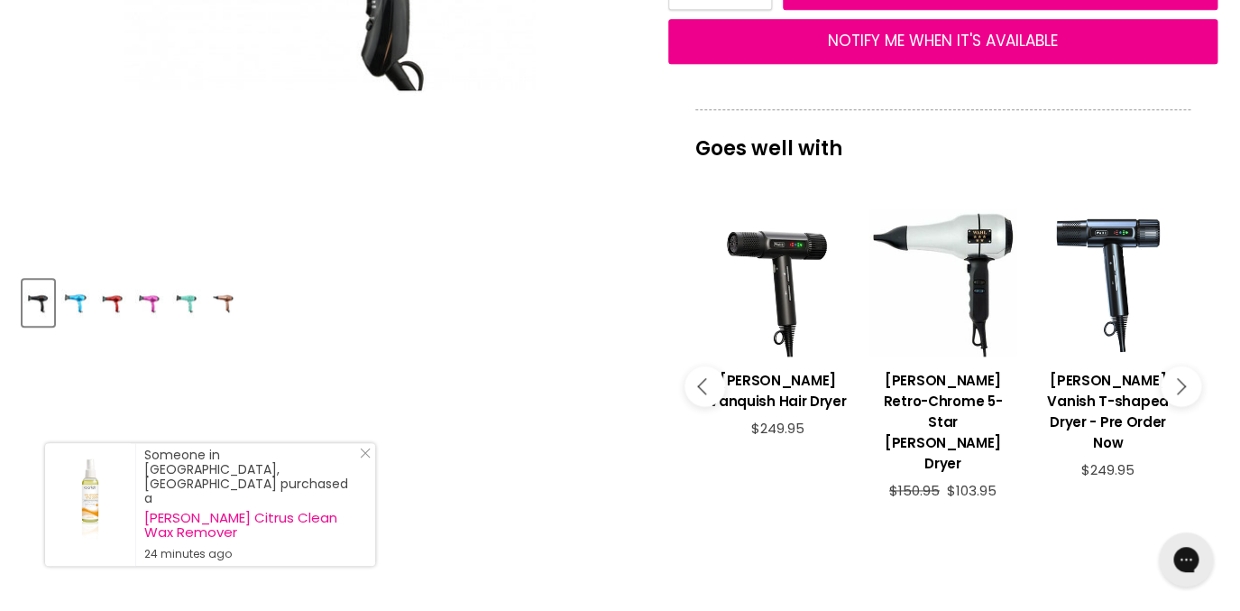
click at [1186, 377] on button "Main content" at bounding box center [1181, 385] width 41 height 41
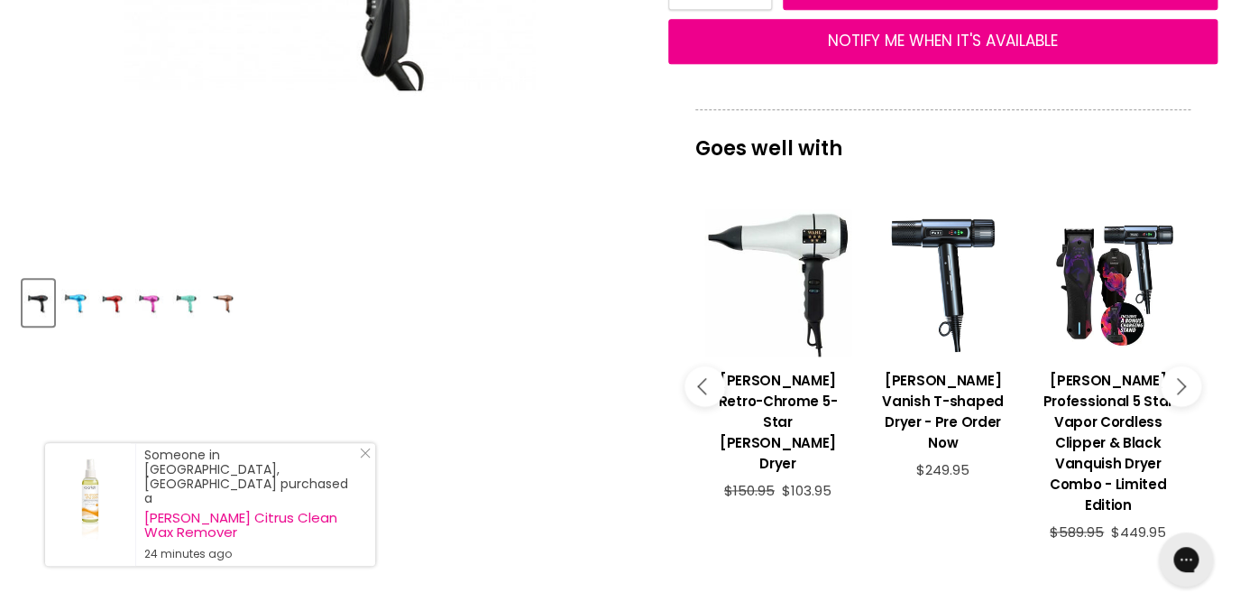
click at [1186, 377] on button "Main content" at bounding box center [1181, 385] width 41 height 41
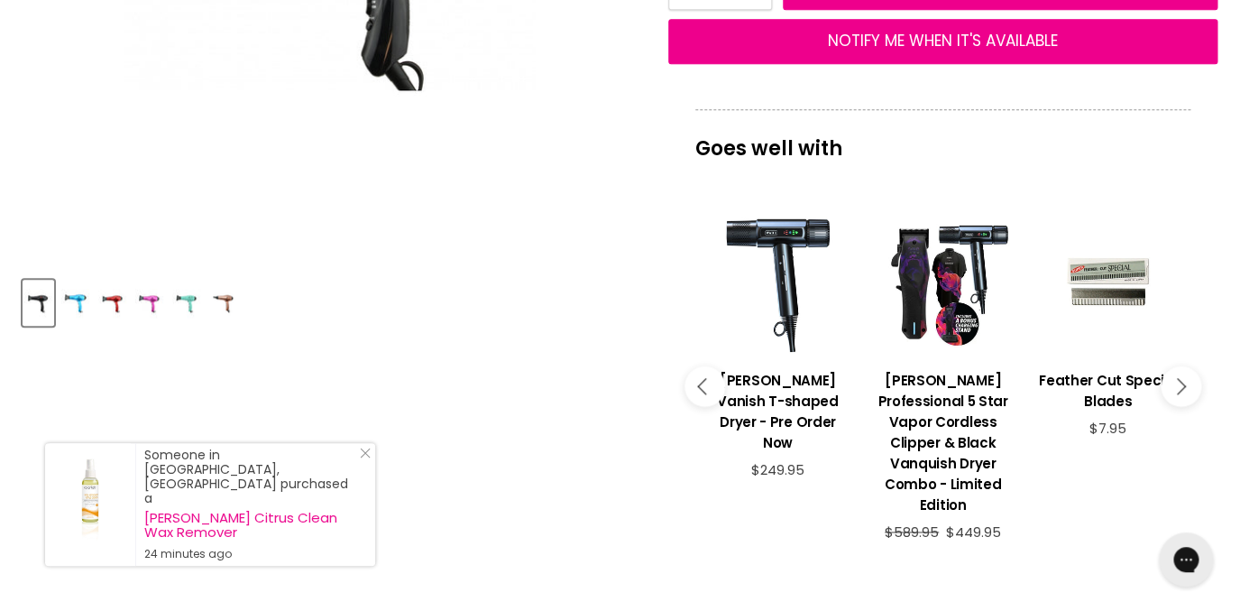
click at [1186, 377] on button "Main content" at bounding box center [1181, 385] width 41 height 41
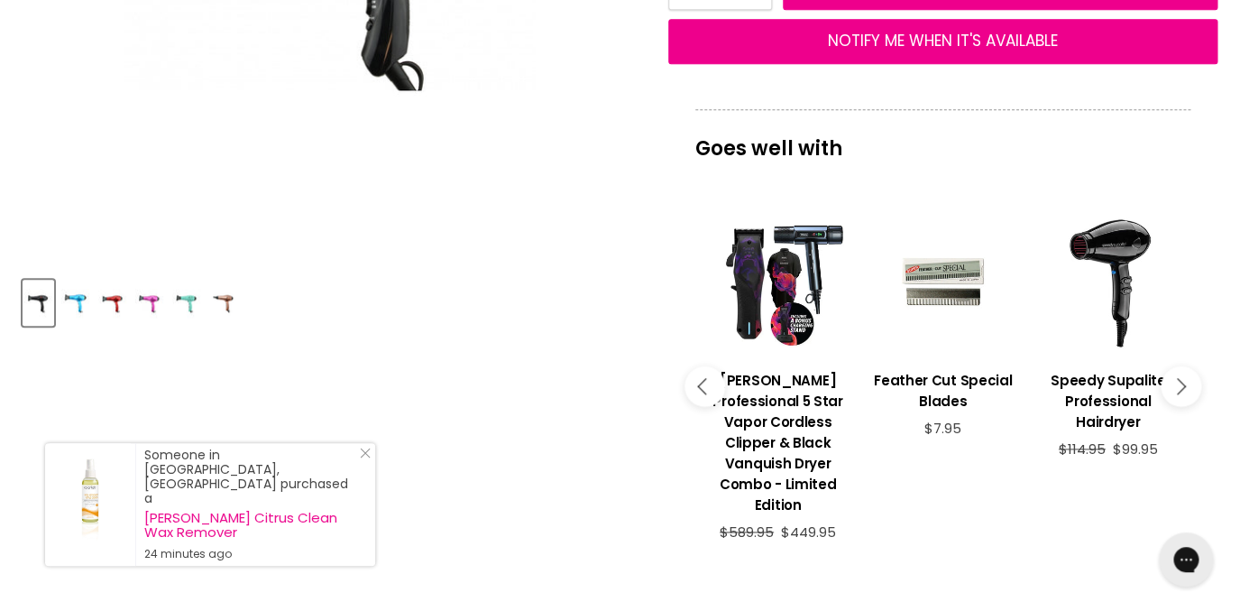
click at [1186, 377] on button "Main content" at bounding box center [1181, 385] width 41 height 41
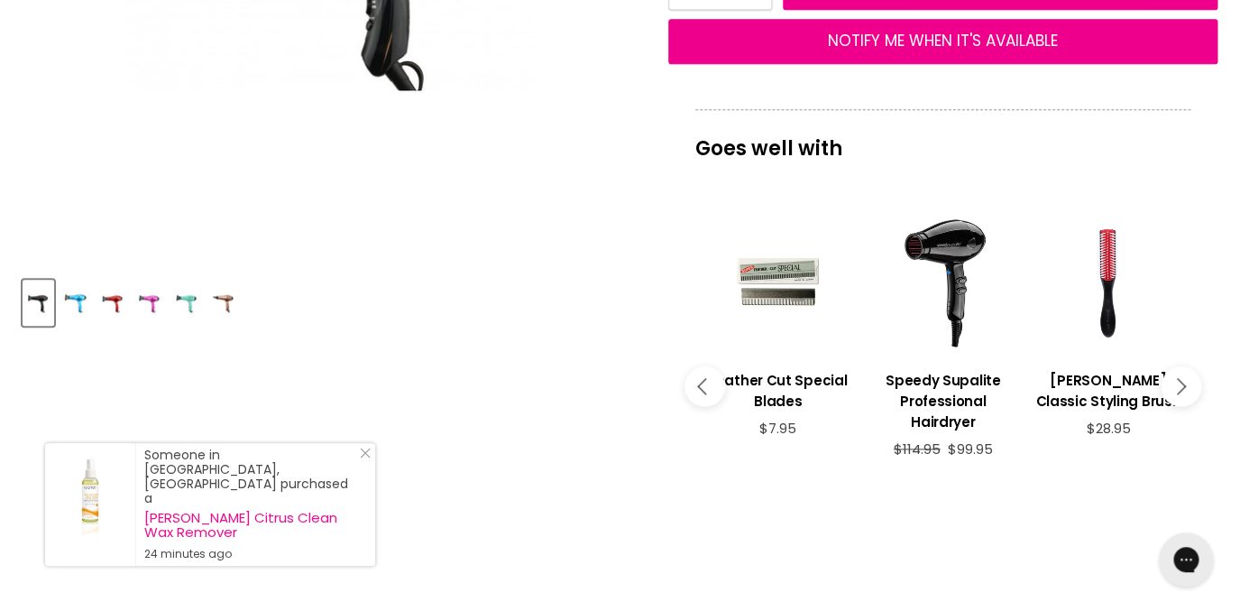
click at [1186, 377] on button "Main content" at bounding box center [1181, 385] width 41 height 41
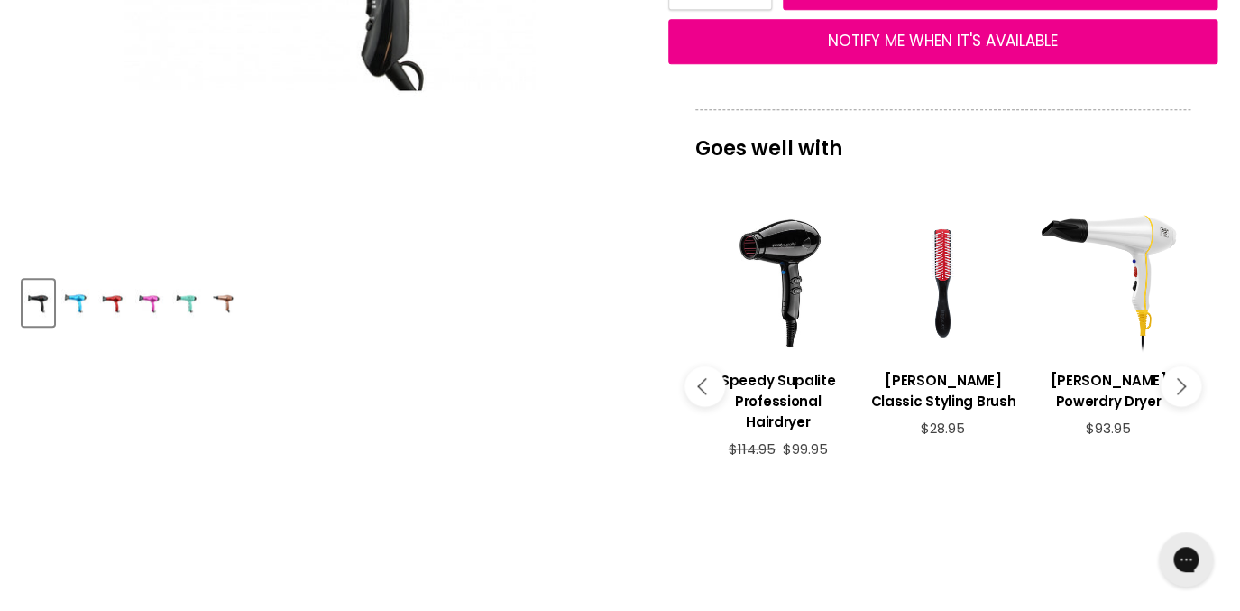
click at [1186, 377] on button "Main content" at bounding box center [1181, 385] width 41 height 41
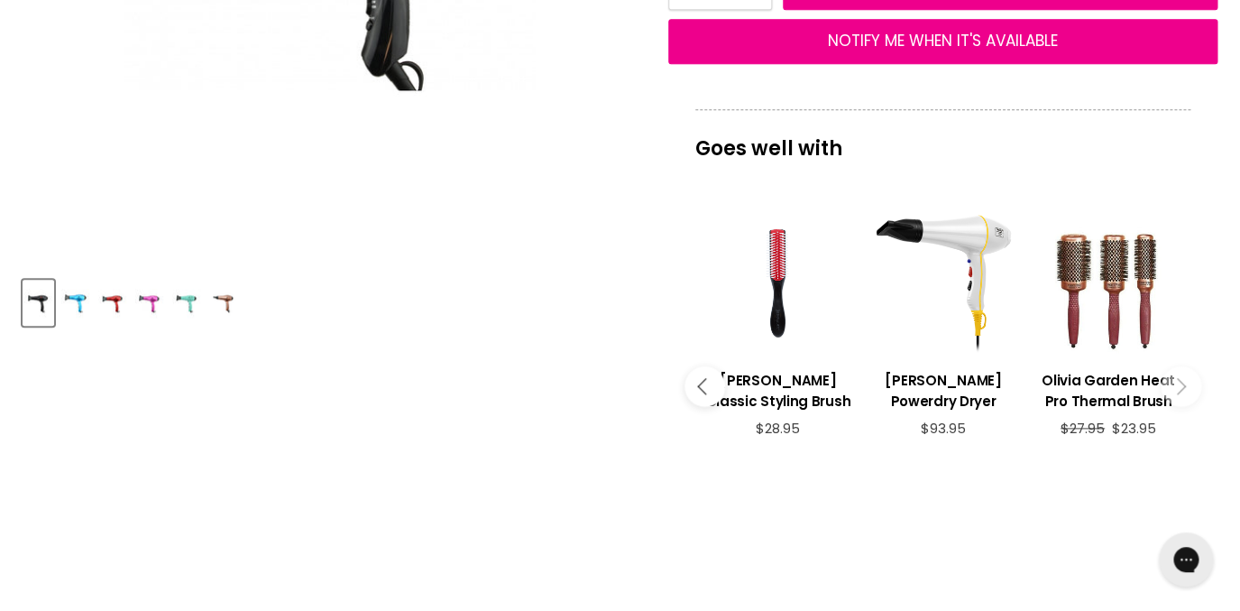
click at [1186, 377] on button "Main content" at bounding box center [1181, 385] width 41 height 41
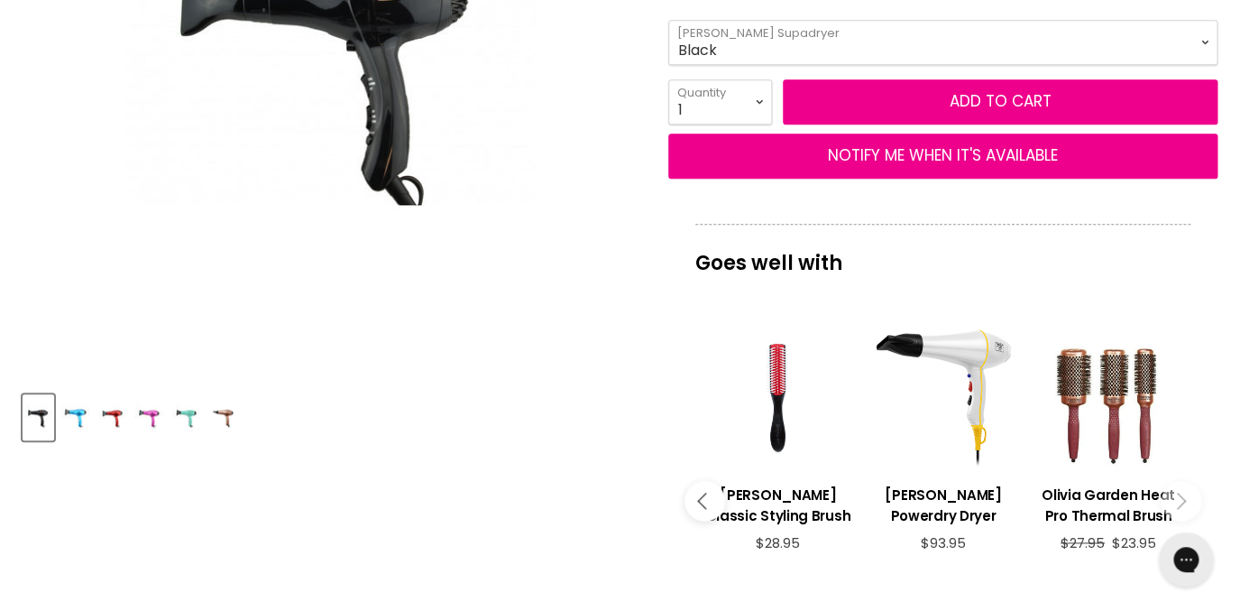
scroll to position [419, 0]
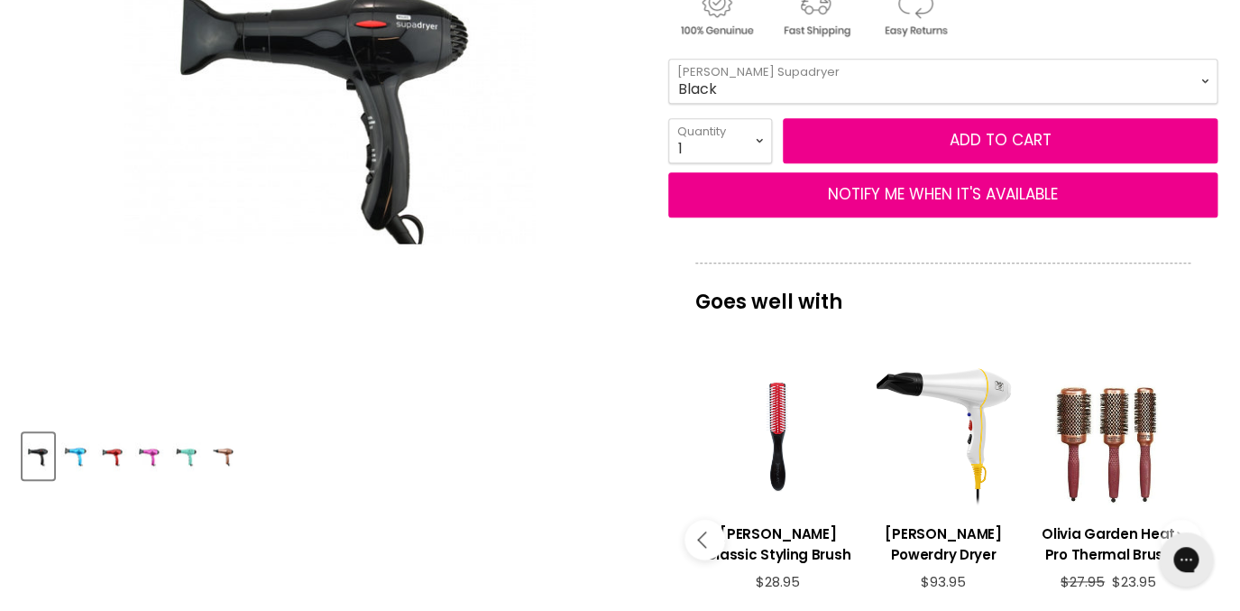
click at [150, 455] on img "Product thumbnails" at bounding box center [149, 456] width 28 height 42
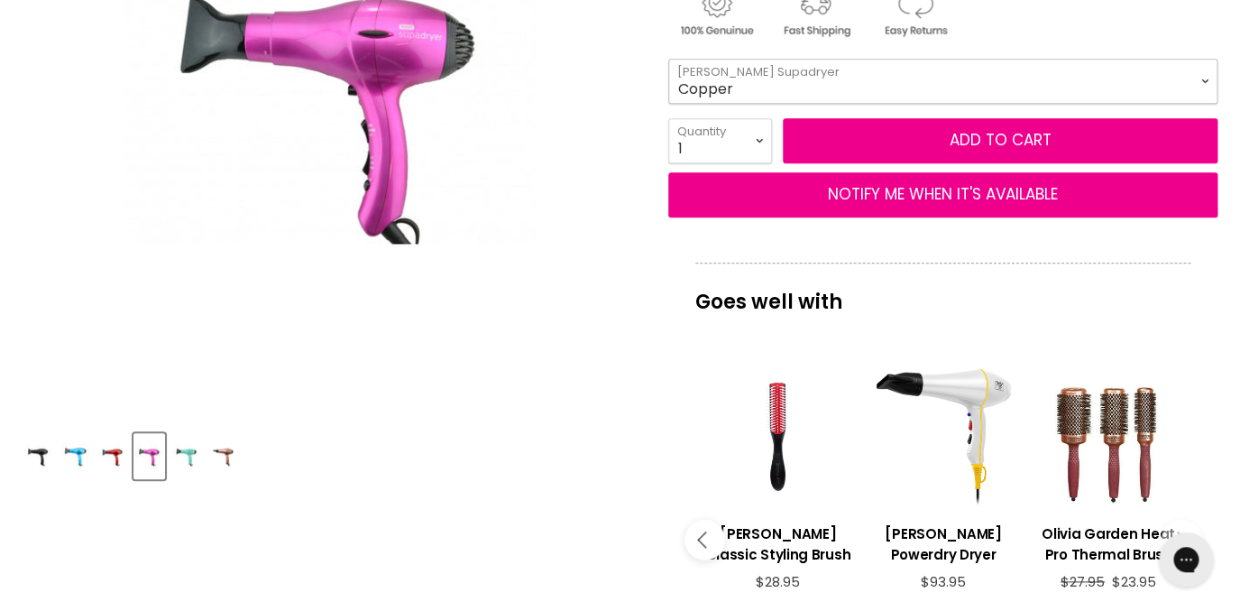
click option "Copper" at bounding box center [0, 0] width 0 height 0
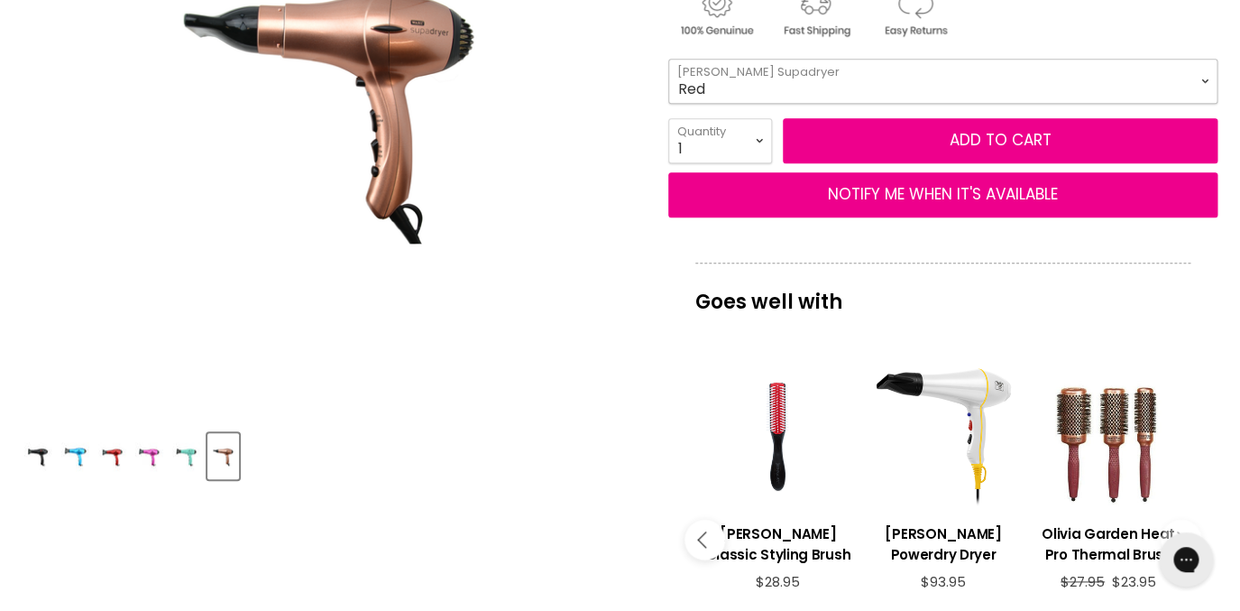
click option "Red" at bounding box center [0, 0] width 0 height 0
select select "Red"
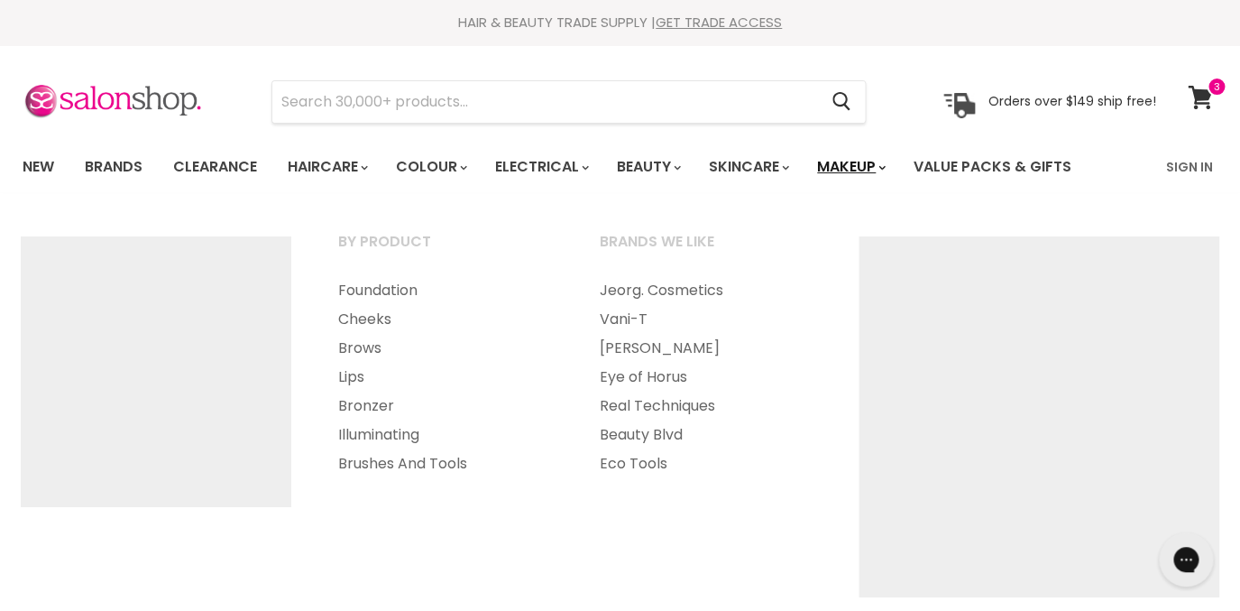
click at [868, 166] on link "Makeup" at bounding box center [850, 167] width 93 height 38
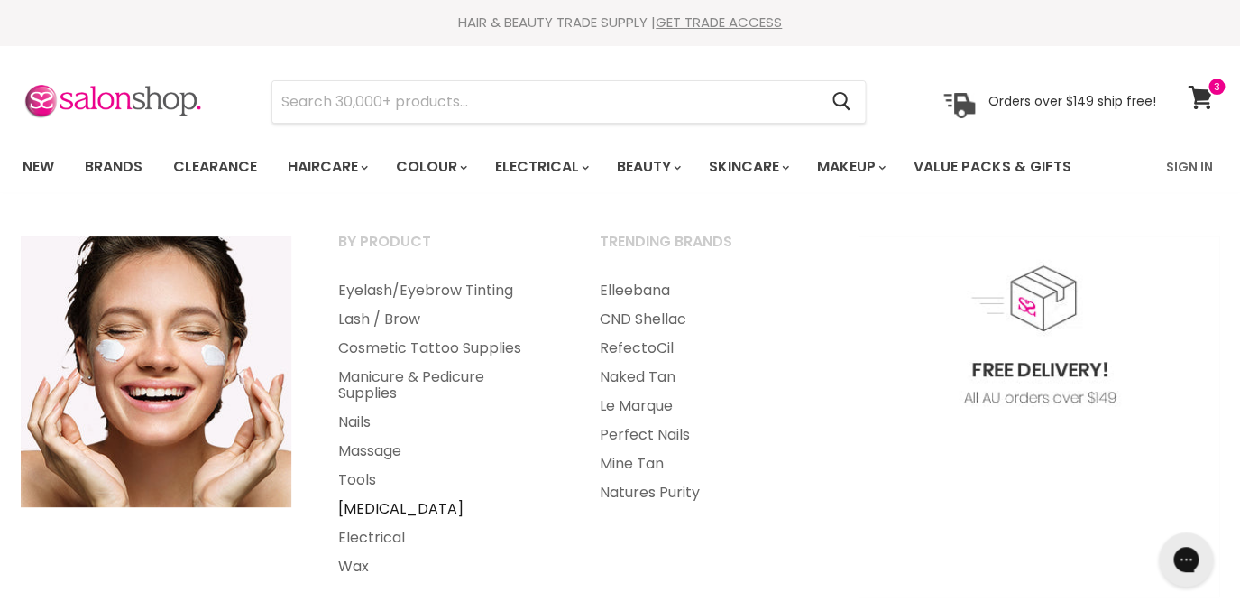
click at [381, 510] on link "[MEDICAL_DATA]" at bounding box center [445, 508] width 258 height 29
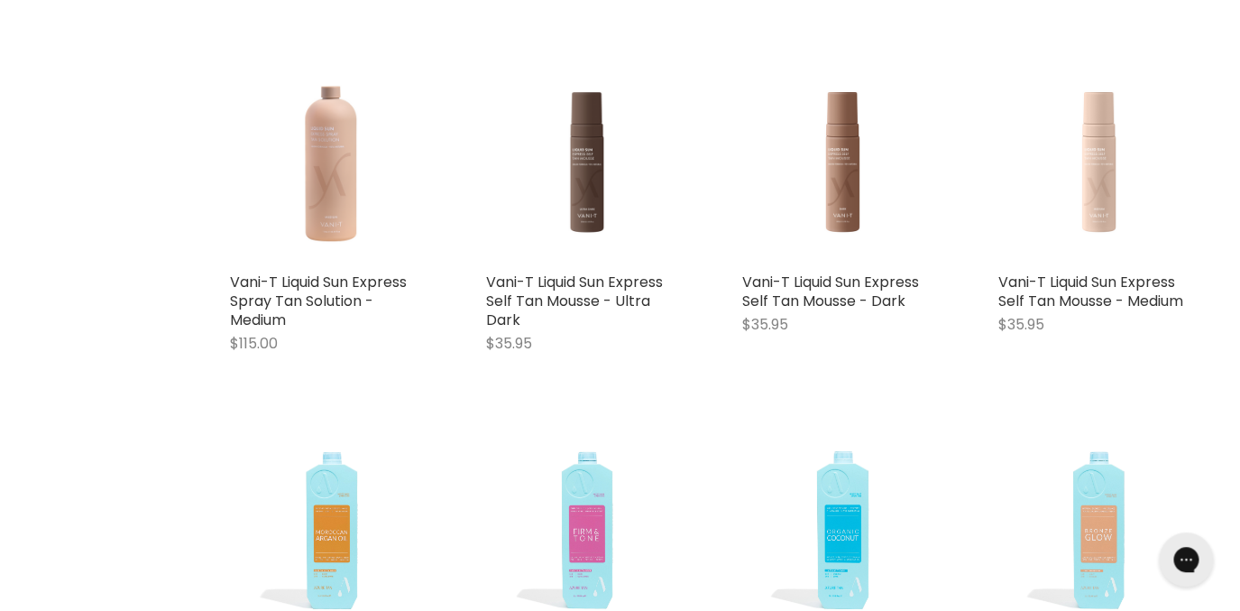
scroll to position [3982, 0]
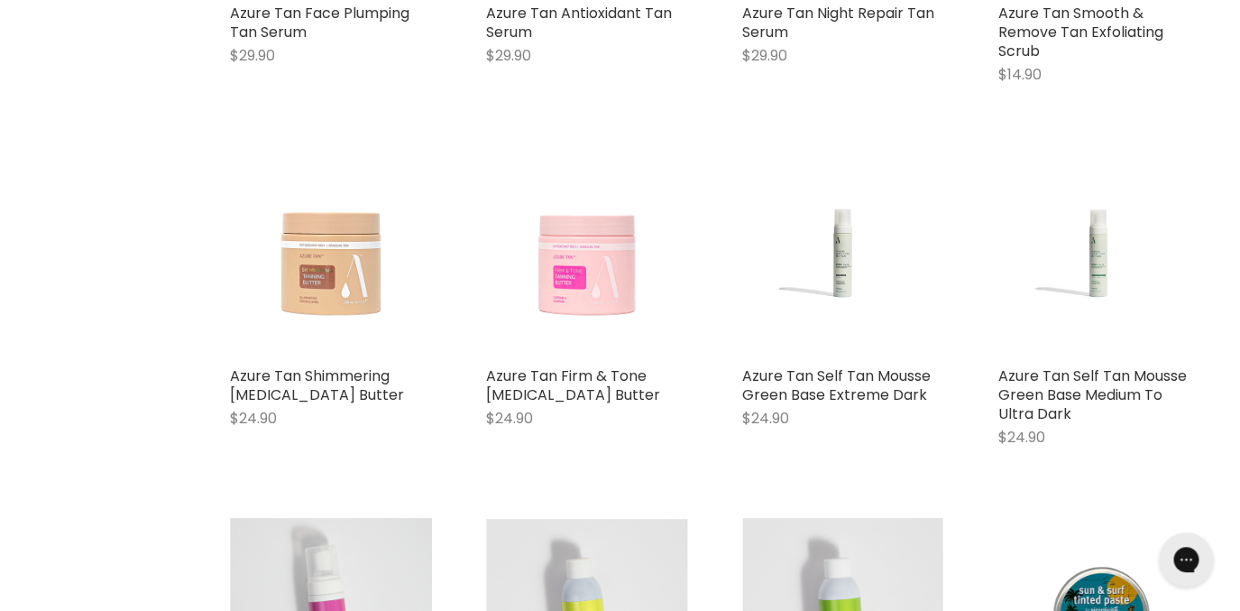
scroll to position [6808, 0]
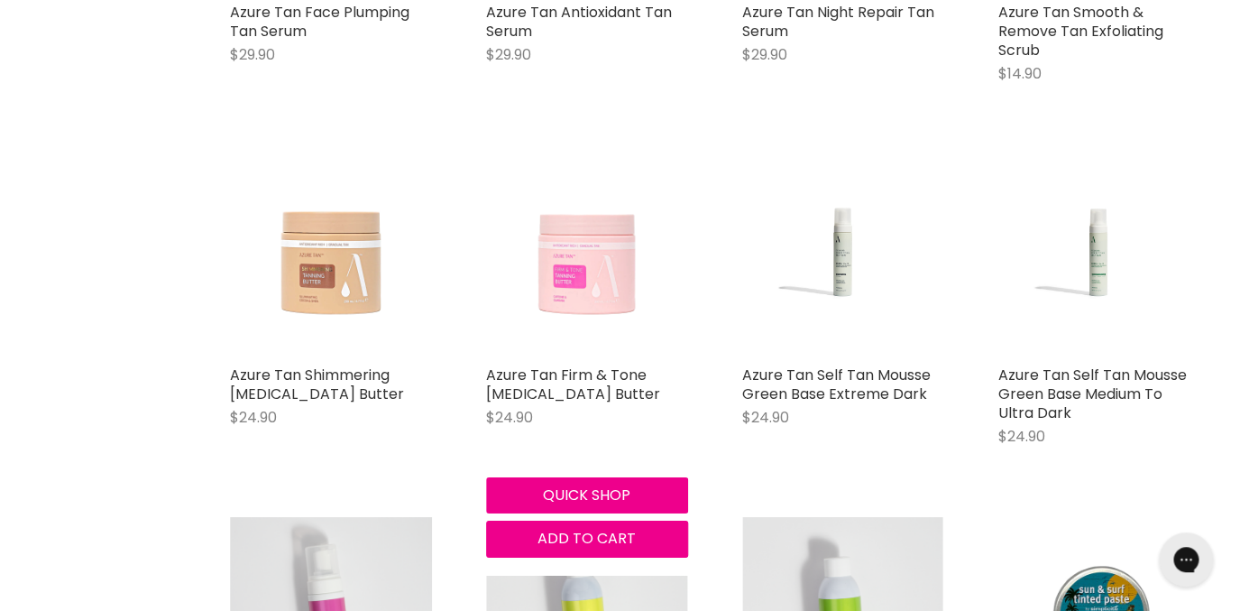
click at [591, 277] on img "Main content" at bounding box center [587, 255] width 202 height 202
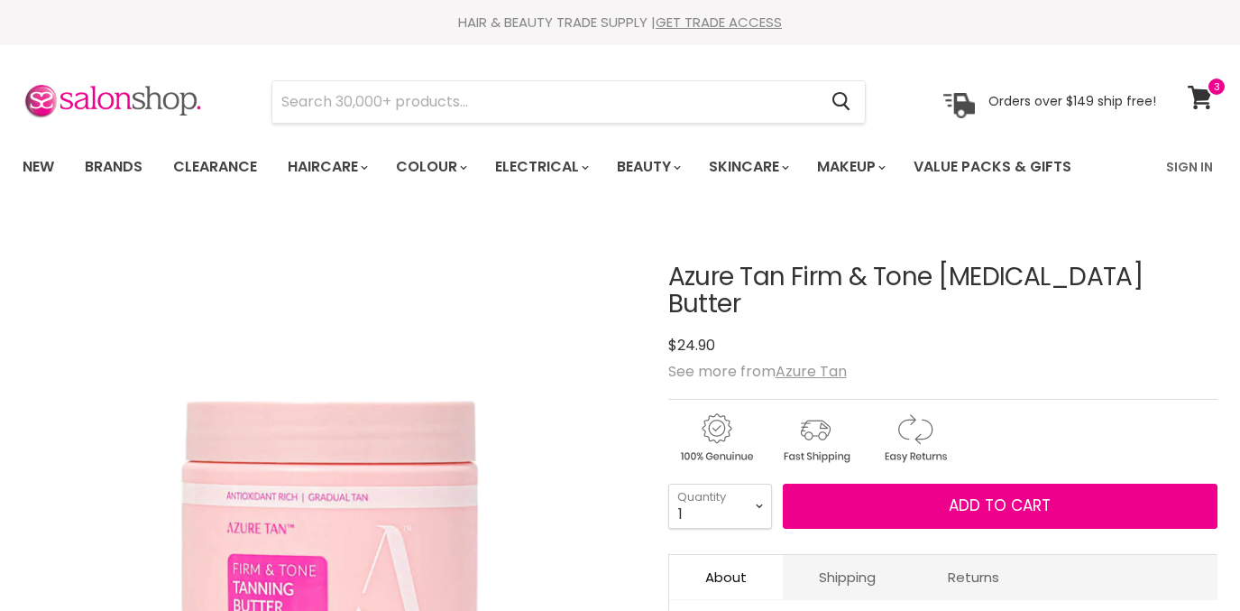
scroll to position [116, 0]
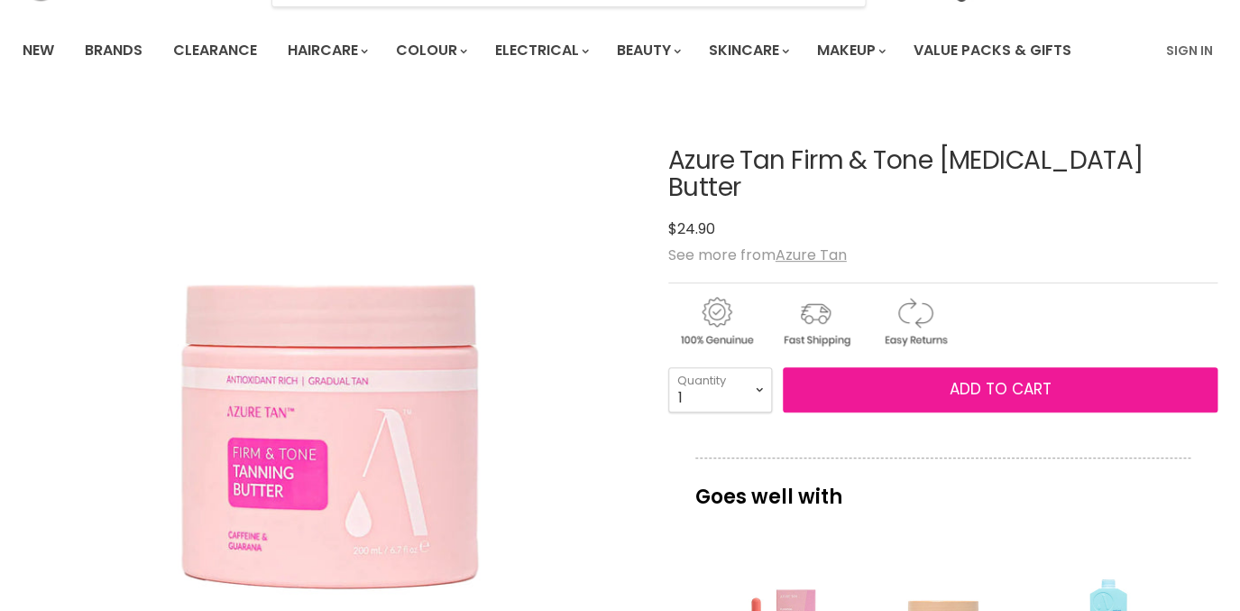
click at [966, 378] on span "Add to cart" at bounding box center [1000, 389] width 102 height 22
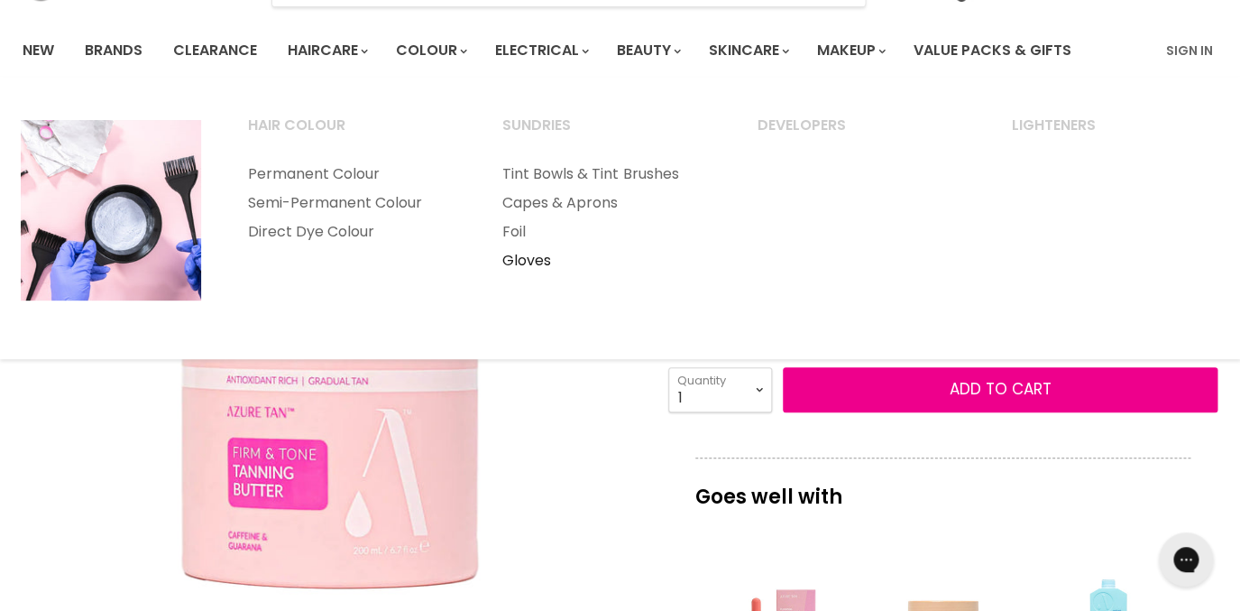
click at [525, 267] on link "Gloves" at bounding box center [605, 260] width 251 height 29
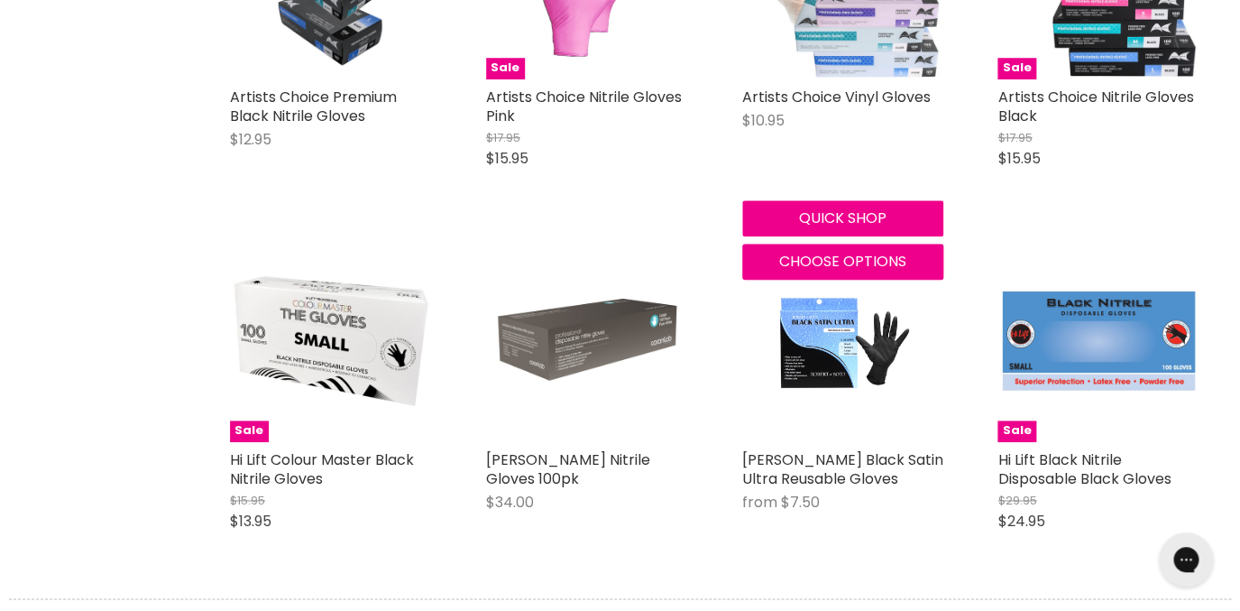
scroll to position [584, 0]
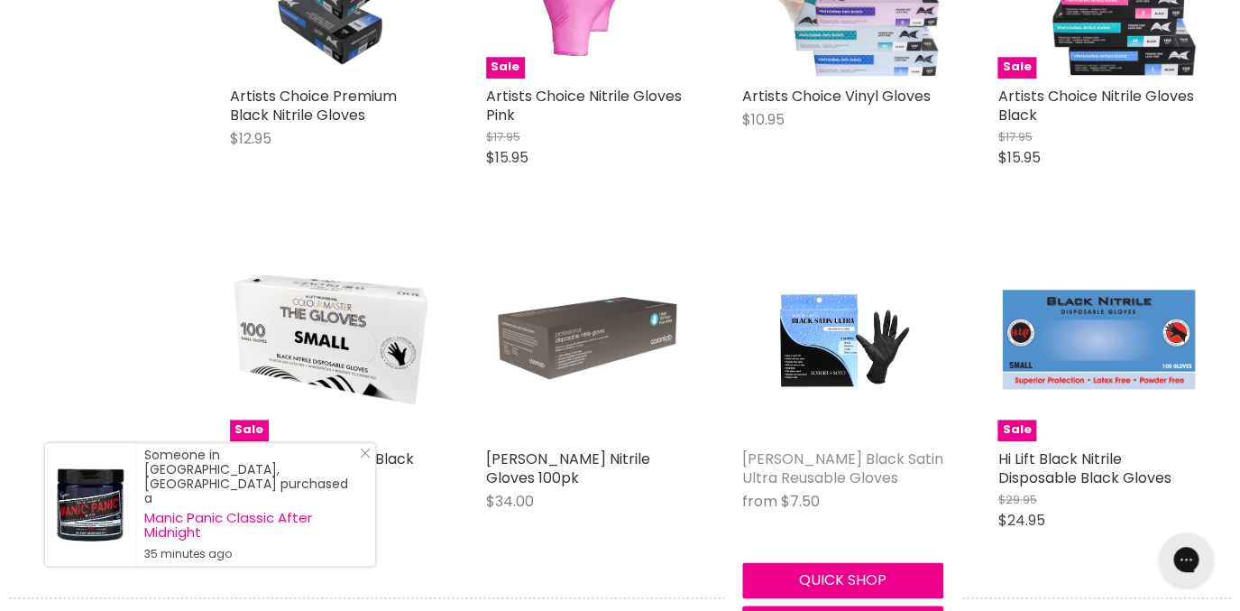
click at [846, 455] on link "[PERSON_NAME] Black Satin Ultra Reusable Gloves" at bounding box center [842, 468] width 201 height 40
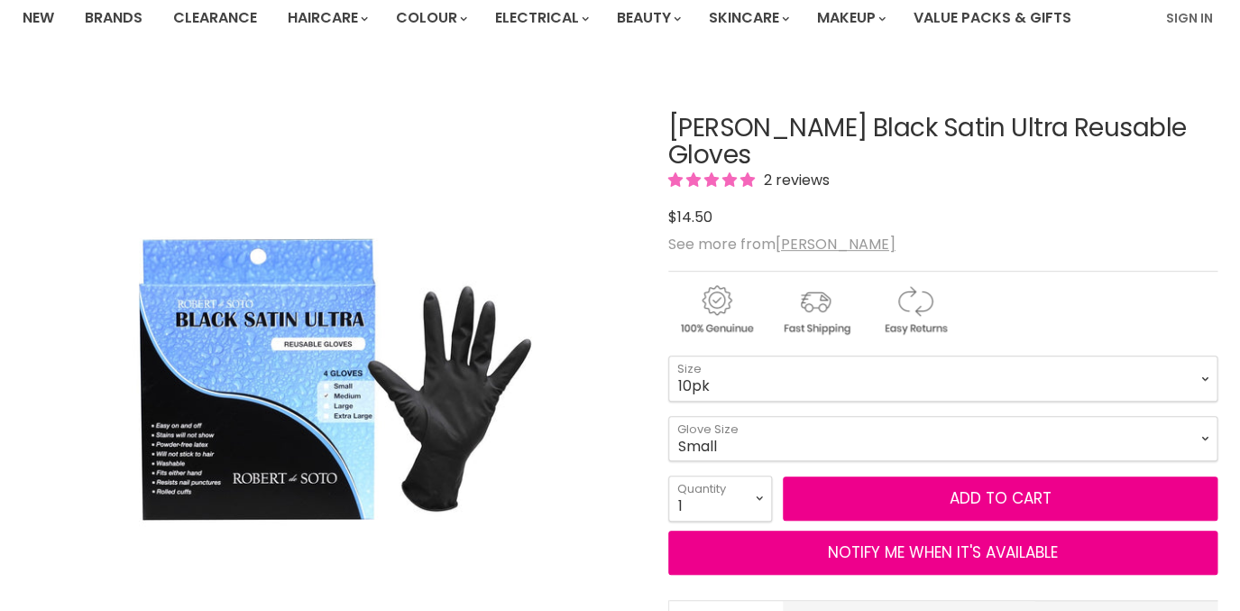
scroll to position [149, 0]
click option "Medium" at bounding box center [0, 0] width 0 height 0
select select "Medium"
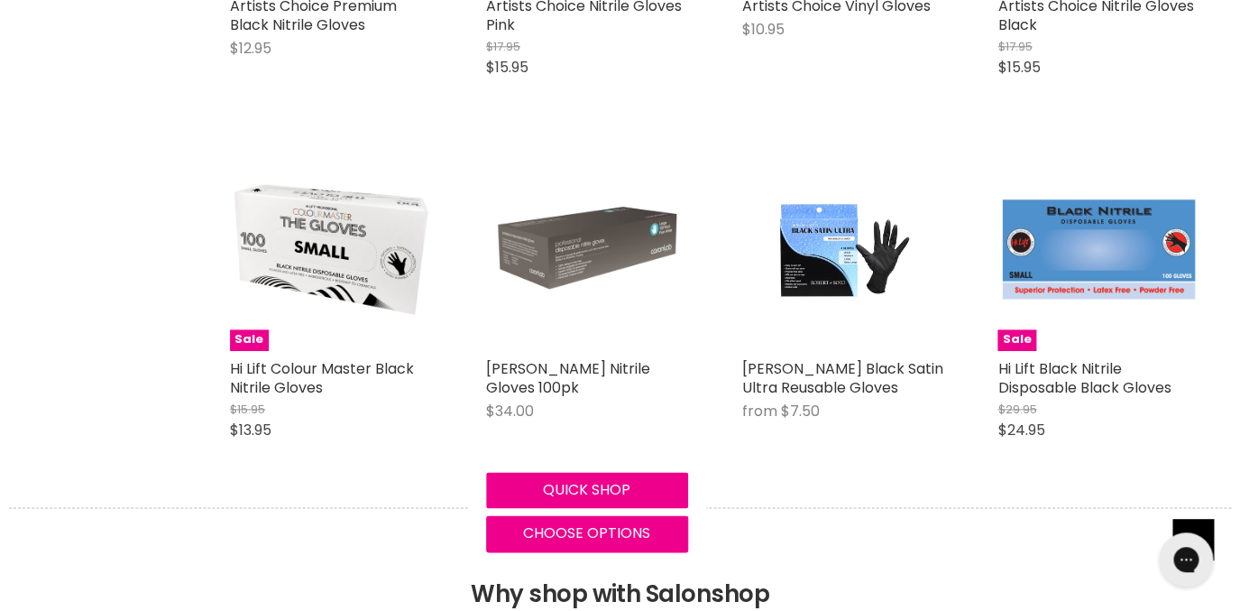
scroll to position [673, 0]
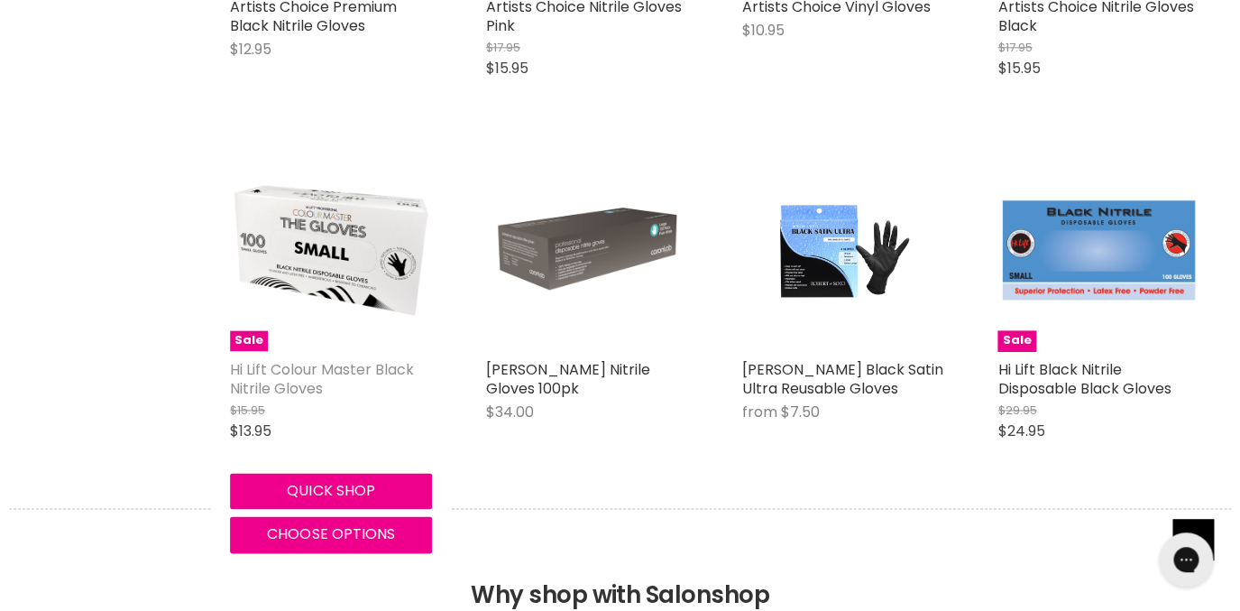
click at [304, 371] on link "Hi Lift Colour Master Black Nitrile Gloves" at bounding box center [322, 379] width 184 height 40
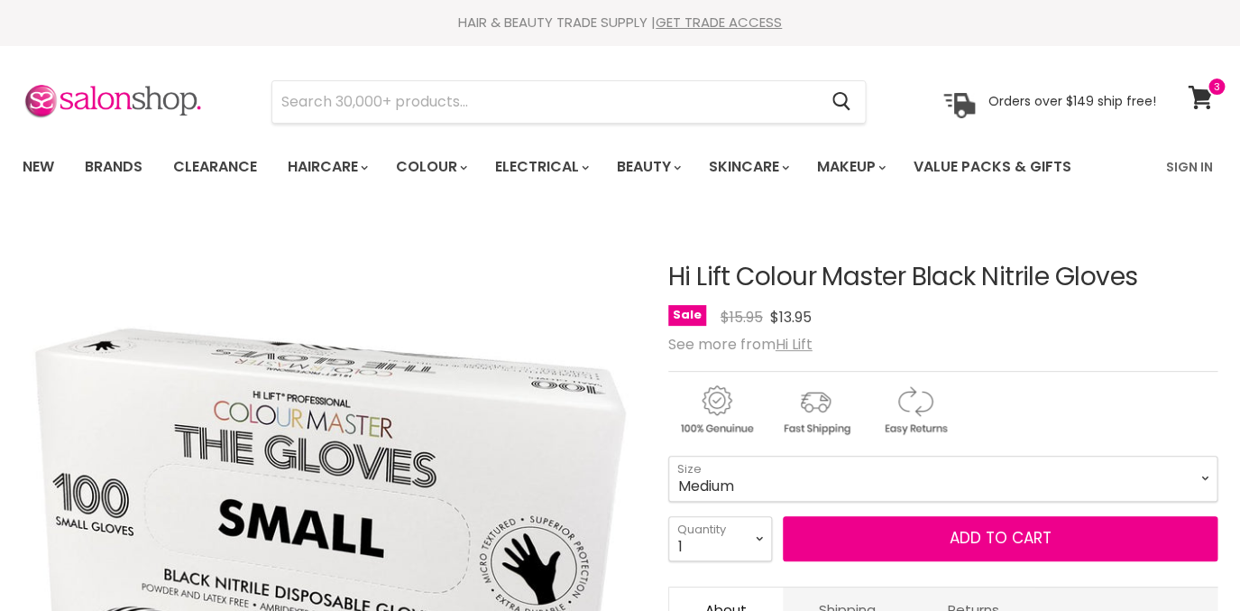
click option "Medium" at bounding box center [0, 0] width 0 height 0
select select "Medium"
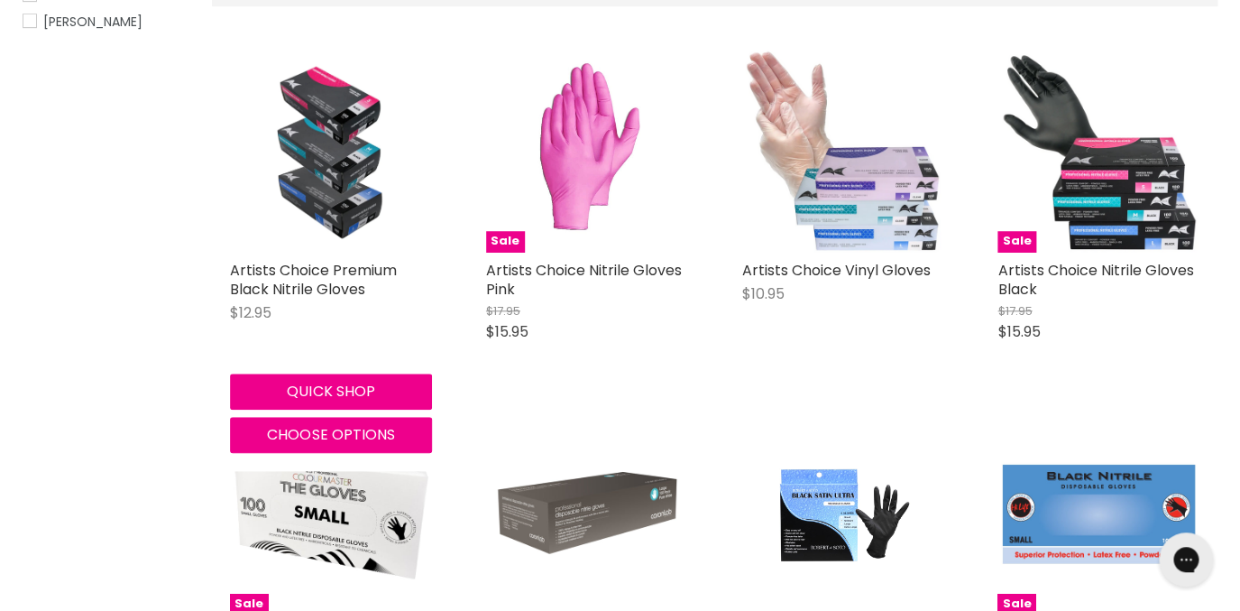
scroll to position [396, 0]
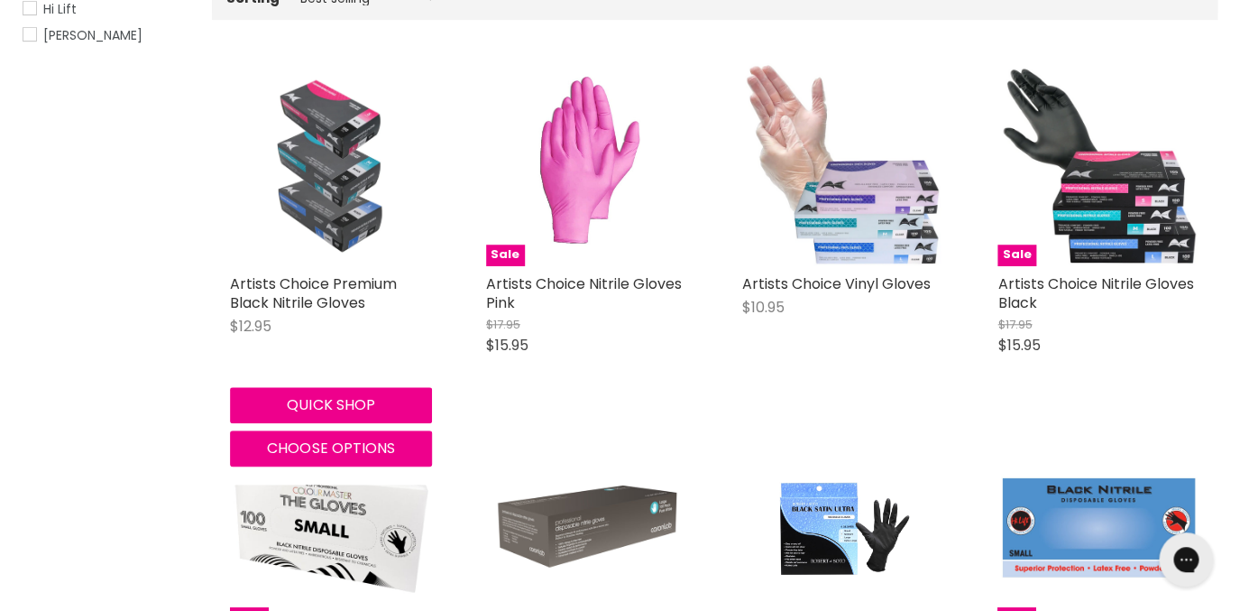
click at [359, 212] on img "Main content" at bounding box center [331, 164] width 178 height 202
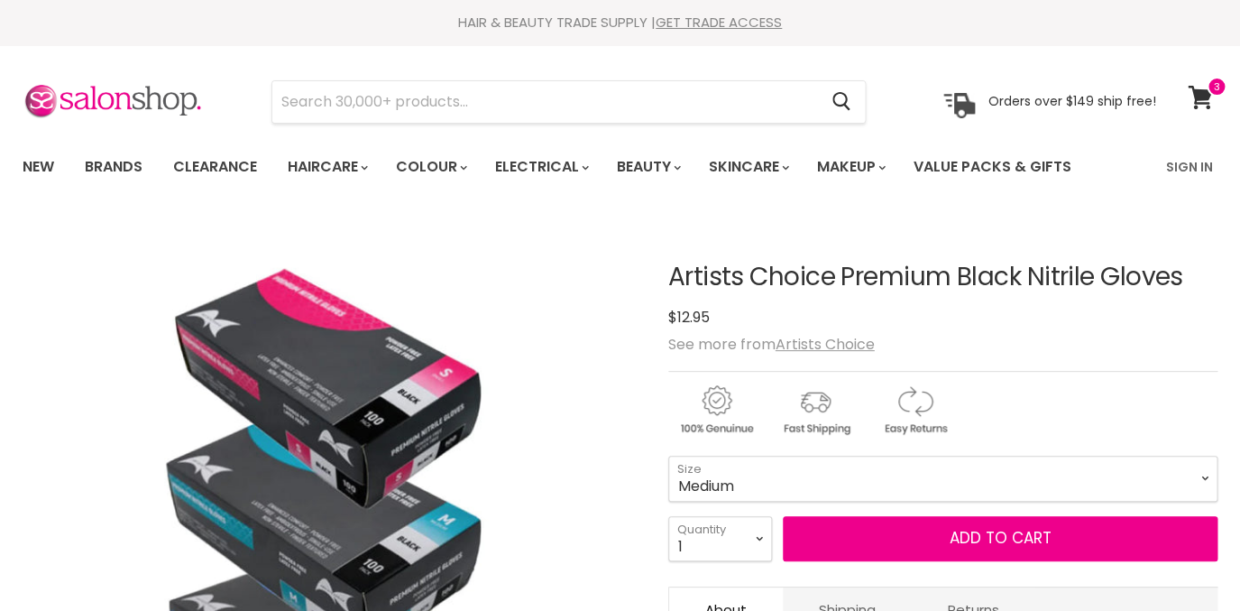
click option "Medium" at bounding box center [0, 0] width 0 height 0
select select "Medium"
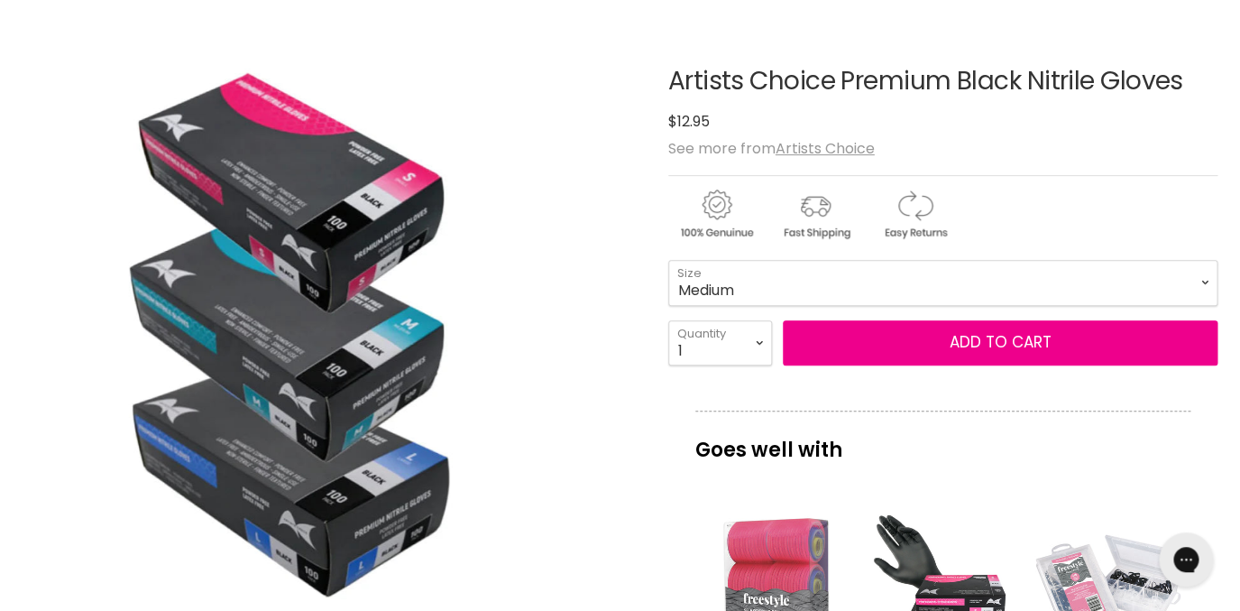
scroll to position [198, 0]
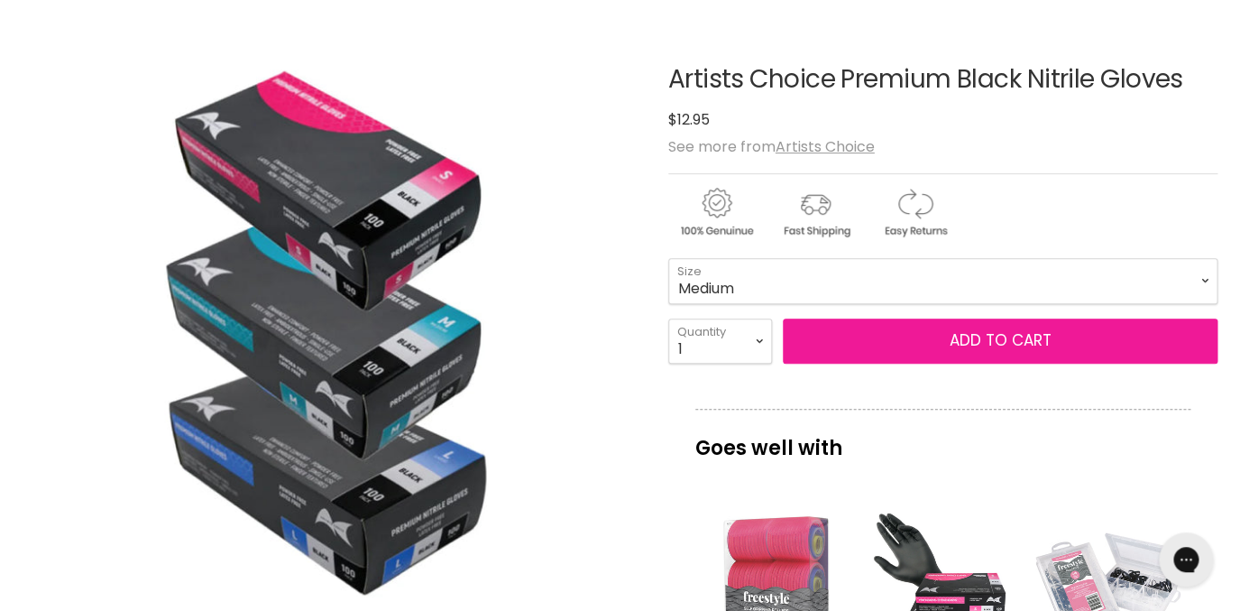
click at [975, 351] on button "Add to cart" at bounding box center [1001, 340] width 436 height 45
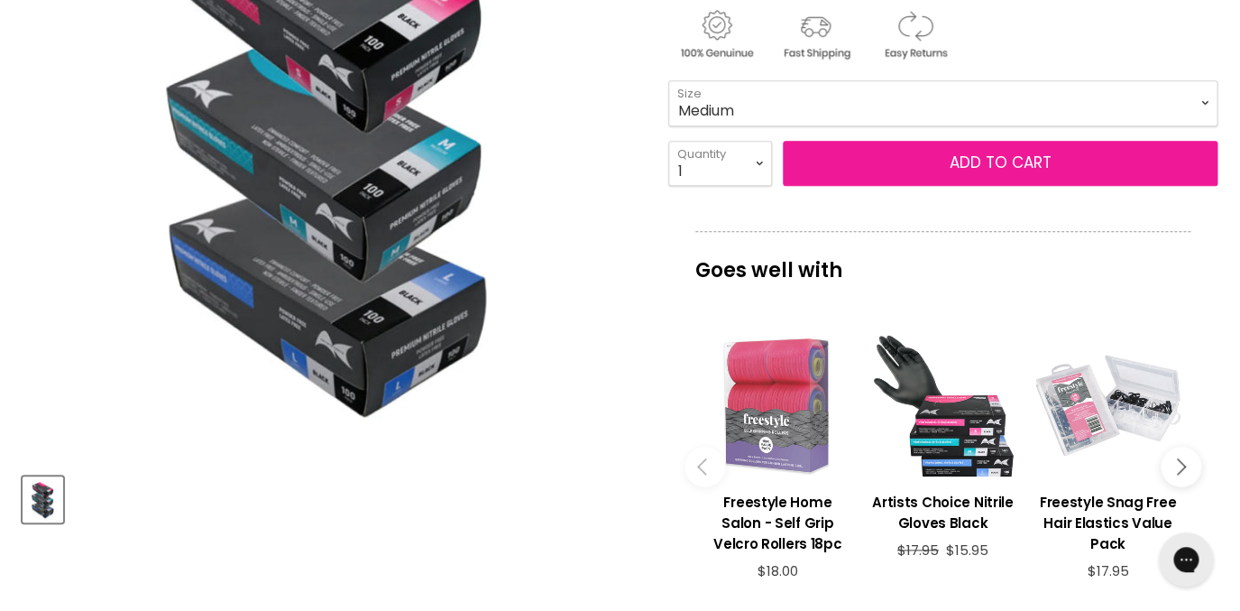
scroll to position [369, 0]
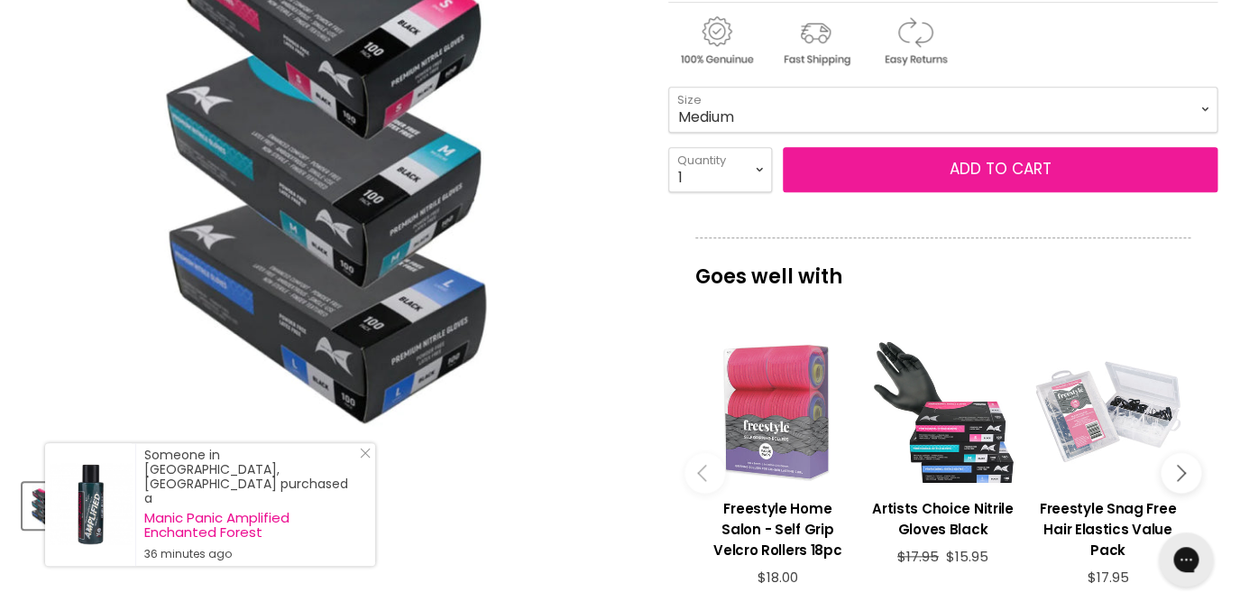
click at [998, 175] on button "Add to cart" at bounding box center [1001, 169] width 436 height 45
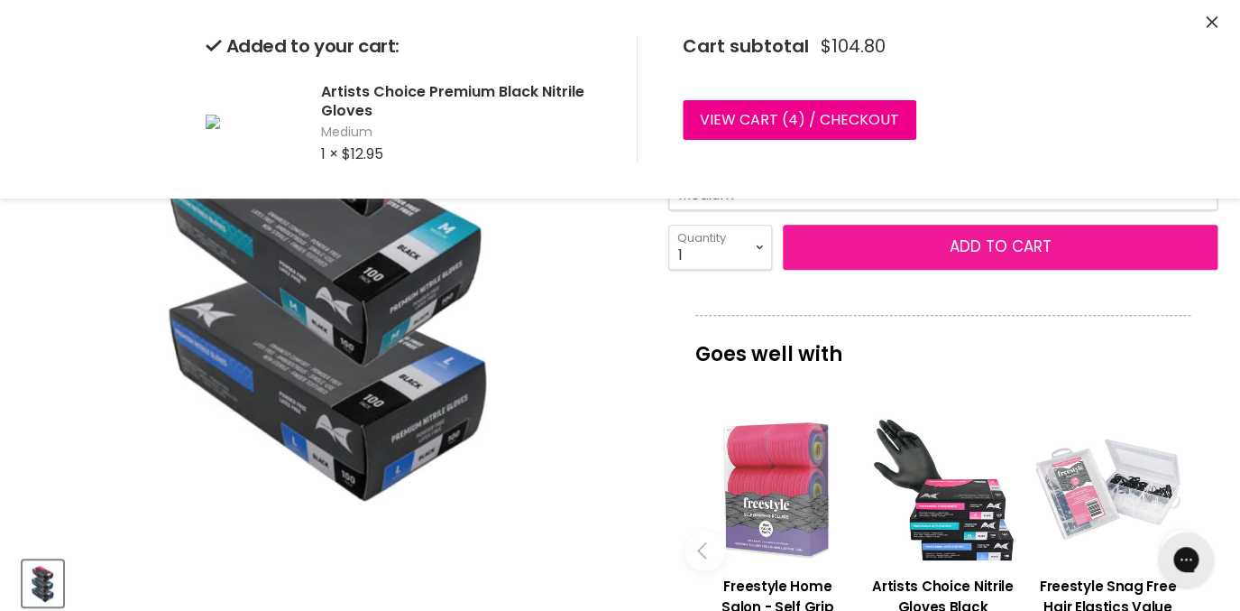
scroll to position [294, 0]
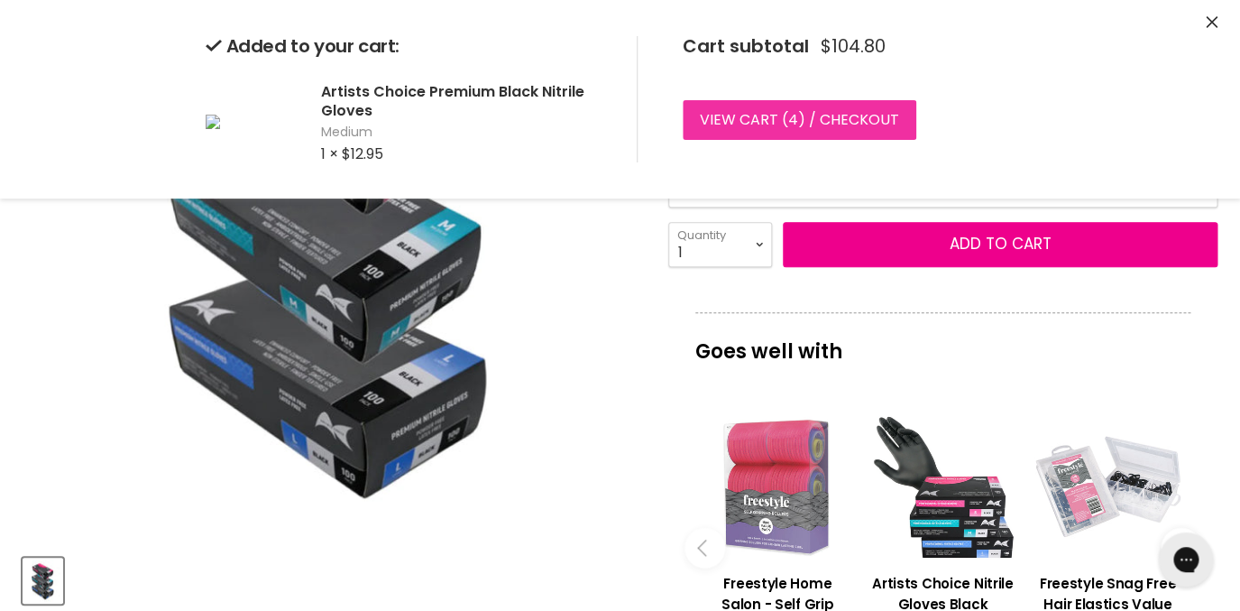
click at [817, 117] on link "View cart ( 4 ) / Checkout" at bounding box center [800, 120] width 234 height 40
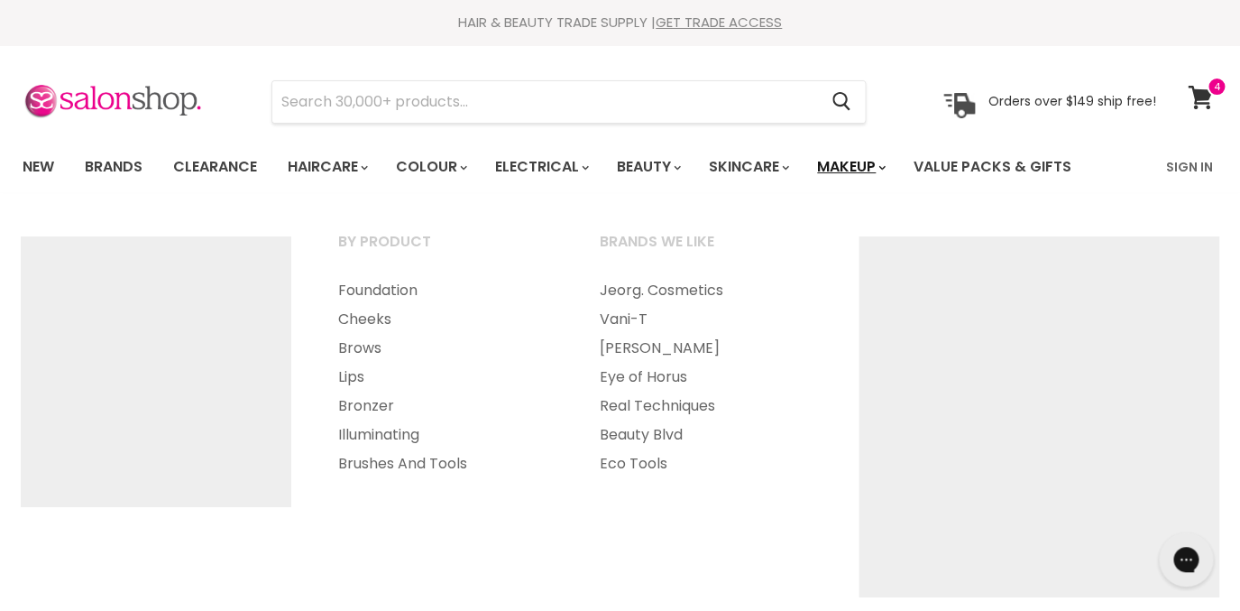
click at [886, 169] on icon "Main menu" at bounding box center [881, 167] width 7 height 5
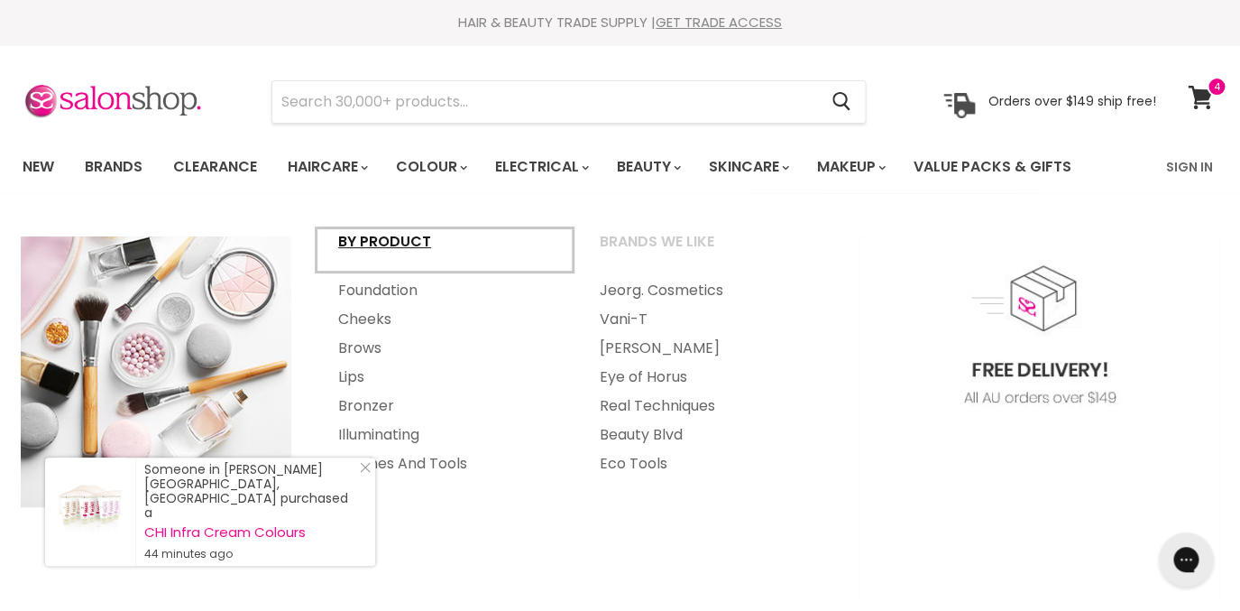
click at [398, 243] on link "By Product" at bounding box center [445, 249] width 258 height 45
click at [402, 438] on link "Illuminating" at bounding box center [445, 434] width 258 height 29
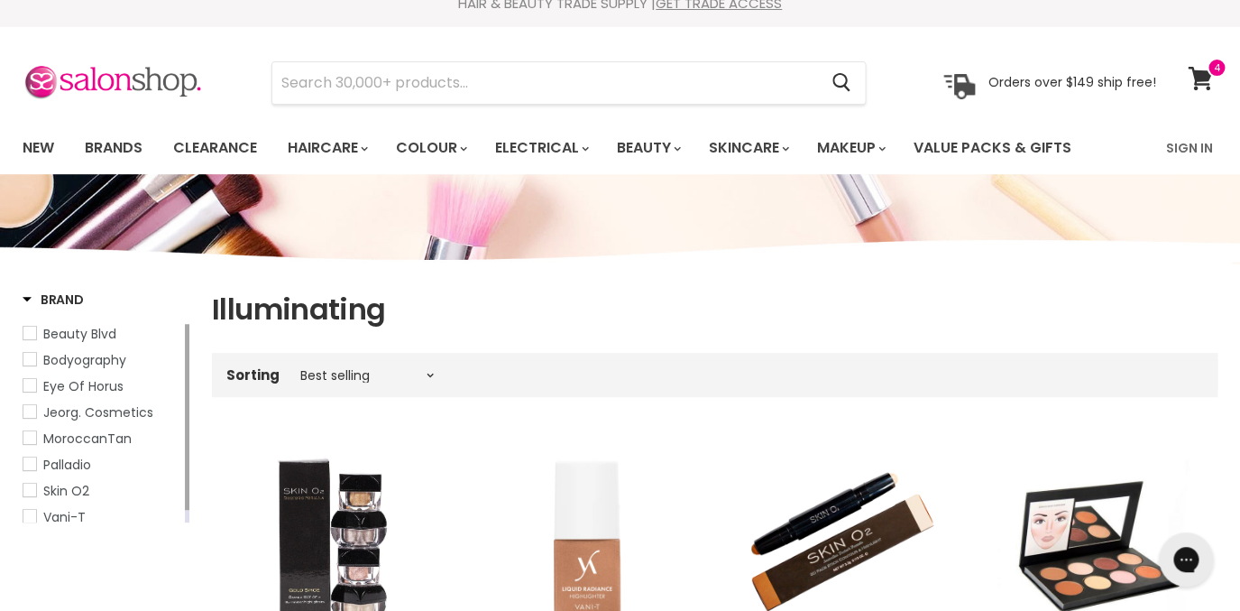
scroll to position [14, 0]
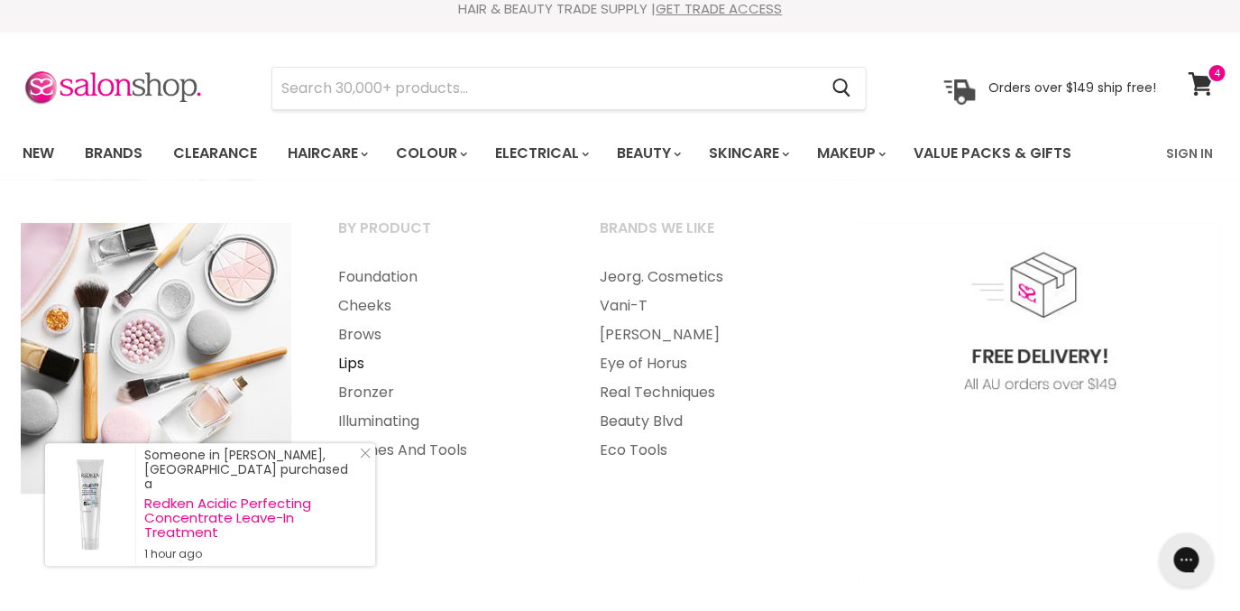
click at [353, 363] on link "Lips" at bounding box center [445, 363] width 258 height 29
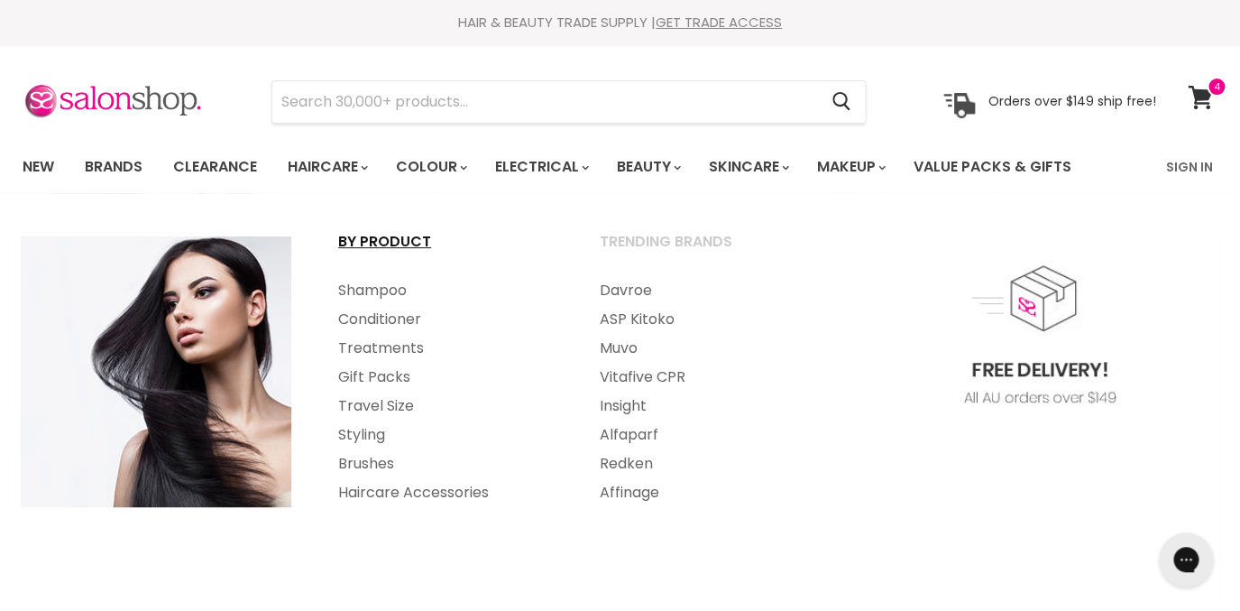
scroll to position [47, 0]
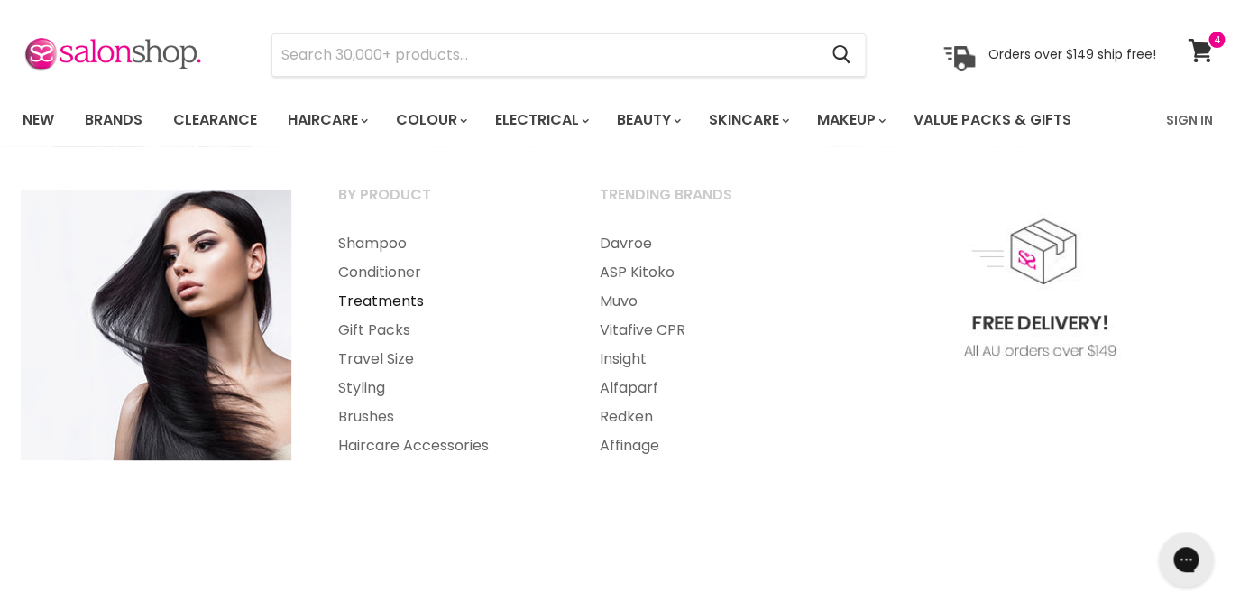
click at [393, 299] on link "Treatments" at bounding box center [445, 301] width 258 height 29
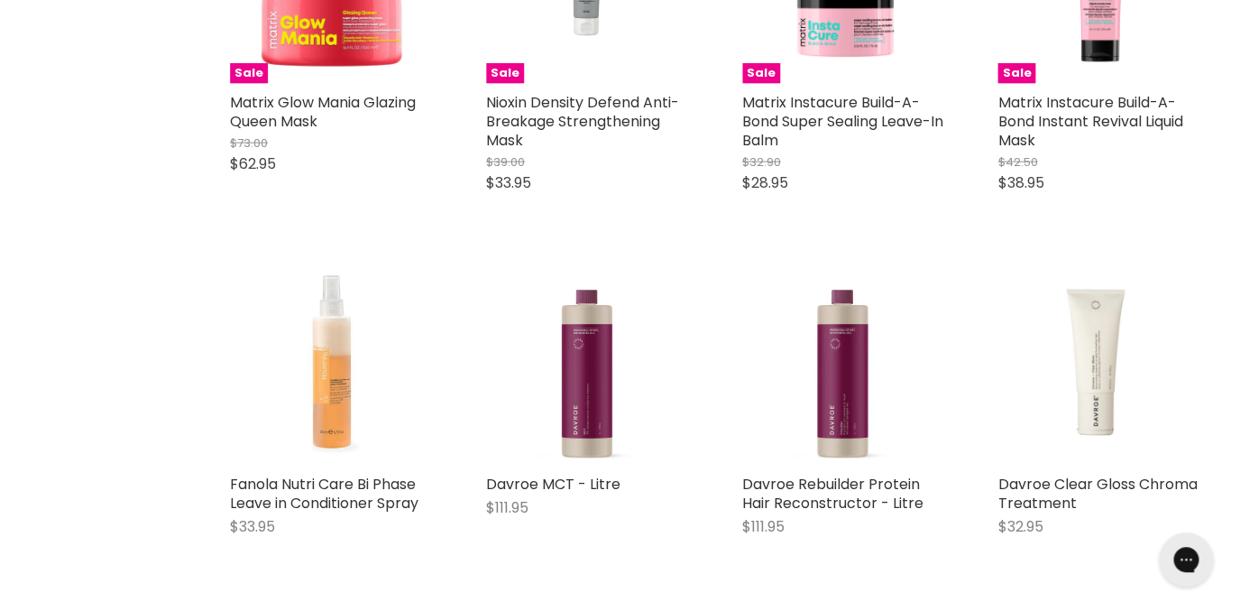
scroll to position [3900, 0]
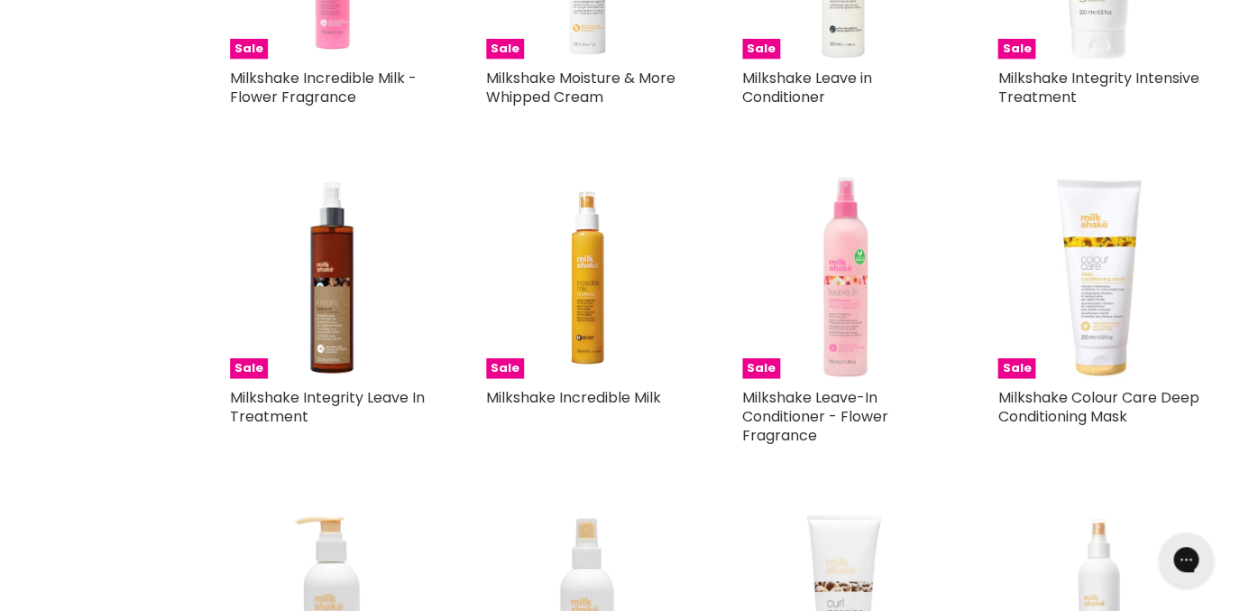
scroll to position [6520, 0]
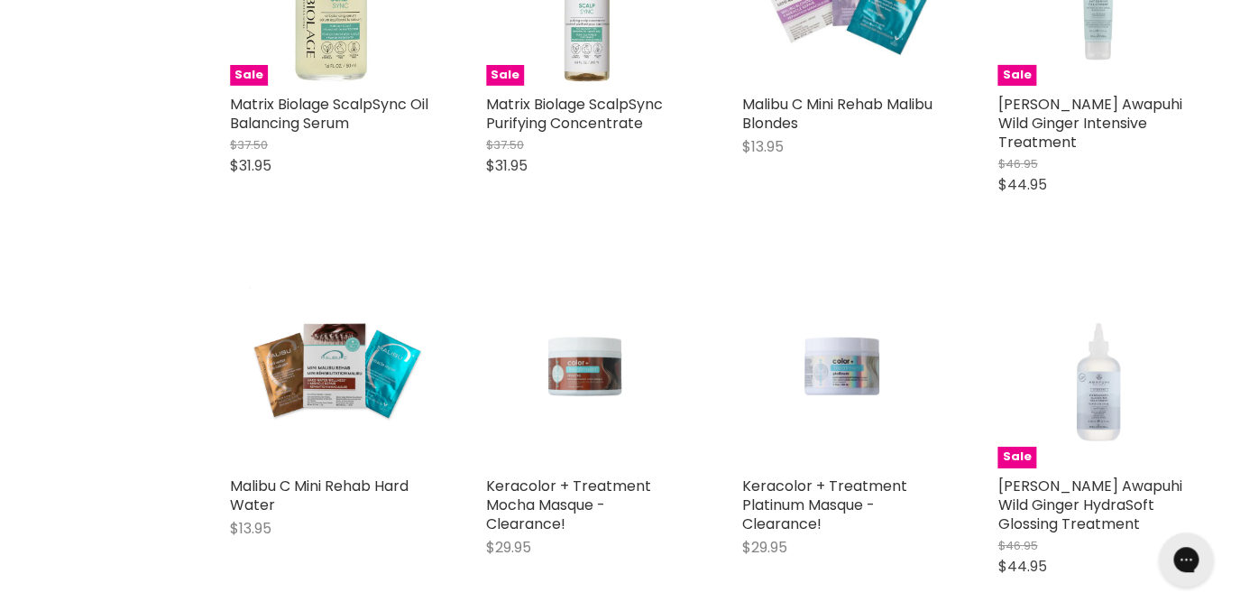
scroll to position [12037, 0]
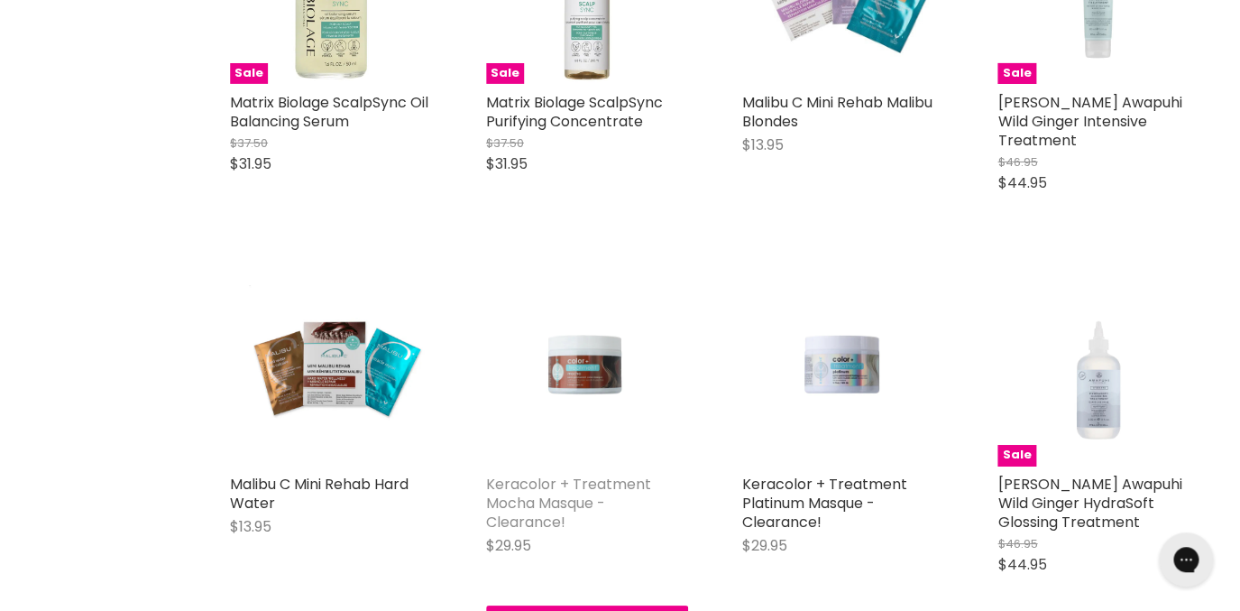
click at [539, 474] on link "Keracolor + Treatment Mocha Masque - Clearance!" at bounding box center [568, 503] width 165 height 59
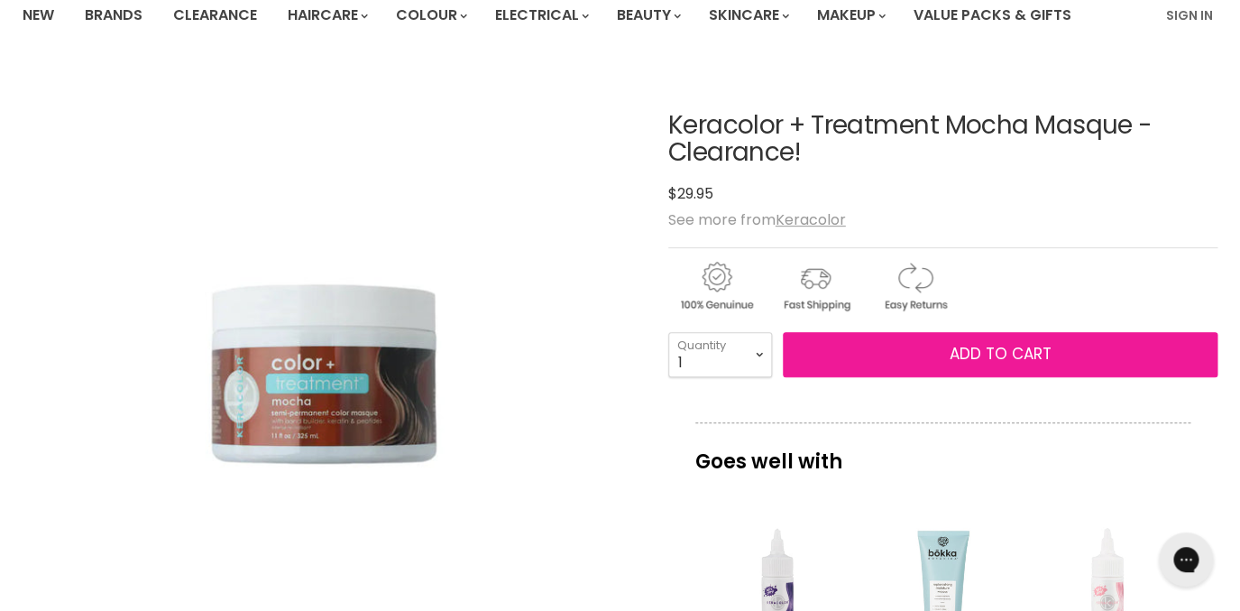
click at [866, 349] on button "Add to cart" at bounding box center [1001, 354] width 436 height 45
click at [988, 348] on span "Add to cart" at bounding box center [1000, 354] width 102 height 22
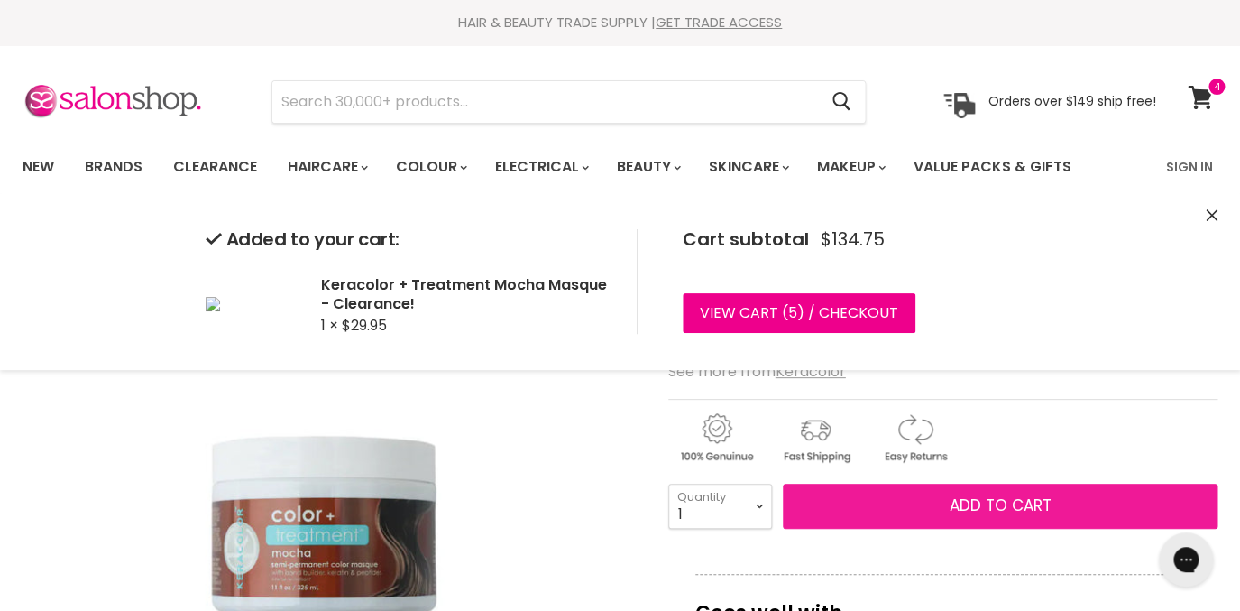
click at [1005, 504] on span "Add to cart" at bounding box center [1000, 505] width 102 height 22
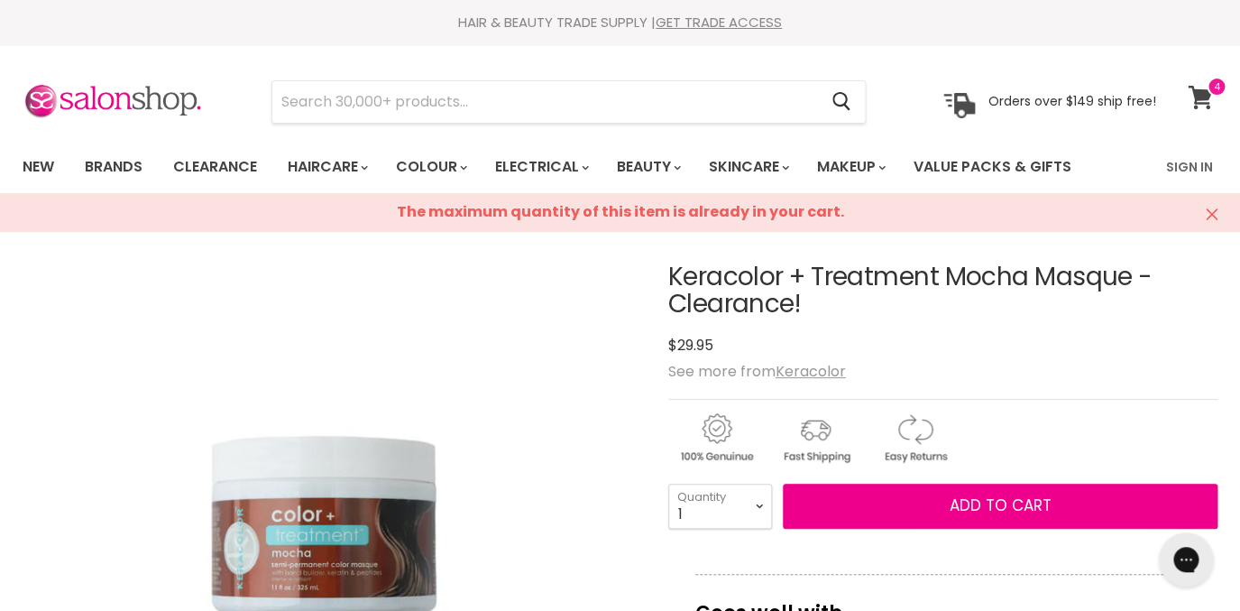
click at [1196, 98] on icon at bounding box center [1200, 97] width 24 height 23
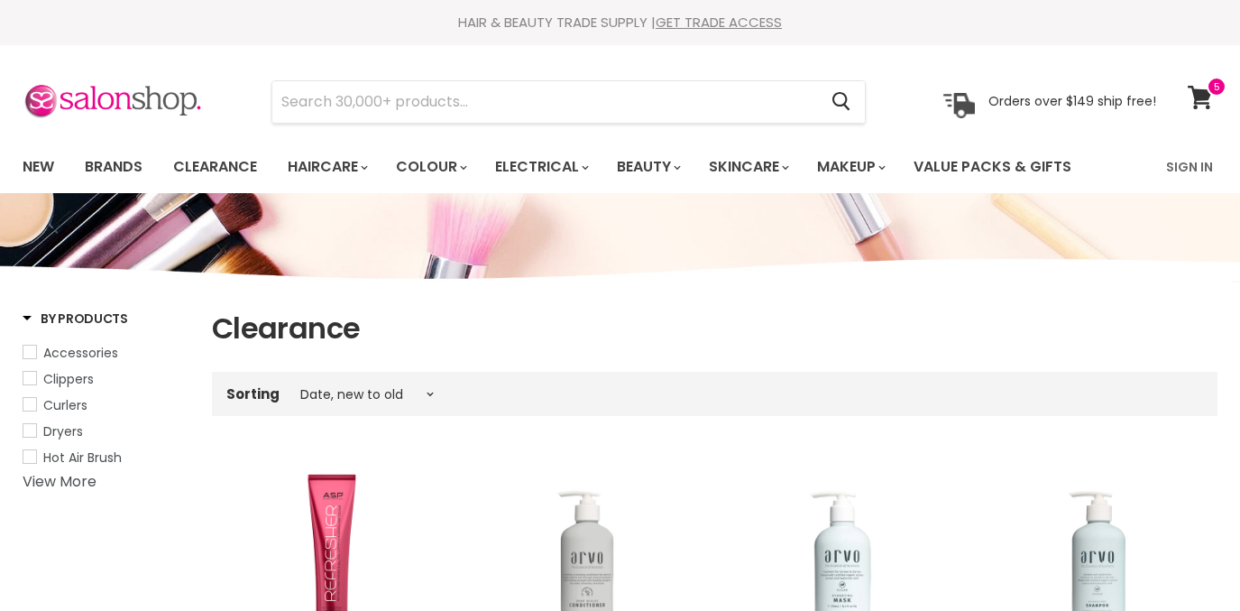
select select "created-descending"
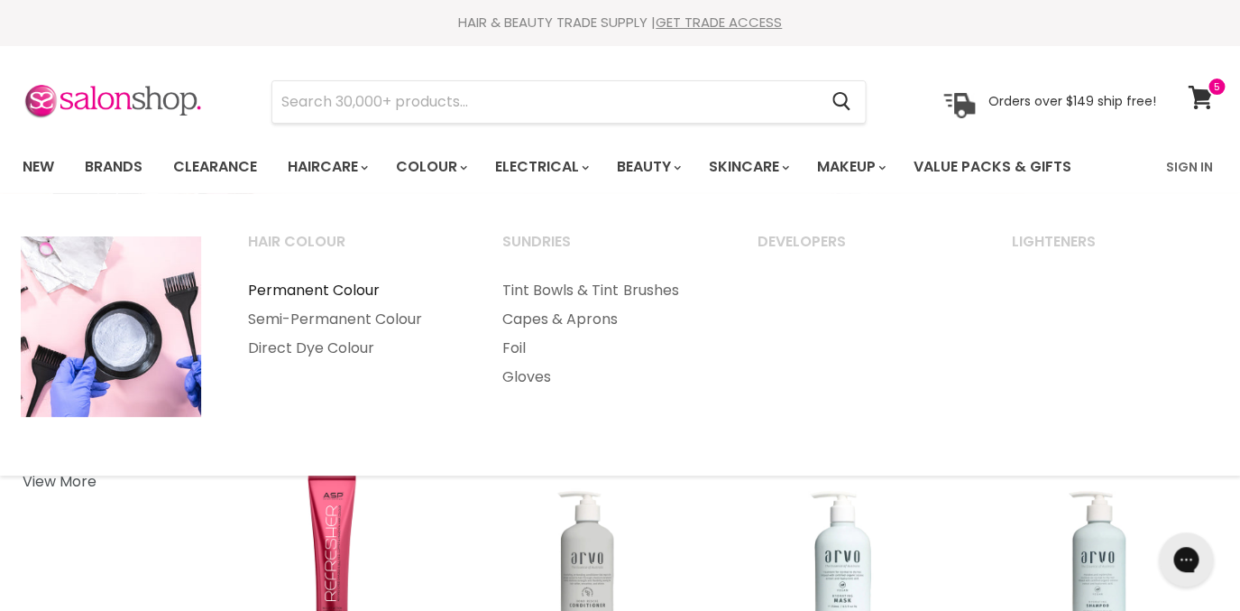
click at [354, 293] on link "Permanent Colour" at bounding box center [350, 290] width 251 height 29
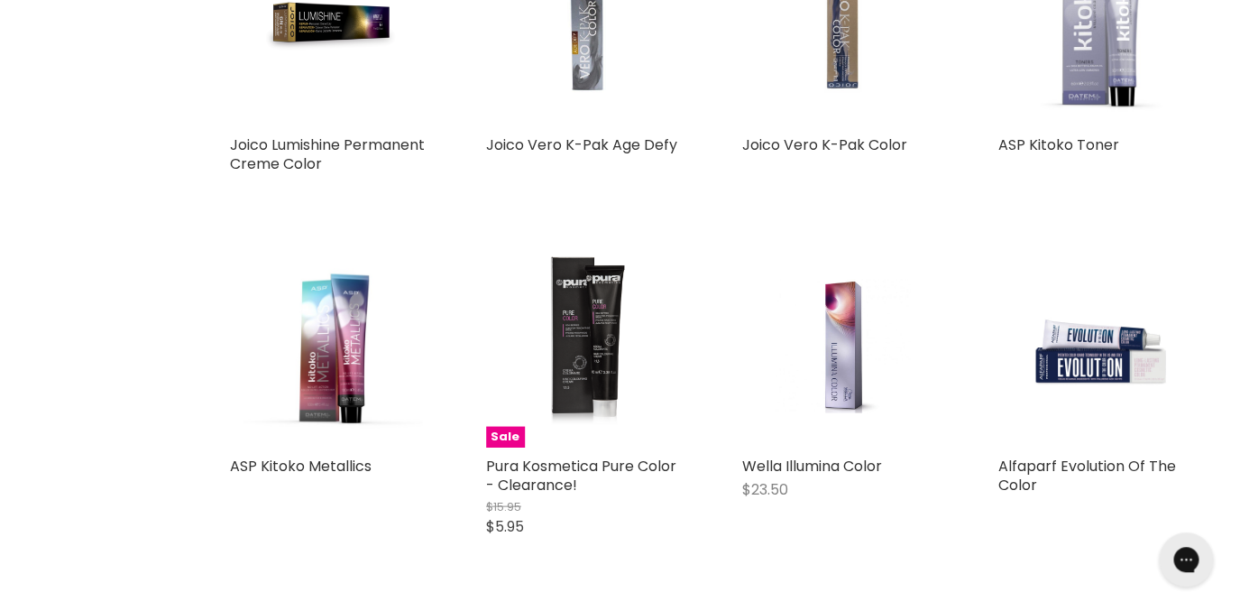
scroll to position [3502, 0]
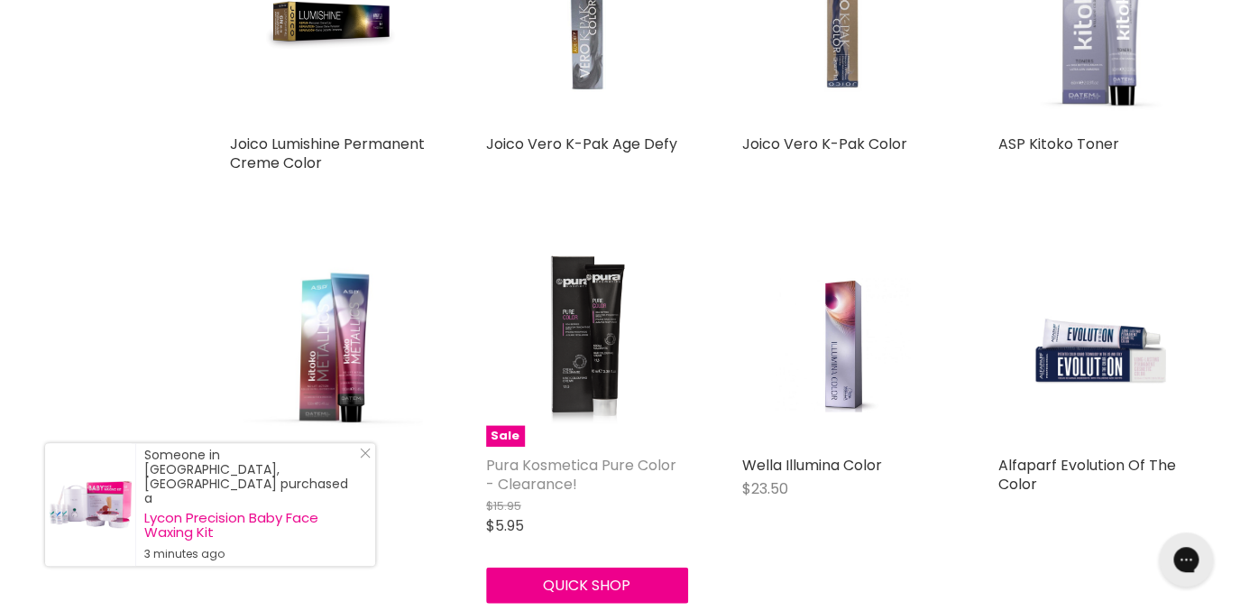
click at [552, 454] on link "Pura Kosmetica Pure Color - Clearance!" at bounding box center [581, 474] width 190 height 40
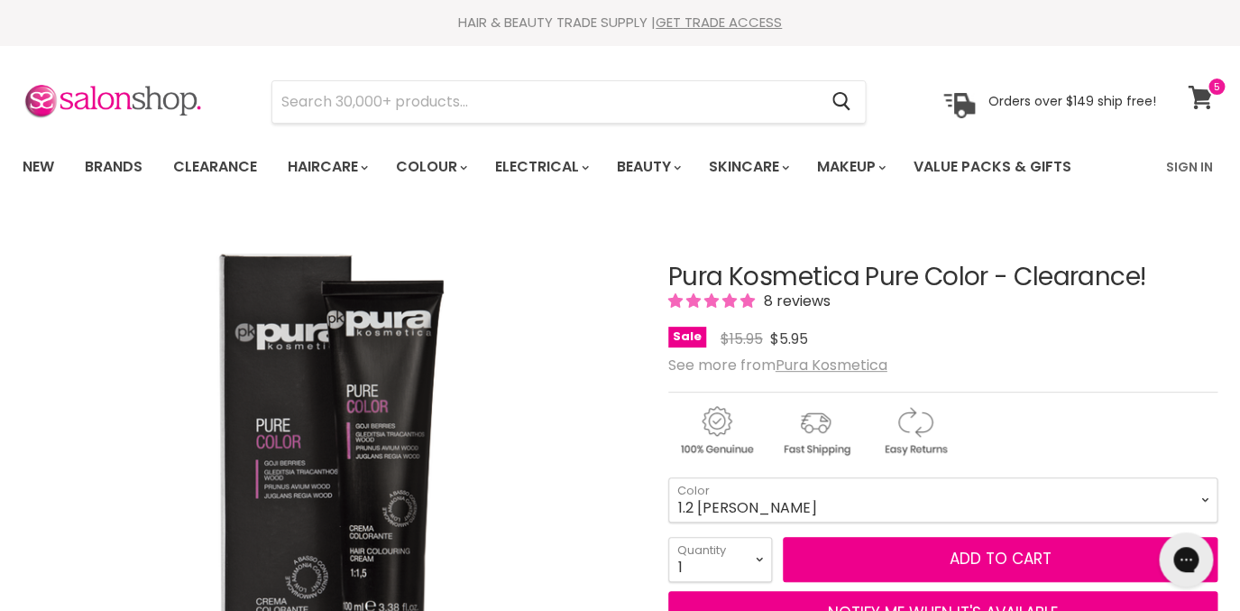
click at [1200, 99] on icon at bounding box center [1200, 97] width 24 height 23
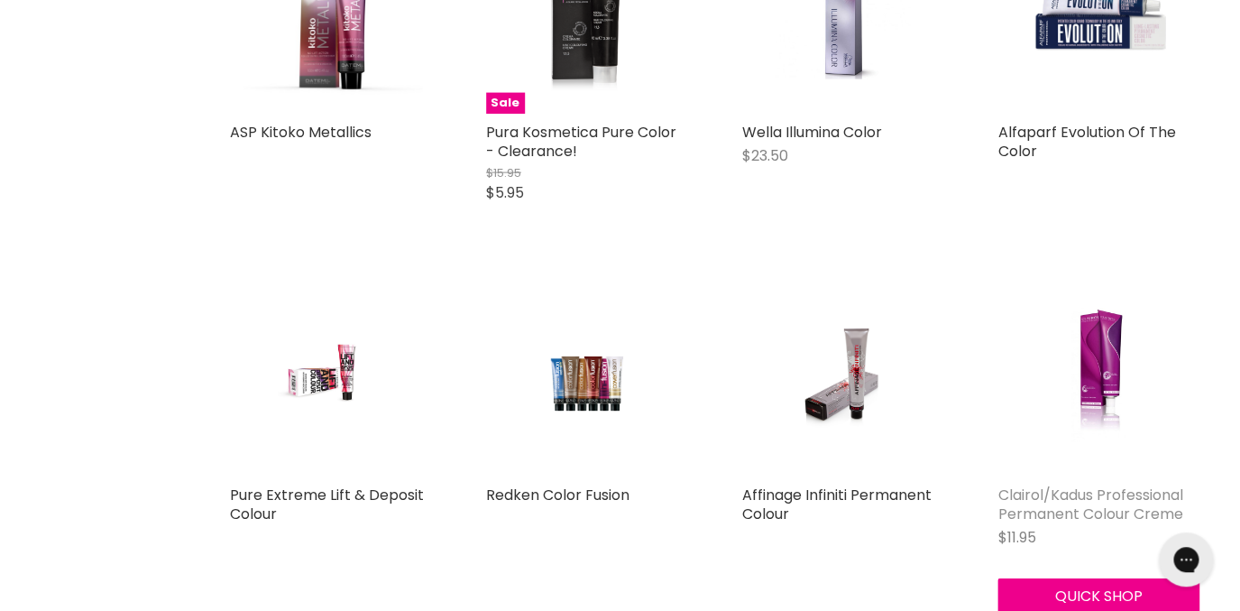
click at [1114, 484] on link "Clairol/Kadus Professional Permanent Colour Creme" at bounding box center [1090, 504] width 185 height 40
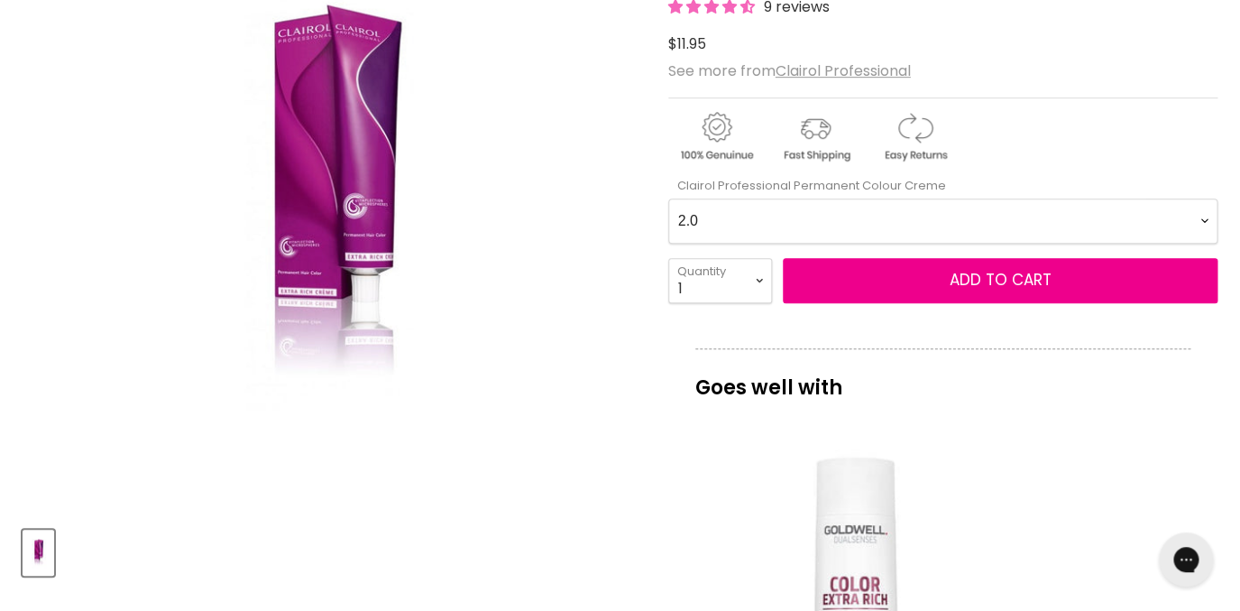
click at [668, 198] on Creme-0-0 "2.0 2.8 3.0 3.6 4.0 4.07 4.65 4.71 4.75 4.77 5.0 5.07 5.1 5.46 5.5 5.6 5.7 5.71…" at bounding box center [943, 220] width 550 height 45
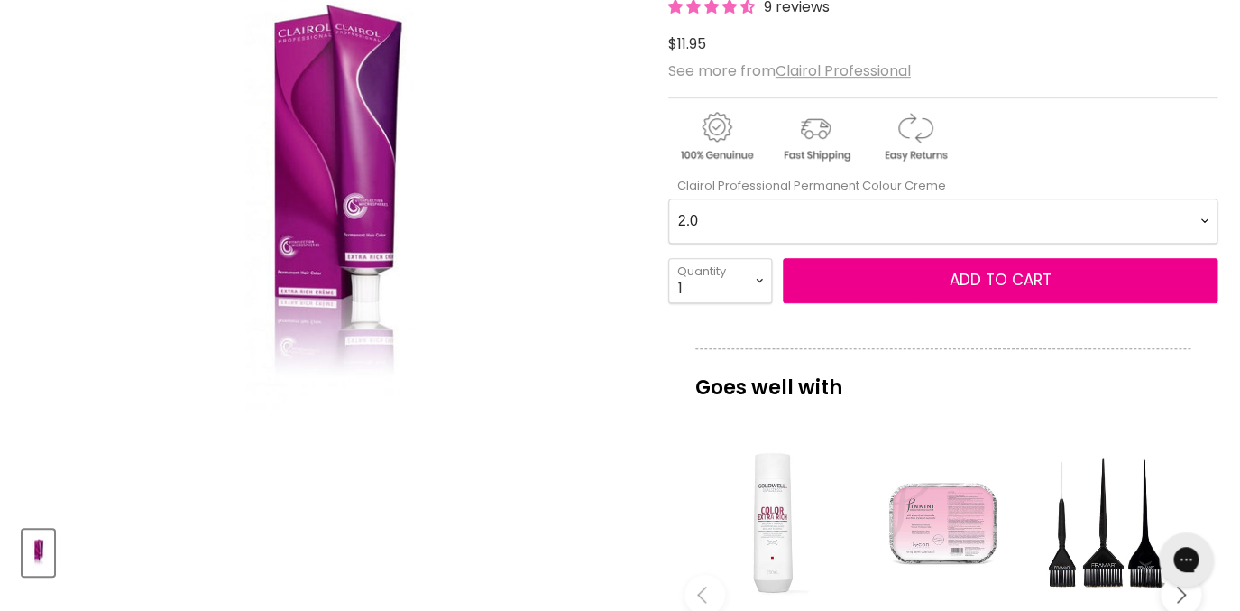
select Creme-0-0 "5.0"
click option "5.0" at bounding box center [0, 0] width 0 height 0
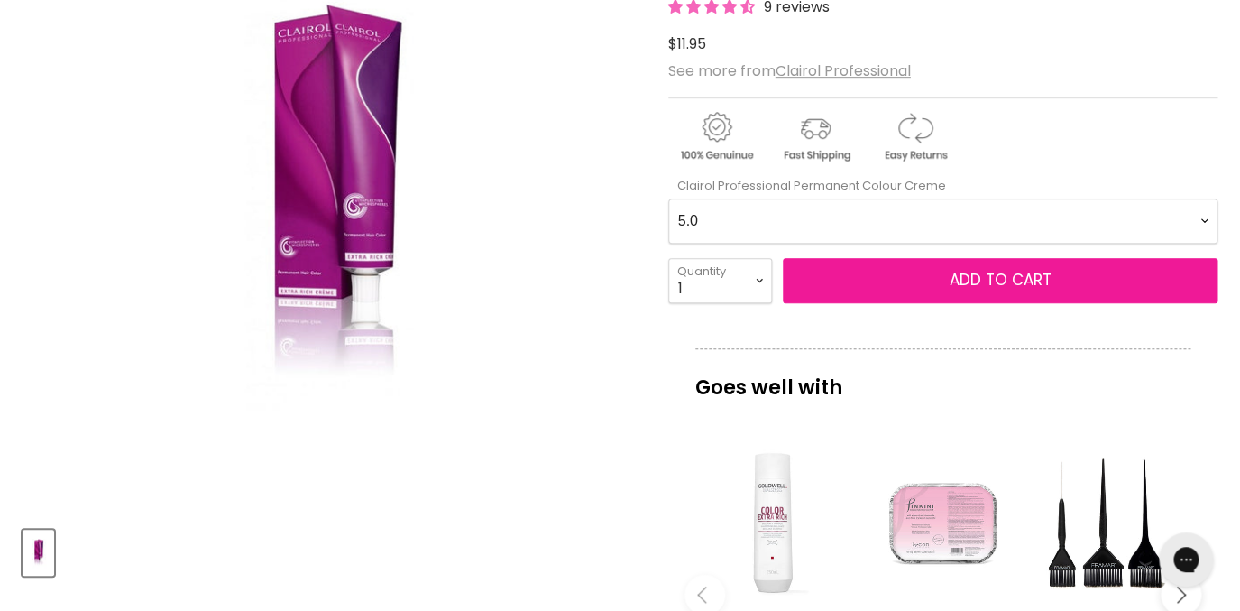
click at [974, 278] on span "Add to cart" at bounding box center [1000, 280] width 102 height 22
click at [998, 281] on span "Add to cart" at bounding box center [1000, 280] width 102 height 22
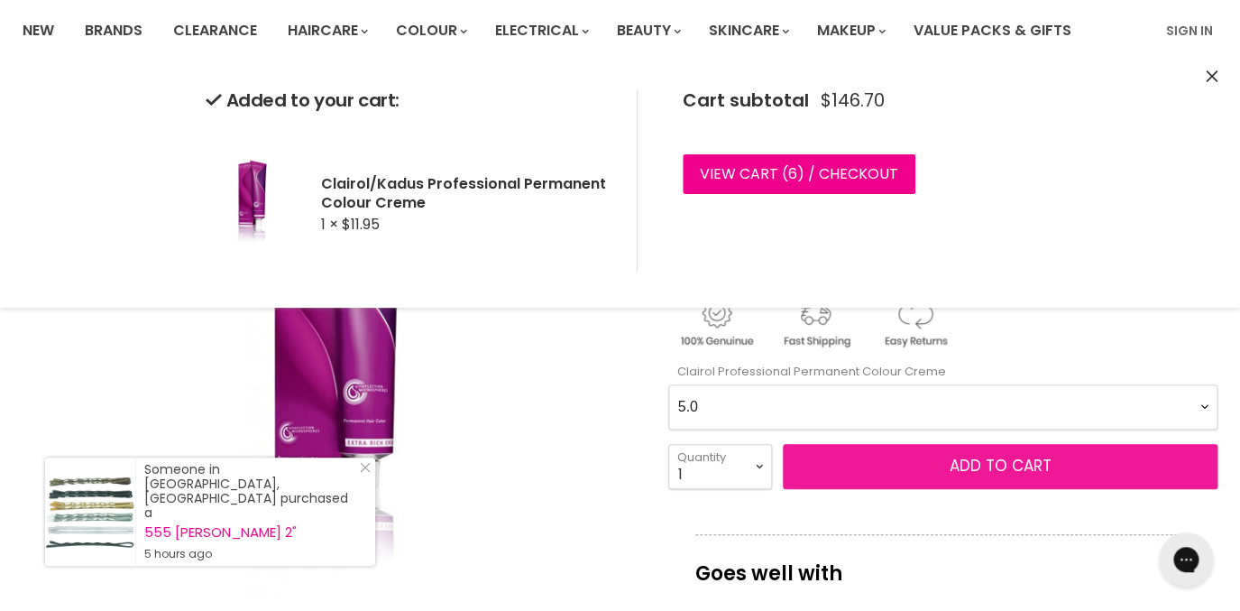
scroll to position [139, 0]
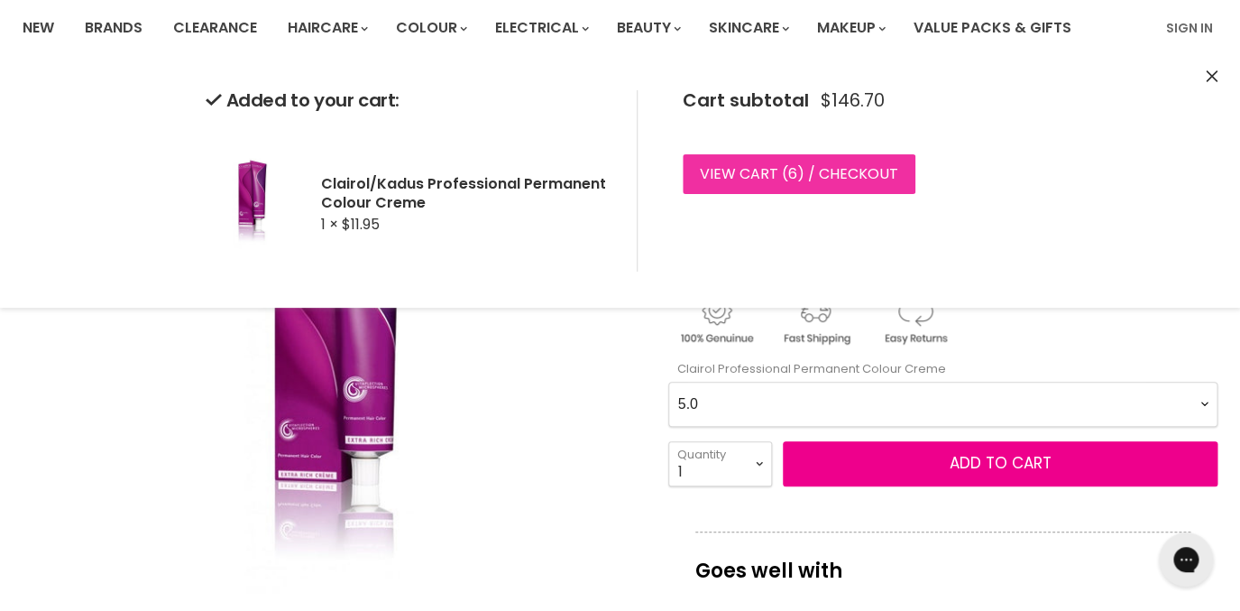
click at [846, 178] on link "View cart ( 6 ) / Checkout" at bounding box center [799, 174] width 233 height 40
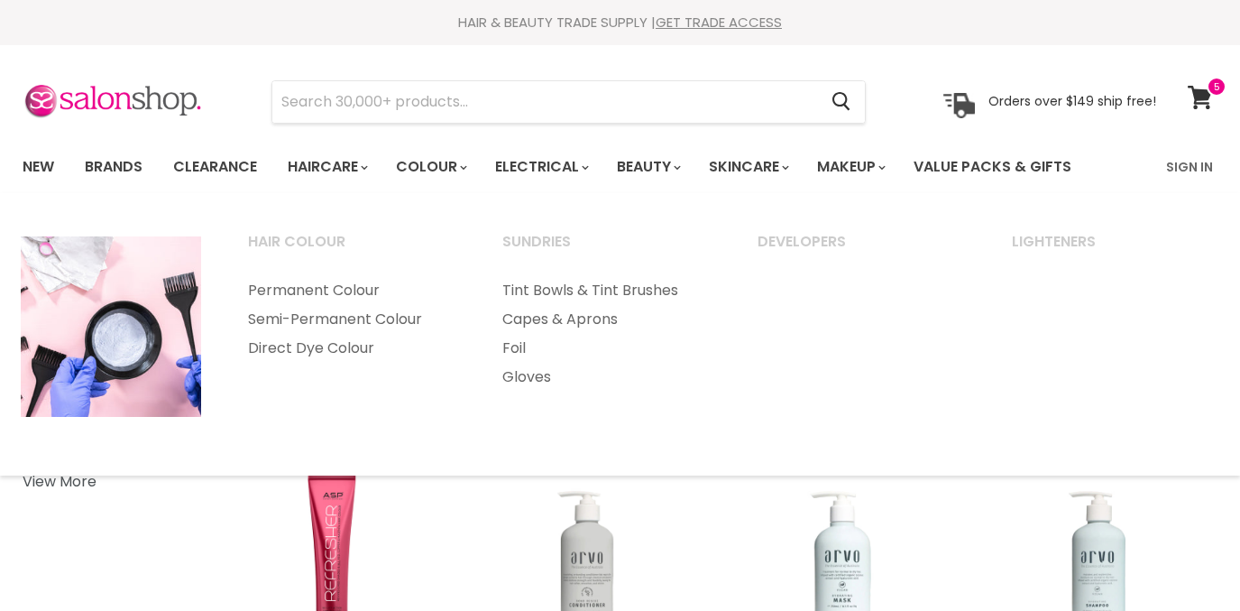
select select "created-descending"
click at [356, 293] on link "Permanent Colour" at bounding box center [350, 290] width 251 height 29
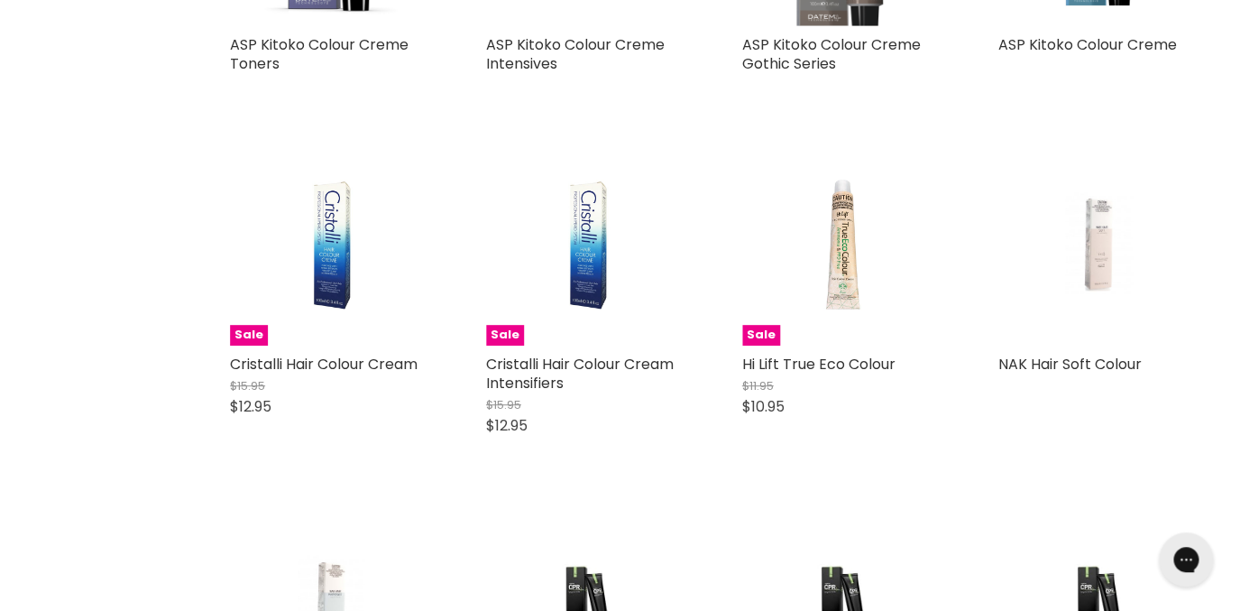
scroll to position [2604, 0]
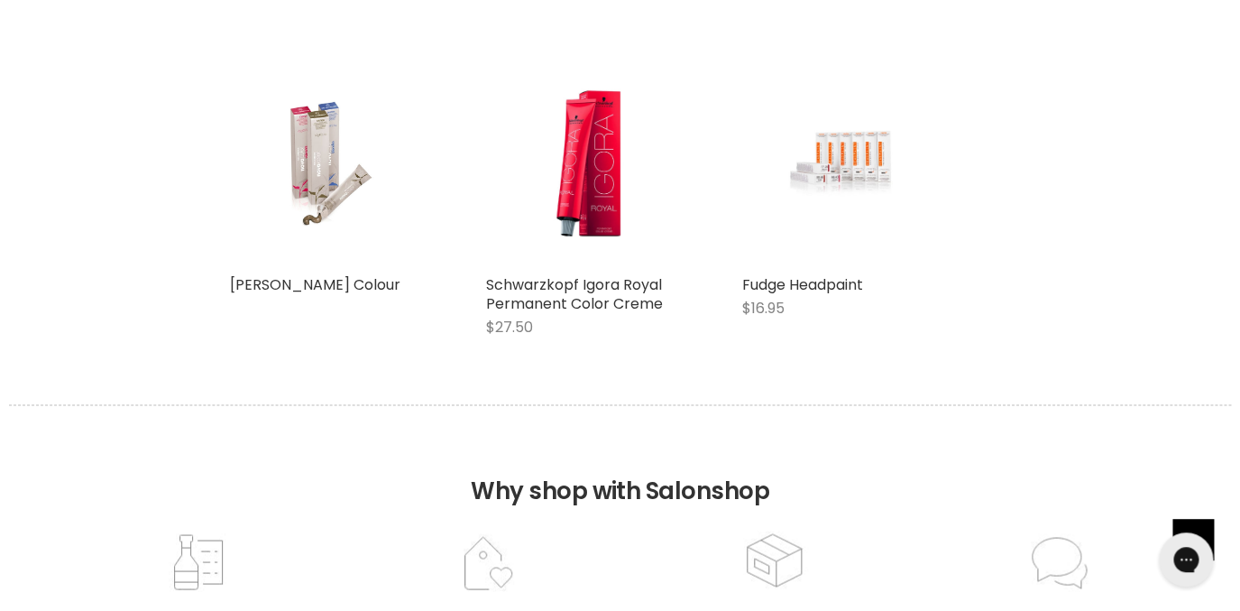
scroll to position [5769, 0]
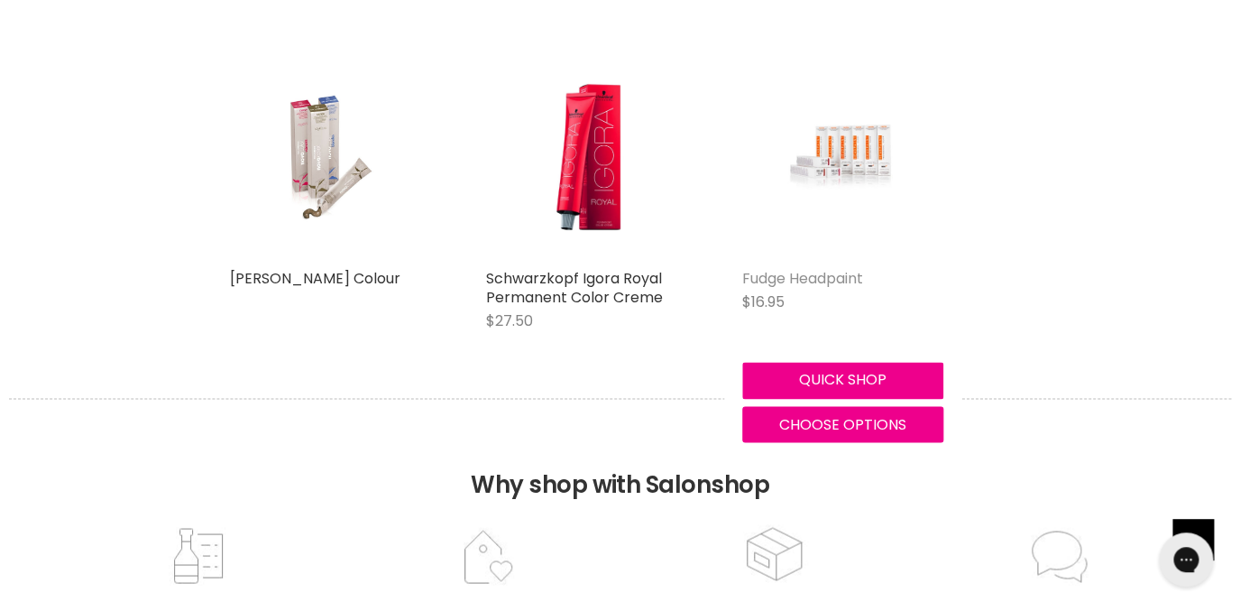
click at [779, 268] on link "Fudge Headpaint" at bounding box center [802, 278] width 121 height 21
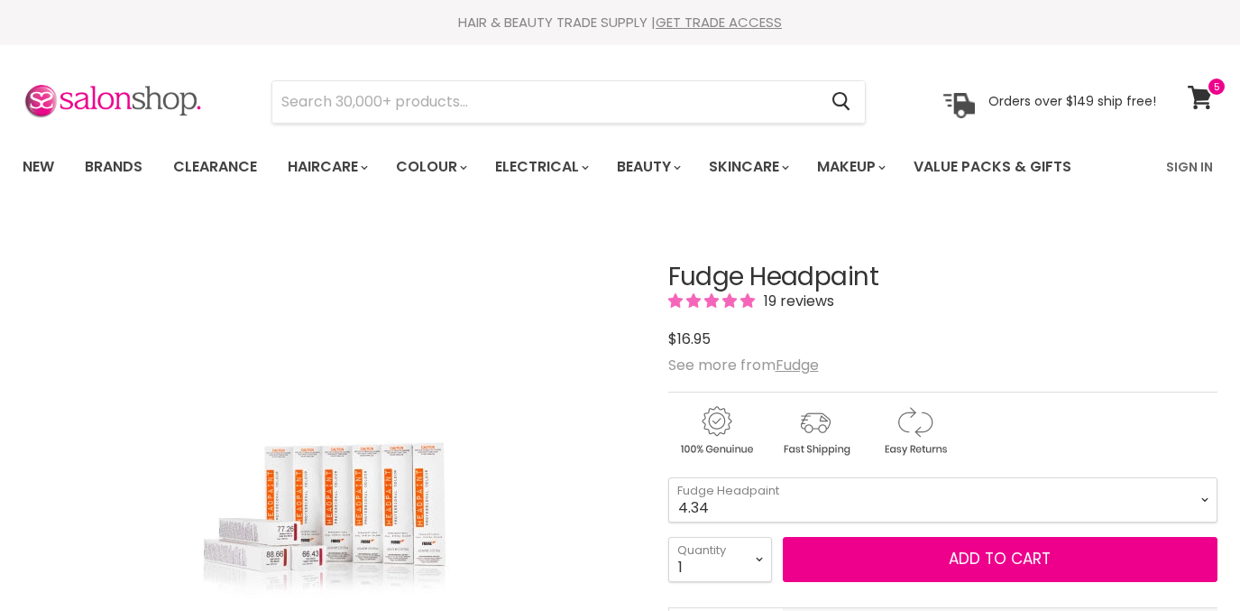
scroll to position [194, 0]
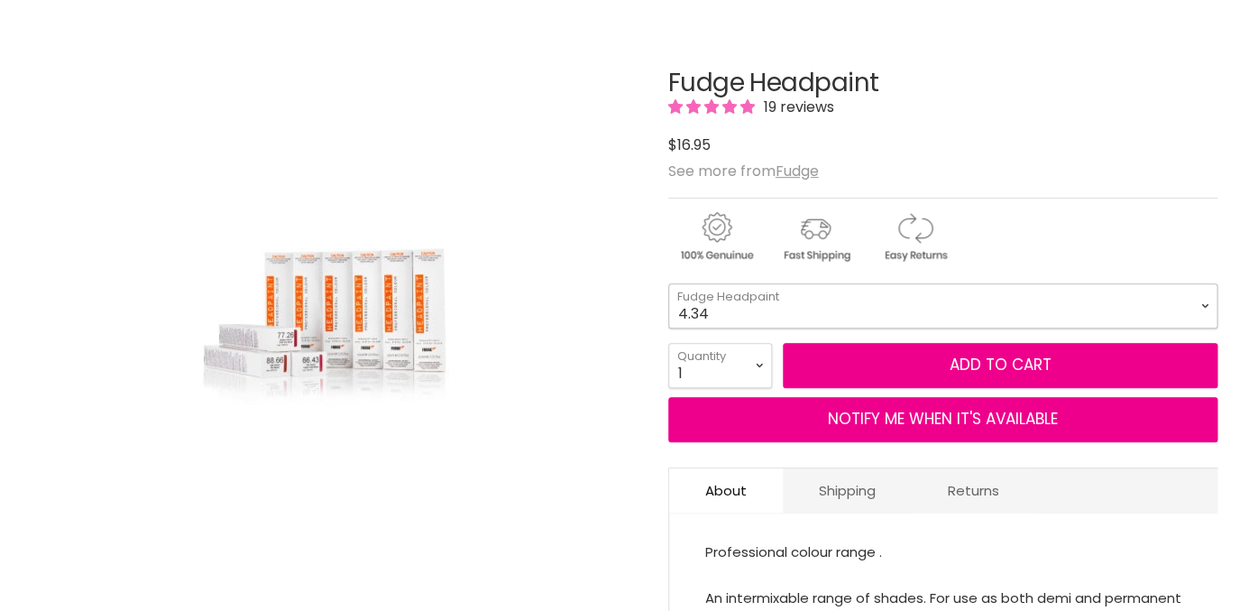
click at [668, 283] on select "4.34 4.6 4.62 5.0 5.00 5.22 5.23 5.3 5.4 5.5 5.73 6.00 6.3 6.34 6.5" at bounding box center [943, 305] width 550 height 45
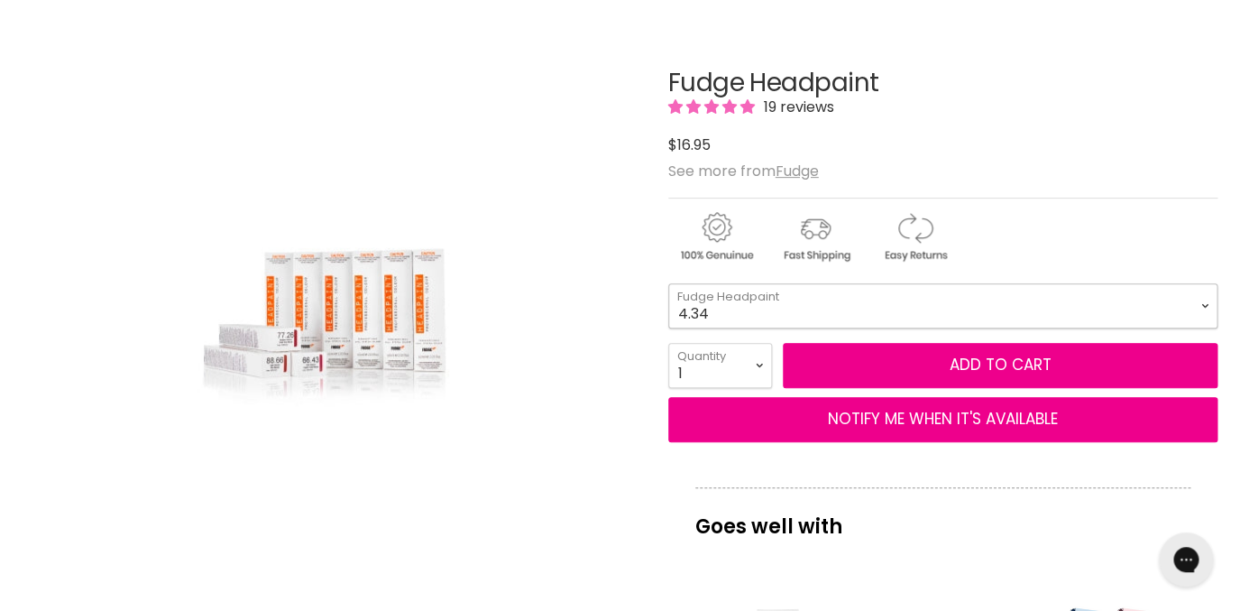
scroll to position [0, 0]
click option "5.0" at bounding box center [0, 0] width 0 height 0
select select "5.0"
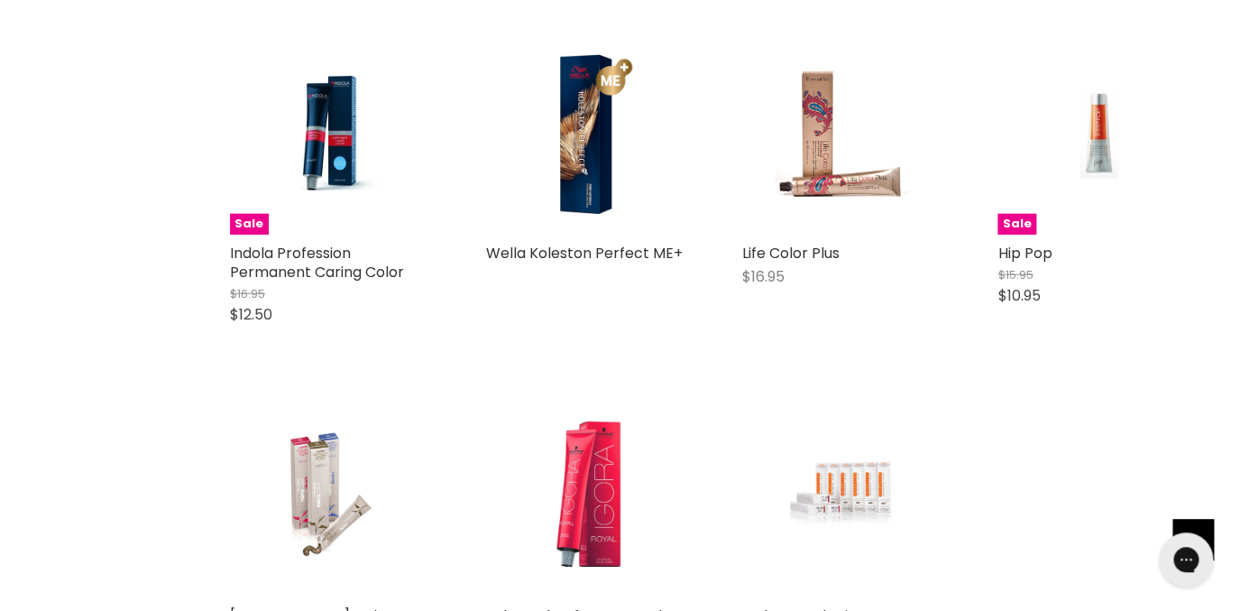
scroll to position [1418, 0]
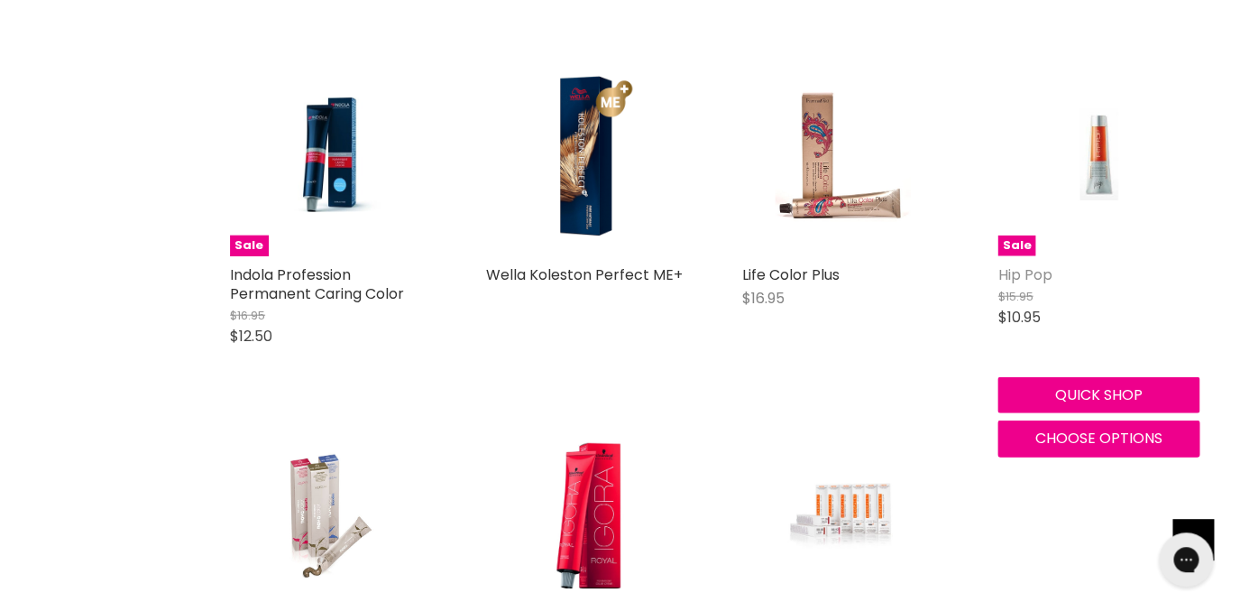
click at [1026, 274] on link "Hip Pop" at bounding box center [1025, 274] width 54 height 21
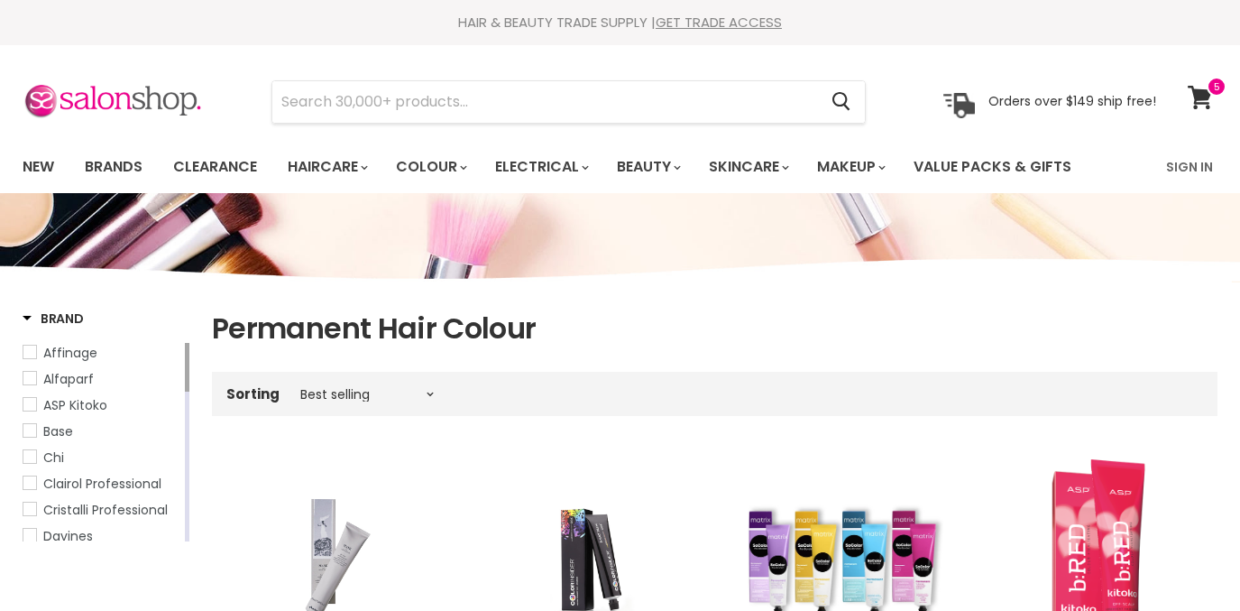
scroll to position [1320, 0]
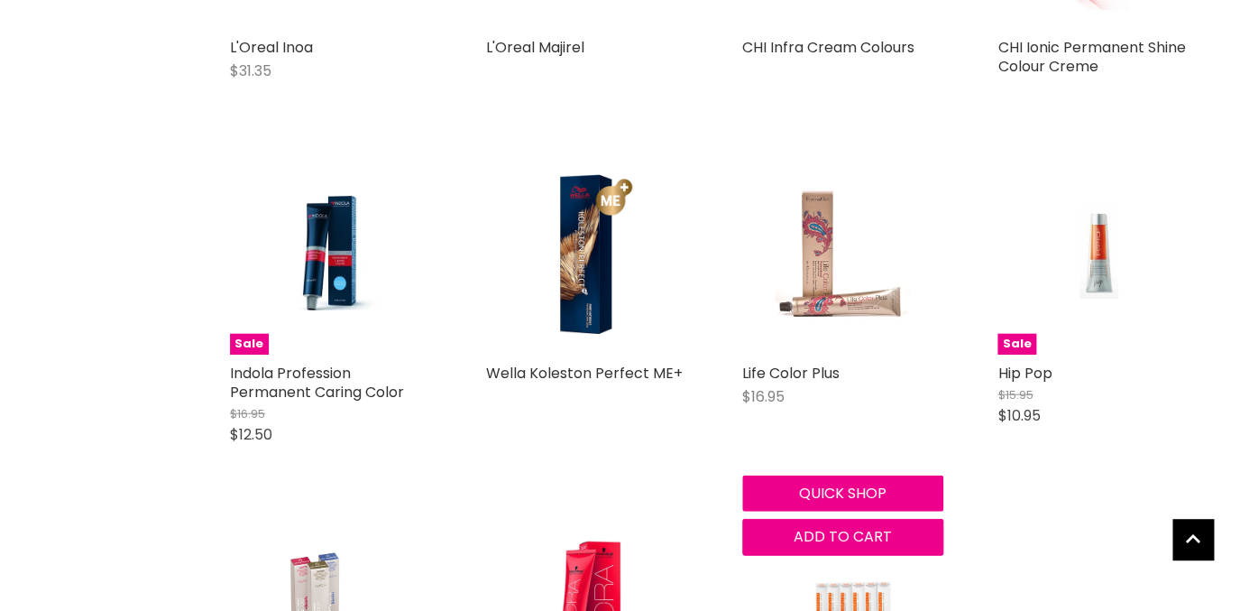
click at [832, 265] on img "Main content" at bounding box center [843, 253] width 134 height 202
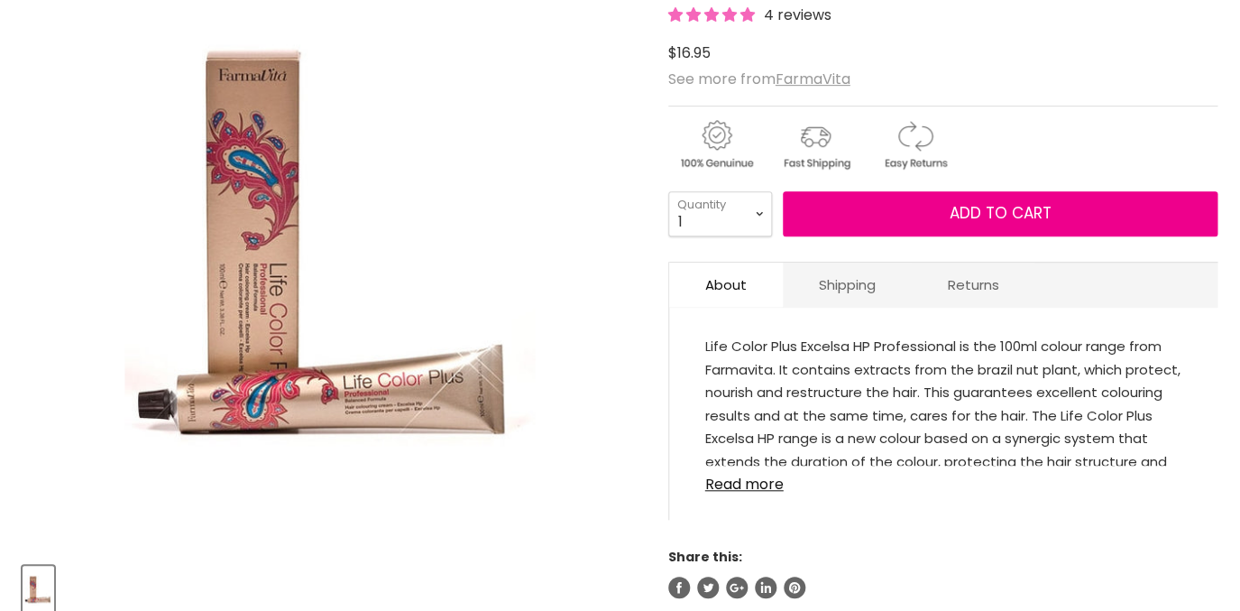
scroll to position [304, 0]
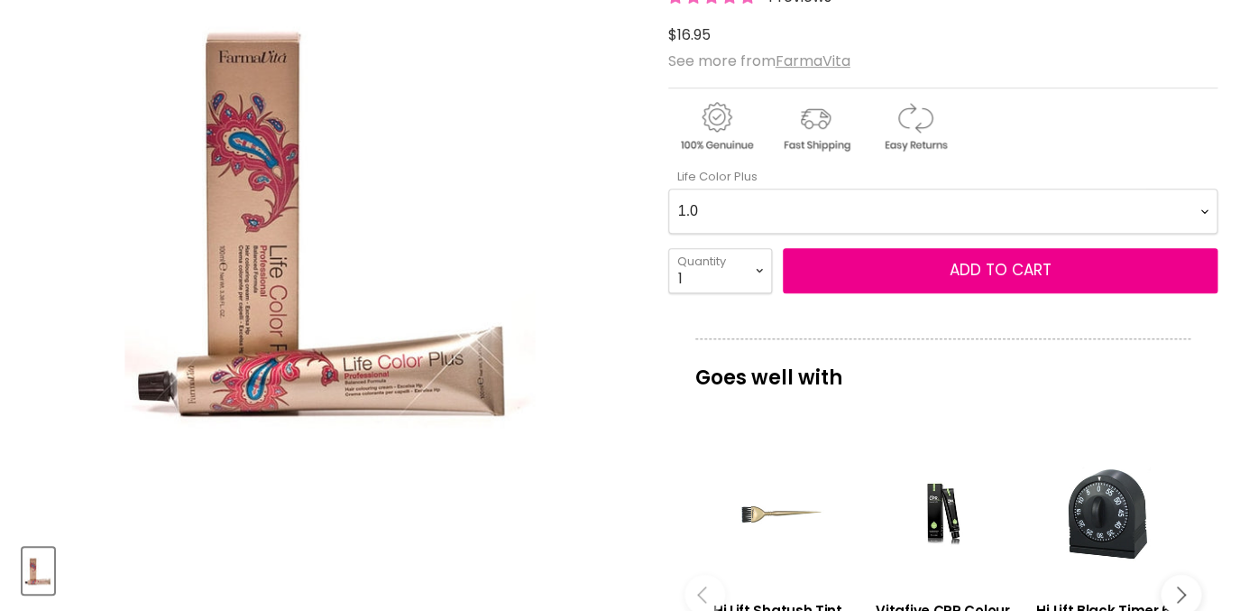
click at [668, 189] on Plus-0-0 "1.0 1.10 3.0 4.0 4.0 4.0 4.0 4.00 4.03 4.1 4.12 4.20 4.3 4.35 4.4 4.5 4.52 4.77…" at bounding box center [943, 211] width 550 height 45
select Plus-0-0 "5.0"
click option "5.0" at bounding box center [0, 0] width 0 height 0
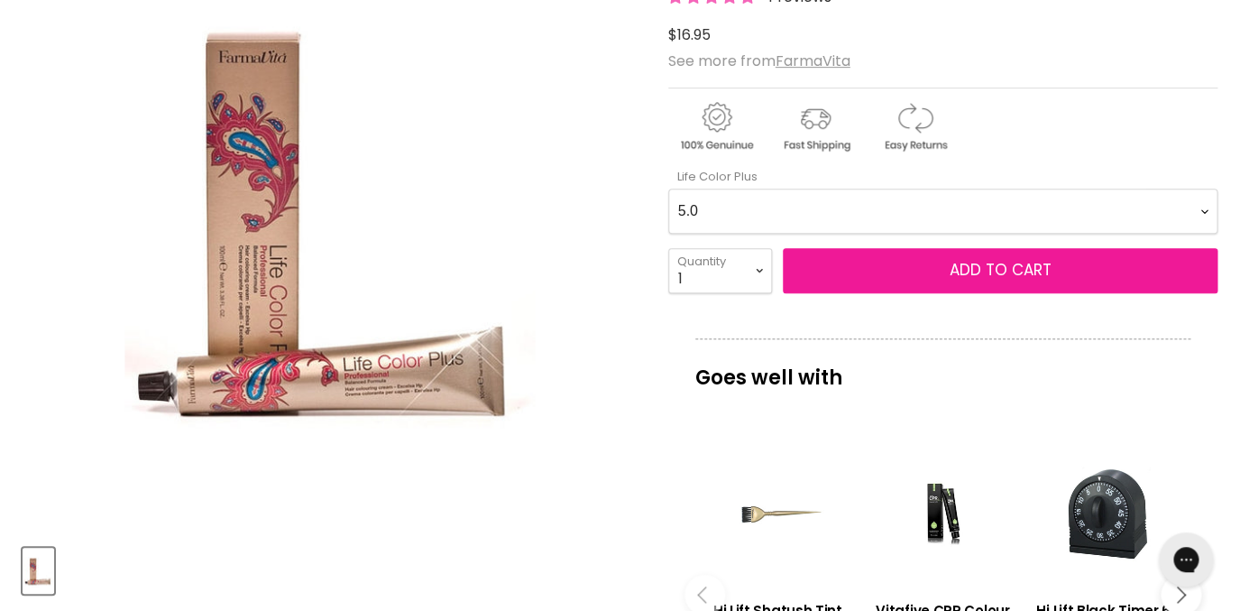
click at [980, 272] on span "Add to cart" at bounding box center [1000, 270] width 102 height 22
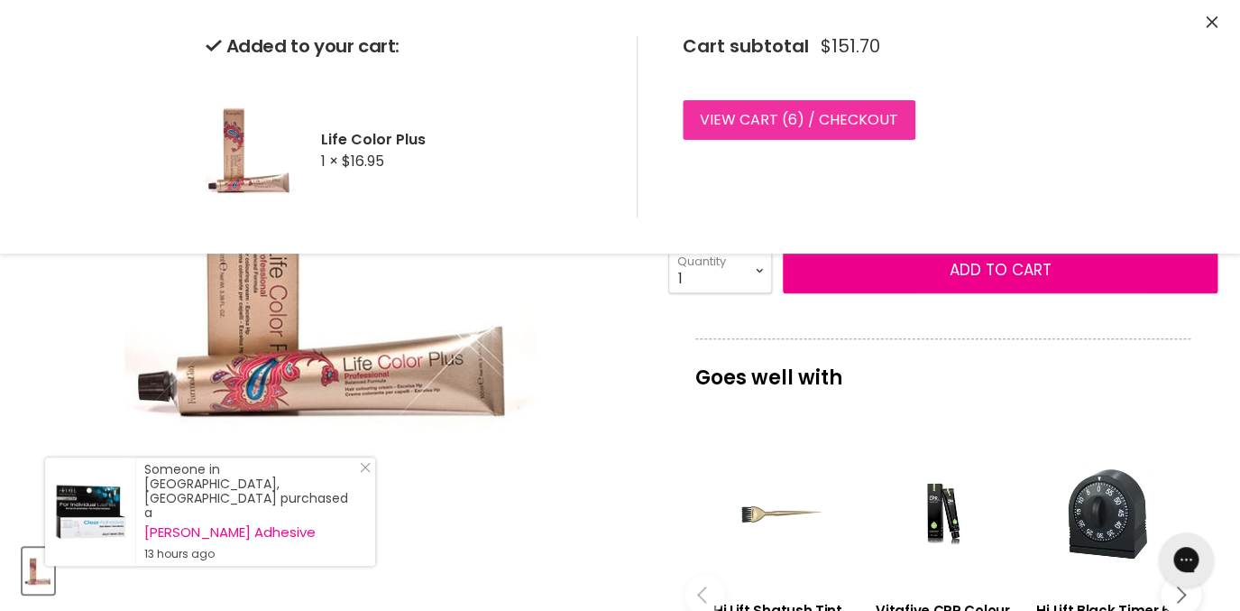
click at [875, 120] on link "View cart ( 6 ) / Checkout" at bounding box center [799, 120] width 233 height 40
